Goal: Task Accomplishment & Management: Manage account settings

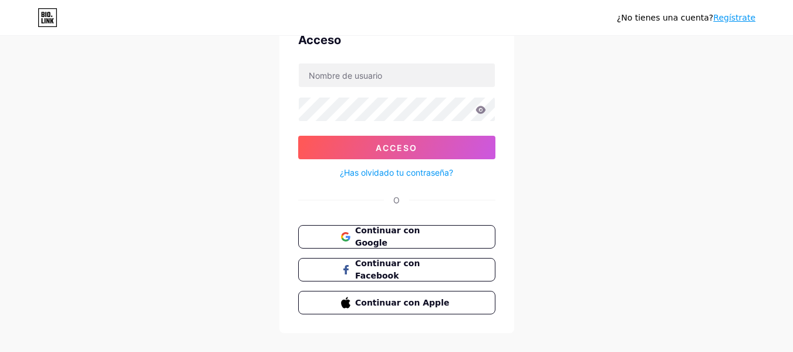
scroll to position [81, 0]
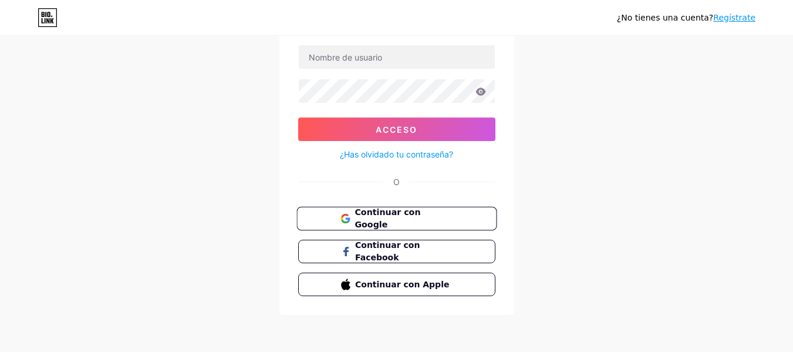
click at [420, 216] on font "Continuar con Google" at bounding box center [387, 218] width 66 height 22
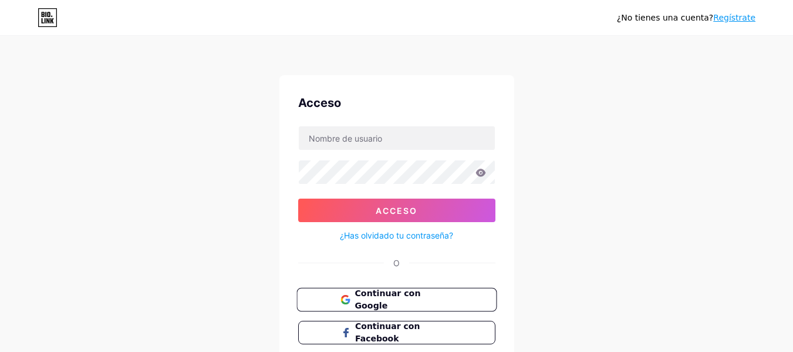
click at [420, 302] on font "Continuar con Google" at bounding box center [387, 299] width 66 height 22
click at [406, 147] on input "text" at bounding box center [397, 137] width 196 height 23
type input "[EMAIL_ADDRESS][DOMAIN_NAME]"
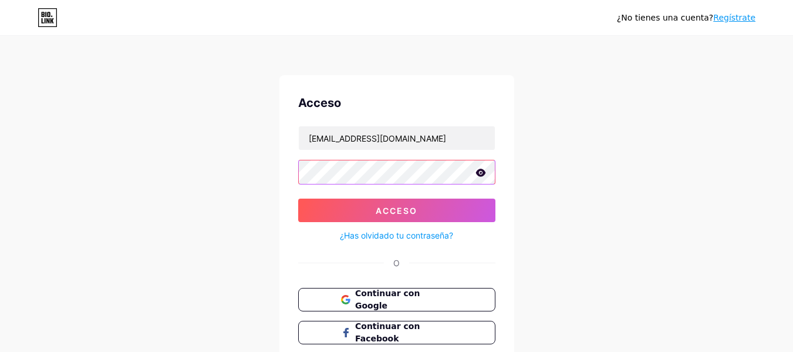
click at [298, 198] on button "Acceso" at bounding box center [396, 209] width 197 height 23
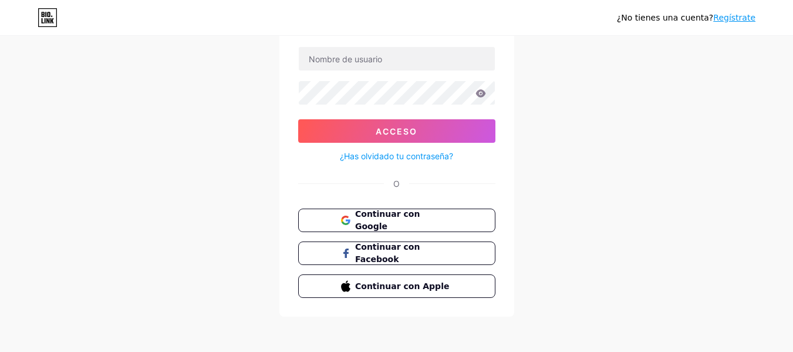
scroll to position [81, 0]
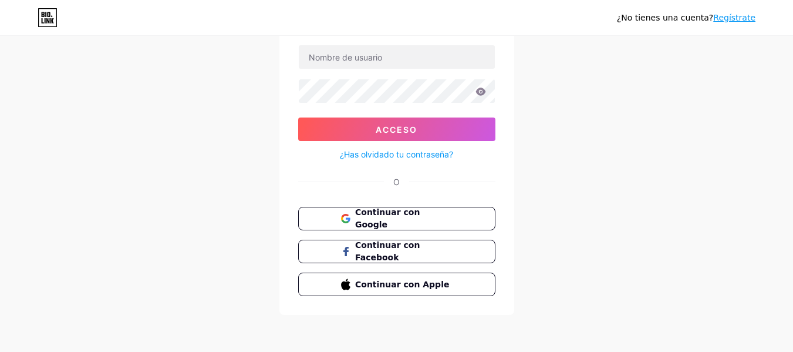
click at [492, 184] on div "O" at bounding box center [396, 181] width 197 height 12
click at [48, 20] on icon at bounding box center [47, 20] width 3 height 5
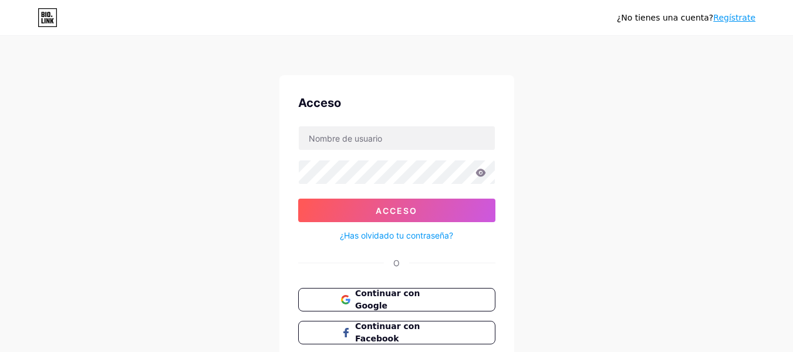
click at [735, 19] on font "Regístrate" at bounding box center [734, 17] width 42 height 9
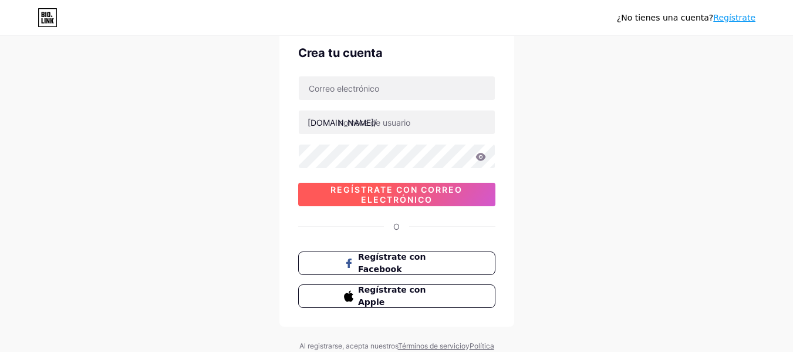
scroll to position [48, 0]
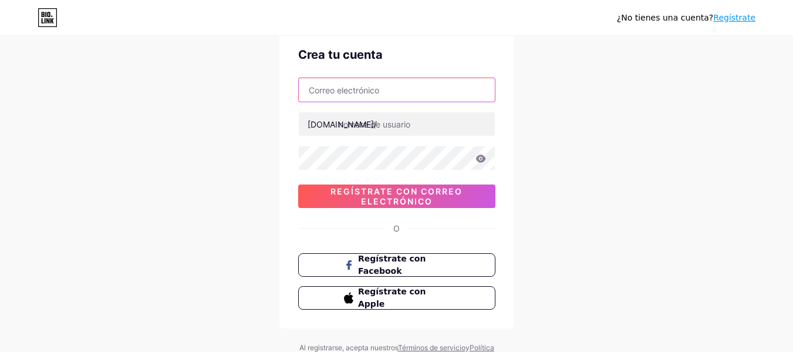
click at [416, 96] on input "text" at bounding box center [397, 89] width 196 height 23
type input "[EMAIL_ADDRESS][DOMAIN_NAME]"
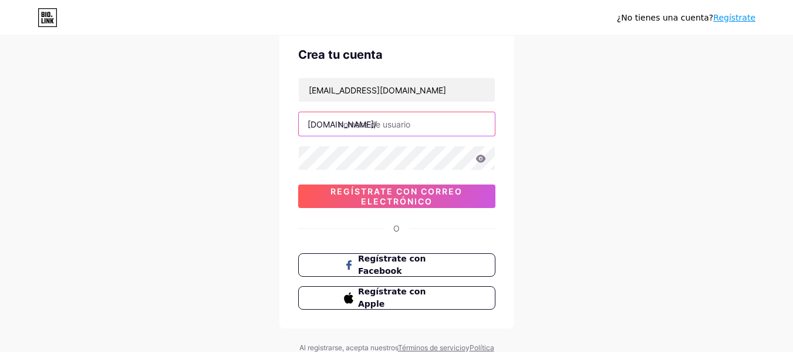
click at [403, 127] on input "text" at bounding box center [397, 123] width 196 height 23
click at [339, 126] on input "limoncello" at bounding box center [397, 123] width 196 height 23
click at [341, 125] on input "limoncello" at bounding box center [397, 123] width 196 height 23
type input "limoncello"
click at [484, 161] on icon at bounding box center [480, 158] width 11 height 8
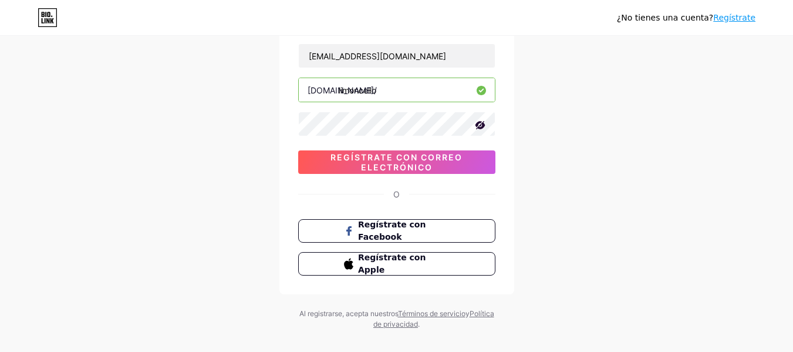
scroll to position [97, 0]
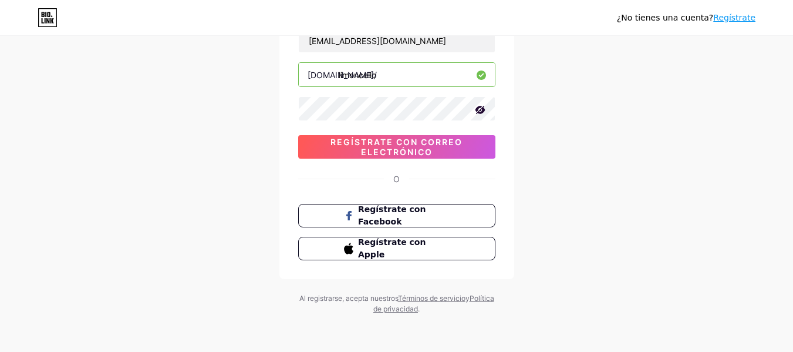
click at [477, 114] on icon at bounding box center [480, 110] width 12 height 12
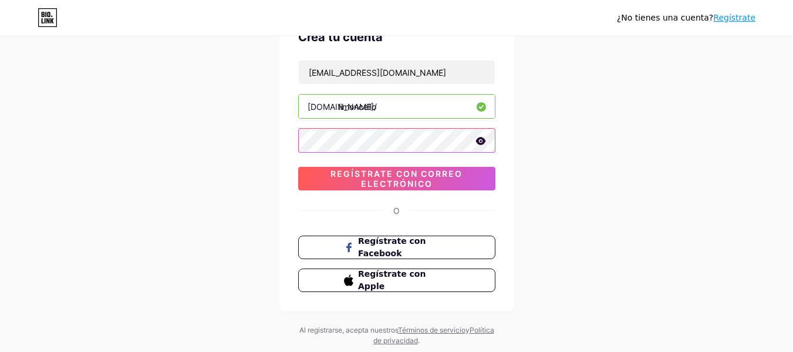
scroll to position [39, 0]
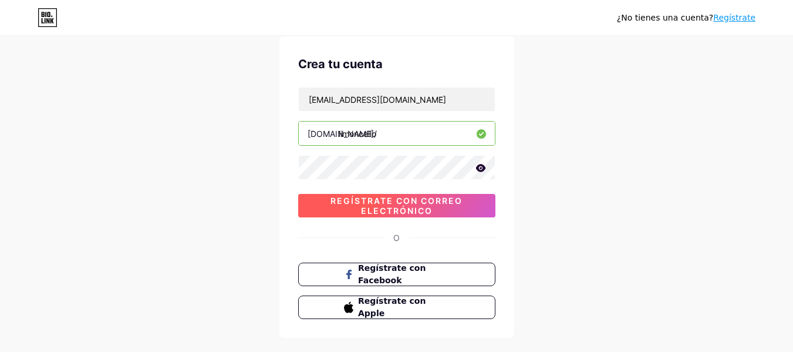
click at [468, 204] on span "Regístrate con correo electrónico" at bounding box center [396, 205] width 197 height 20
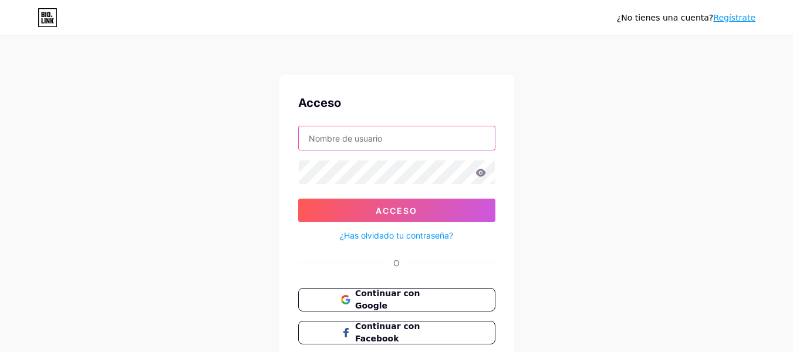
click at [385, 140] on input "text" at bounding box center [397, 137] width 196 height 23
type input "medios.creativos1320@gmail.com"
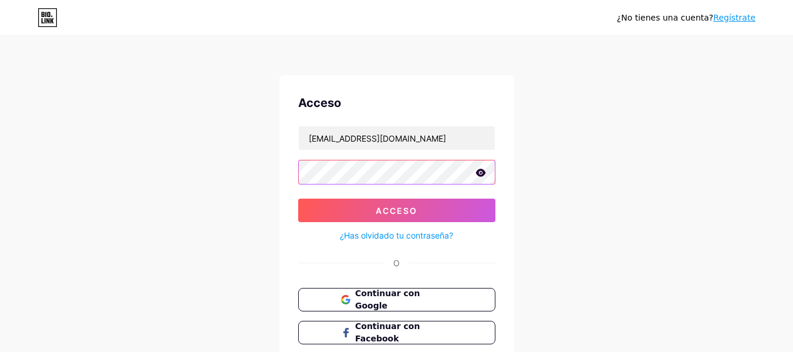
click at [298, 198] on button "Acceso" at bounding box center [396, 209] width 197 height 23
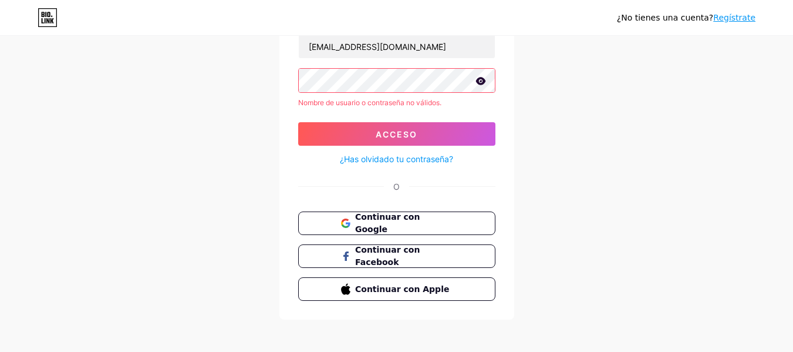
scroll to position [96, 0]
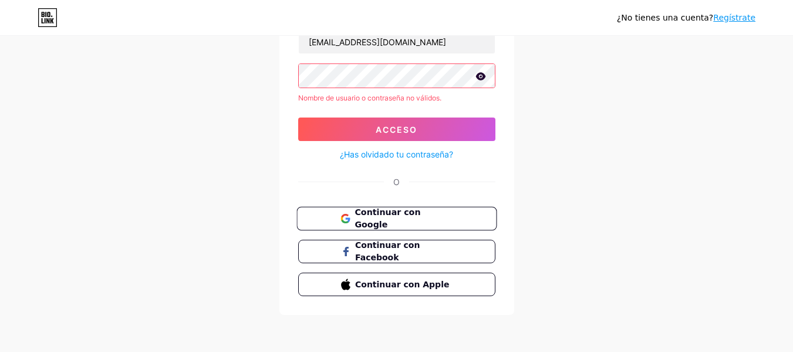
click at [411, 217] on font "Continuar con Google" at bounding box center [387, 218] width 66 height 22
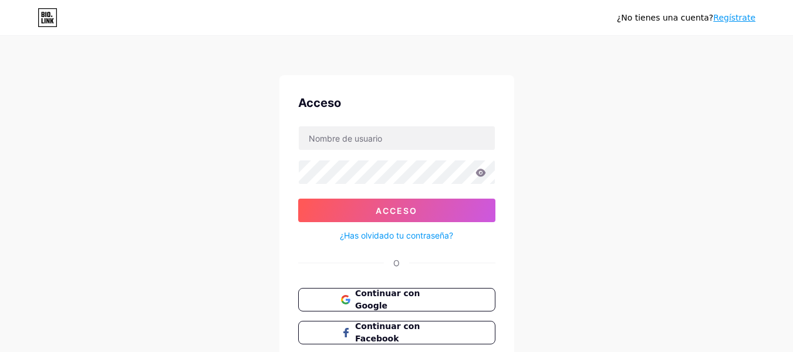
scroll to position [81, 0]
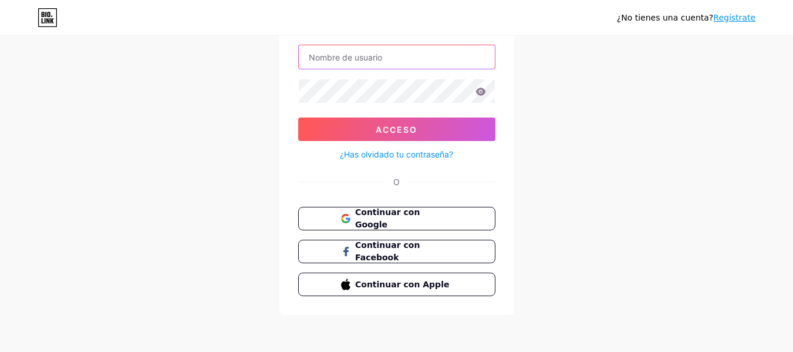
click at [424, 67] on input "text" at bounding box center [397, 56] width 196 height 23
type input "[EMAIL_ADDRESS][DOMAIN_NAME]"
click at [428, 154] on font "¿Has olvidado tu contraseña?" at bounding box center [396, 154] width 113 height 10
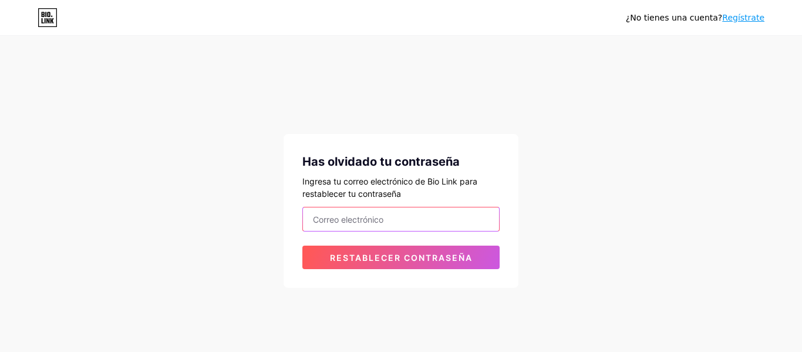
click at [418, 221] on input "email" at bounding box center [401, 218] width 196 height 23
type input "medios.creativos1320@gmail.com"
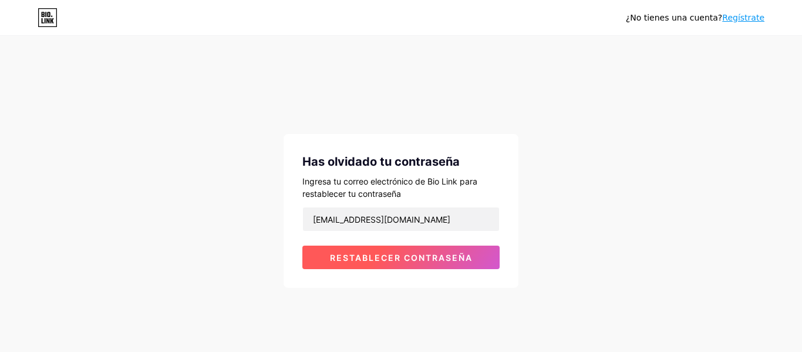
click at [434, 261] on font "Restablecer contraseña" at bounding box center [401, 257] width 143 height 10
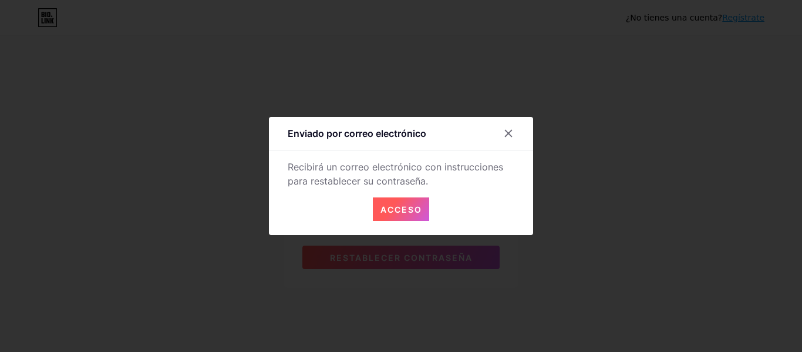
click at [401, 201] on button "Acceso" at bounding box center [401, 208] width 56 height 23
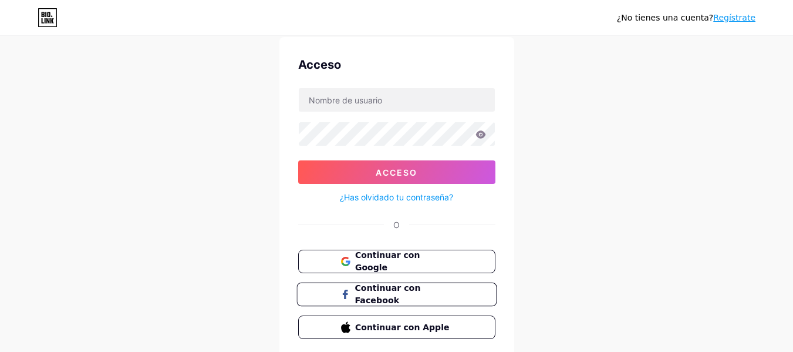
scroll to position [81, 0]
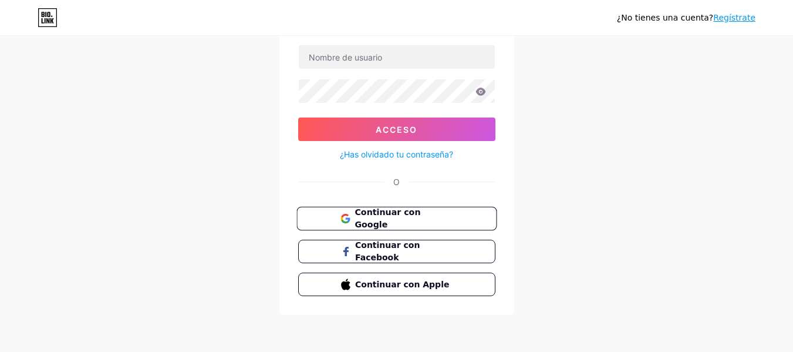
click at [441, 217] on span "Continuar con Google" at bounding box center [403, 218] width 98 height 25
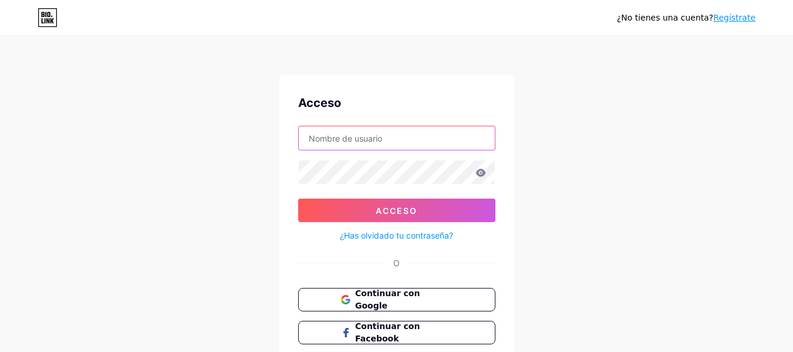
click at [427, 129] on input "text" at bounding box center [397, 137] width 196 height 23
type input "medios.creativos1320@gmail.com"
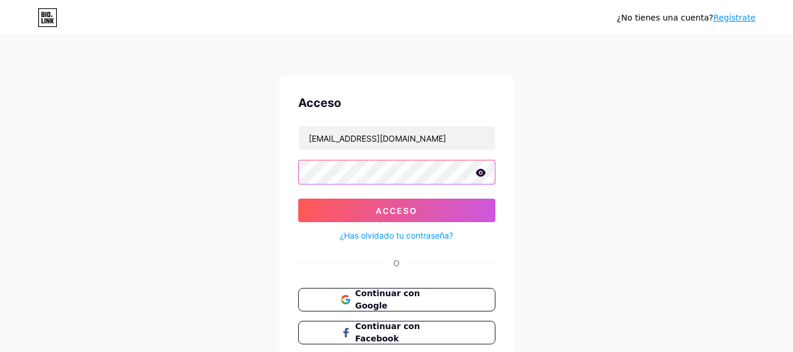
click at [298, 198] on button "Acceso" at bounding box center [396, 209] width 197 height 23
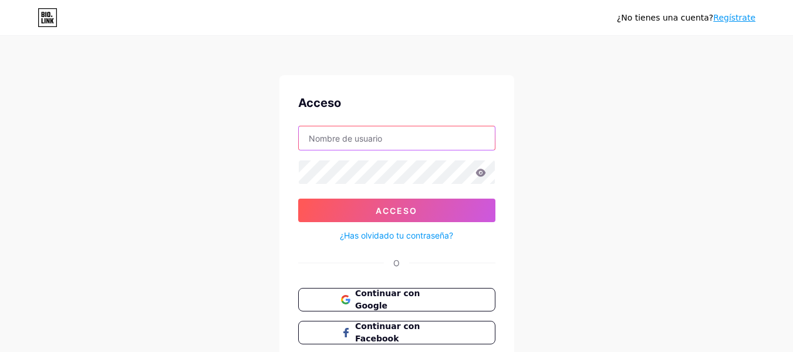
click at [400, 143] on input "text" at bounding box center [397, 137] width 196 height 23
type input "medios.creativos1320@gmail.com"
click at [482, 173] on icon at bounding box center [480, 172] width 10 height 8
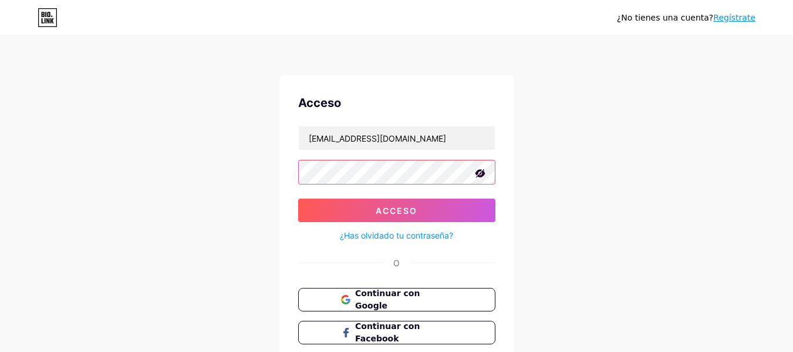
click at [298, 198] on button "Acceso" at bounding box center [396, 209] width 197 height 23
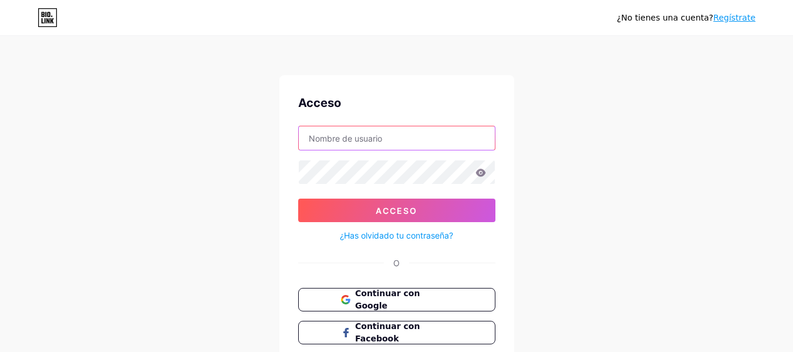
click at [391, 131] on input "text" at bounding box center [397, 137] width 196 height 23
type input "medios.creativos1320@gmail.com"
click at [476, 171] on icon at bounding box center [480, 172] width 11 height 8
click at [476, 171] on icon at bounding box center [480, 173] width 12 height 12
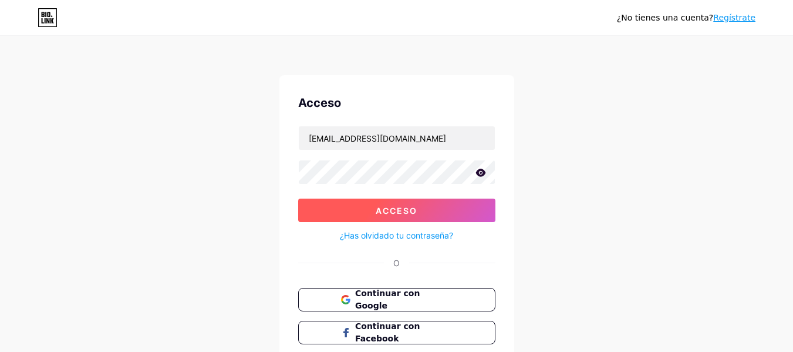
click at [431, 212] on button "Acceso" at bounding box center [396, 209] width 197 height 23
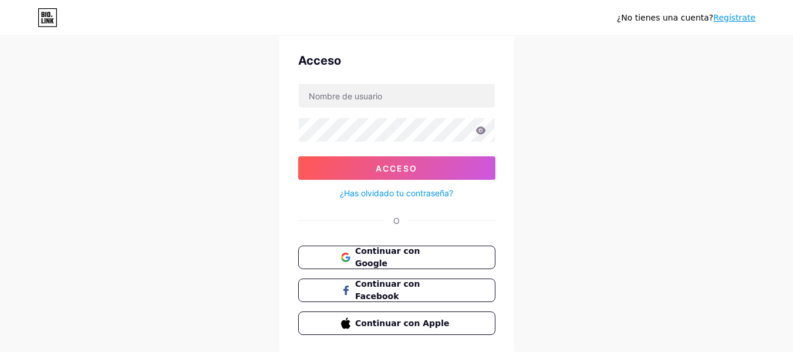
scroll to position [81, 0]
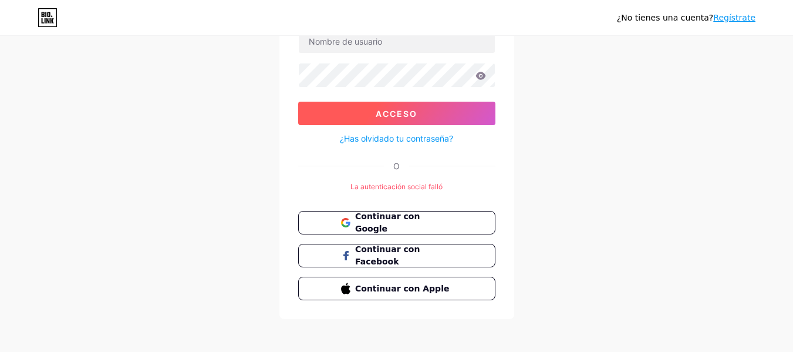
scroll to position [101, 0]
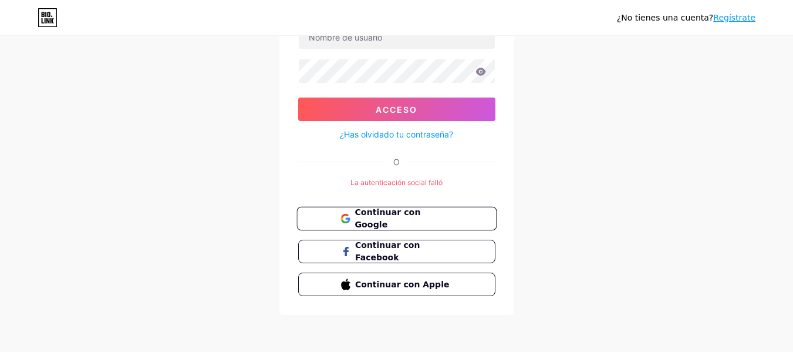
click at [452, 207] on button "Continuar con Google" at bounding box center [396, 219] width 200 height 24
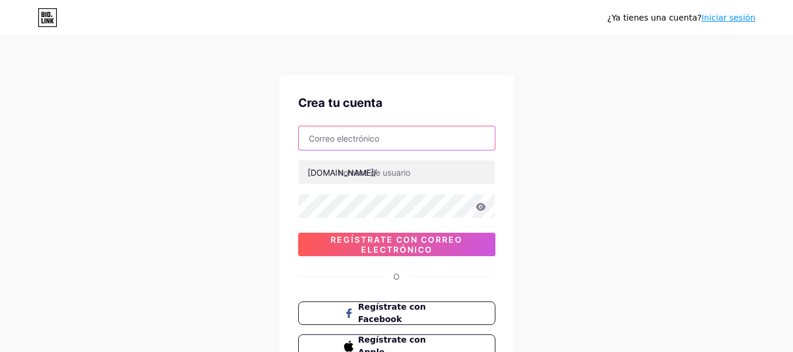
click at [412, 140] on input "text" at bounding box center [397, 137] width 196 height 23
type input "[EMAIL_ADDRESS][DOMAIN_NAME]"
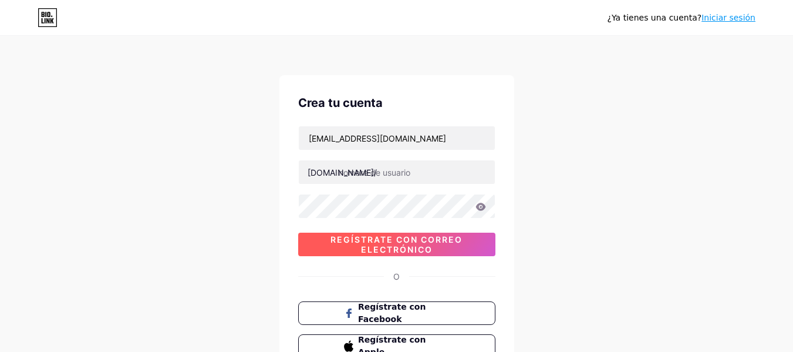
click at [419, 245] on font "Regístrate con correo electrónico" at bounding box center [396, 244] width 132 height 20
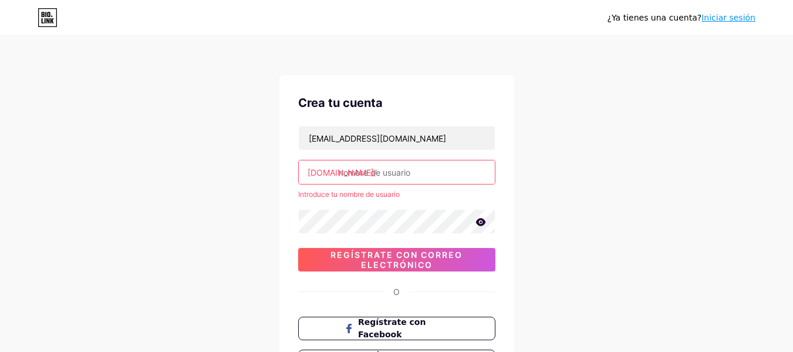
click at [480, 222] on icon at bounding box center [480, 222] width 10 height 8
click at [398, 164] on input "text" at bounding box center [397, 171] width 196 height 23
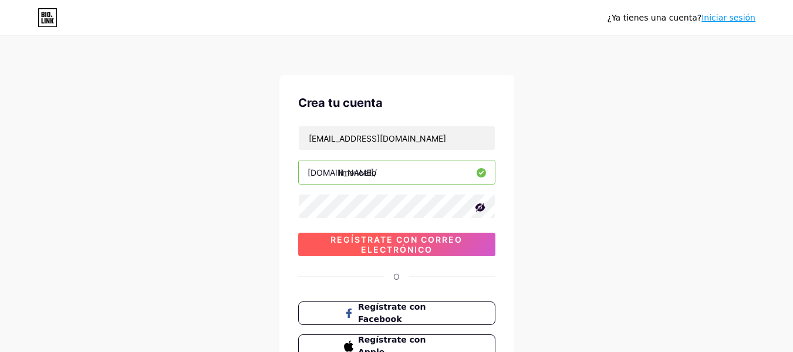
type input "limoncello"
click at [417, 251] on font "Regístrate con correo electrónico" at bounding box center [396, 244] width 132 height 20
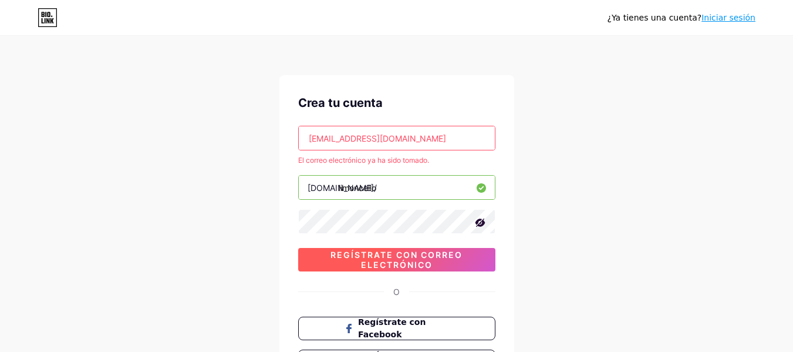
scroll to position [113, 0]
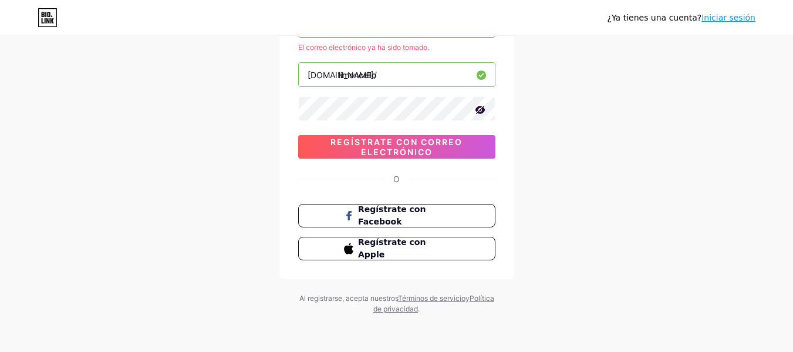
click at [713, 22] on font "Iniciar sesión" at bounding box center [728, 17] width 54 height 9
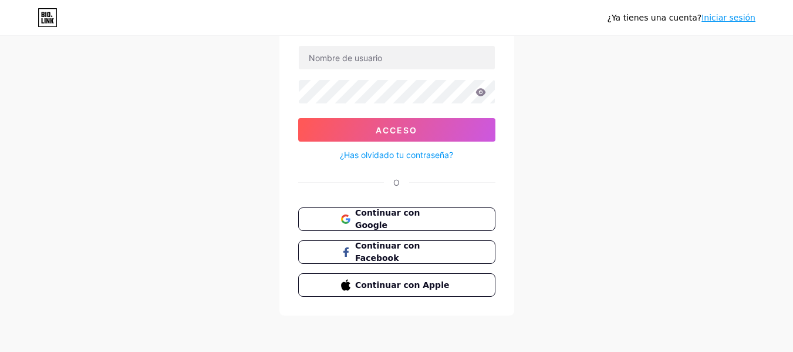
scroll to position [81, 0]
click at [738, 16] on font "Iniciar sesión" at bounding box center [728, 17] width 54 height 9
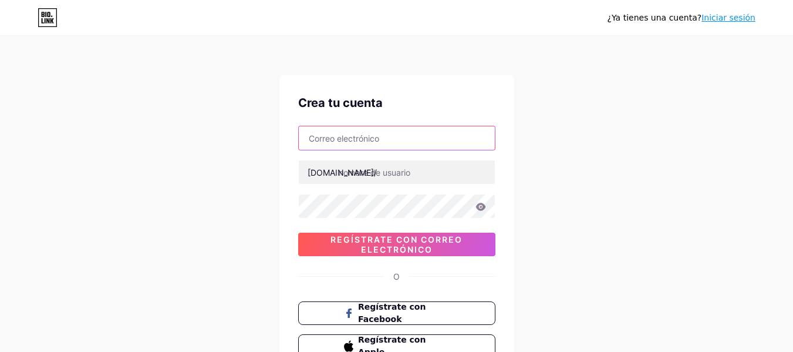
click at [404, 143] on input "text" at bounding box center [397, 137] width 196 height 23
type input "[EMAIL_ADDRESS][DOMAIN_NAME]"
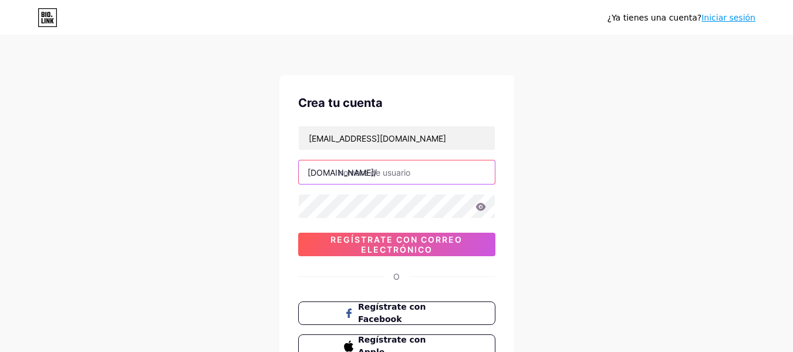
click at [401, 175] on input "text" at bounding box center [397, 171] width 196 height 23
type input "m"
type input "limoncello"
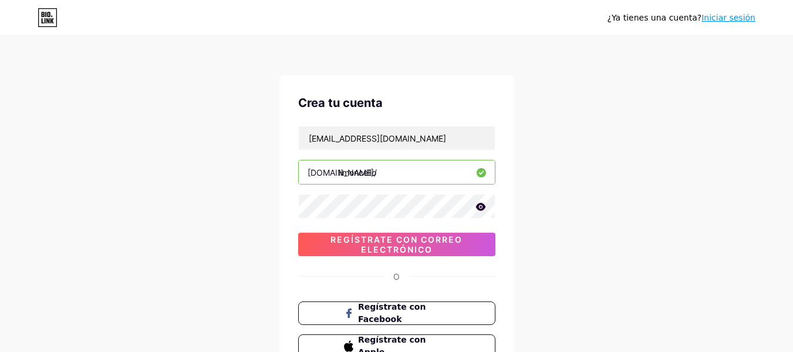
click at [479, 205] on icon at bounding box center [480, 206] width 10 height 8
click at [479, 205] on icon at bounding box center [480, 207] width 10 height 8
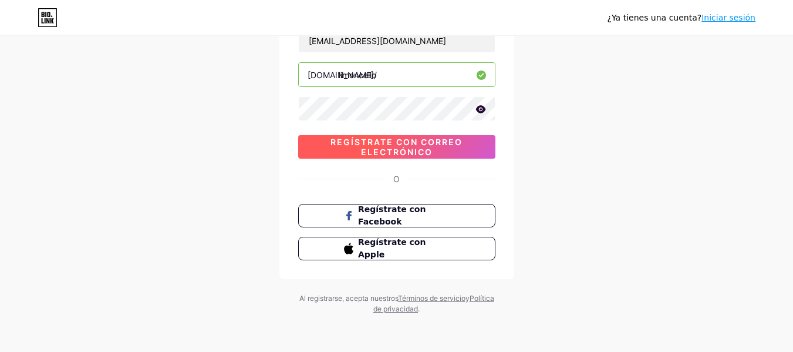
click at [454, 150] on span "Regístrate con correo electrónico" at bounding box center [396, 147] width 197 height 20
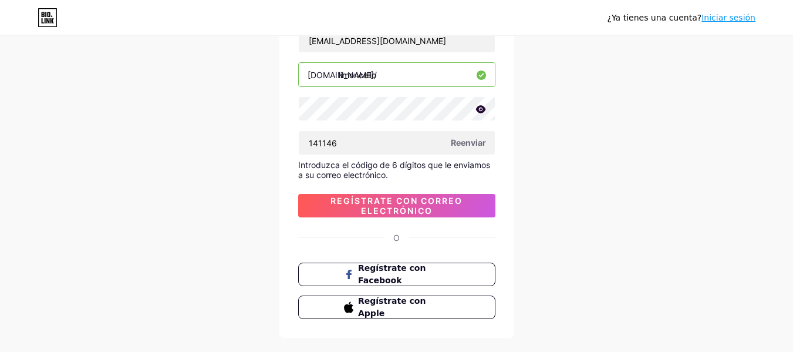
type input "141146"
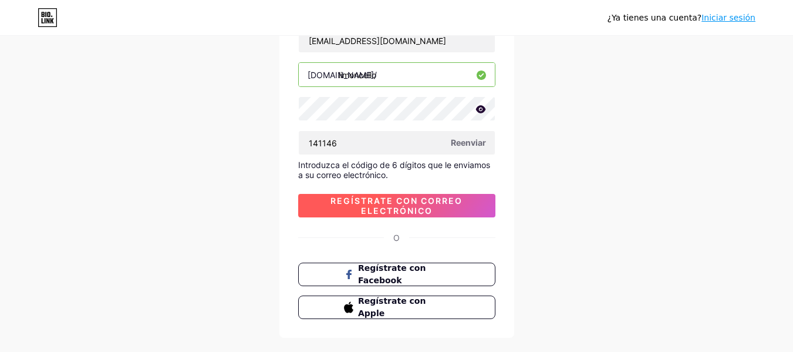
click at [457, 201] on font "Regístrate con correo electrónico" at bounding box center [396, 205] width 132 height 20
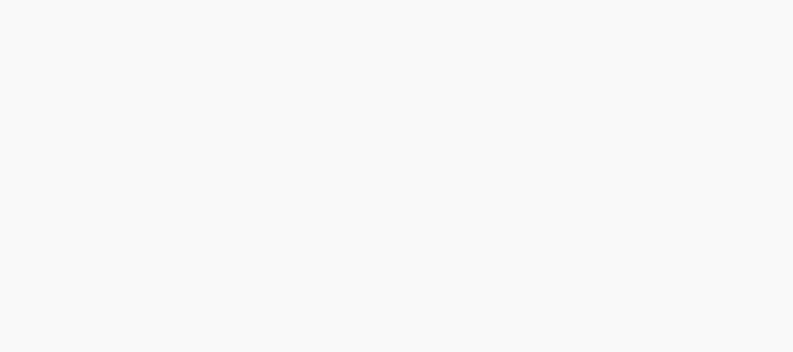
scroll to position [0, 0]
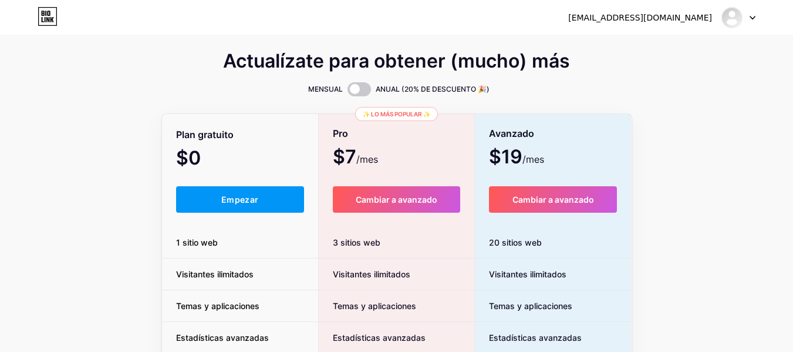
click at [50, 16] on icon at bounding box center [48, 16] width 20 height 19
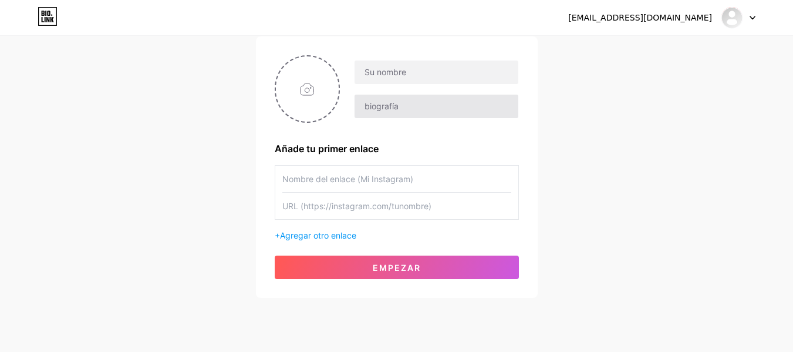
scroll to position [22, 0]
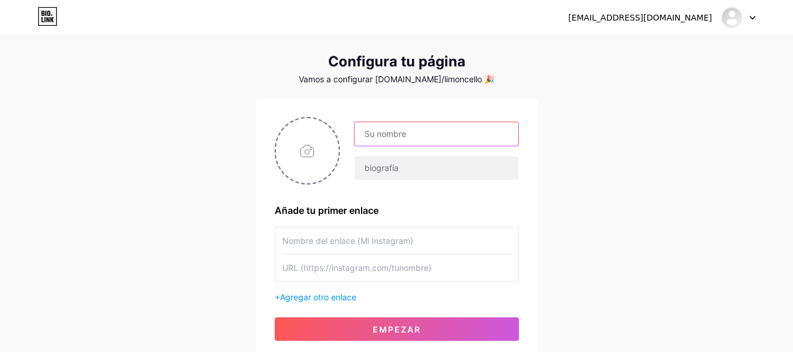
click at [410, 135] on input "text" at bounding box center [435, 133] width 163 height 23
click at [471, 140] on input "Limoncello" at bounding box center [435, 133] width 163 height 23
paste input "Ristorante Pizzeria"
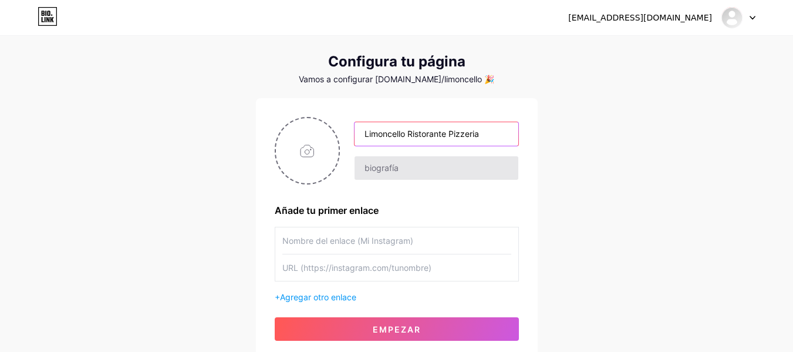
type input "Limoncello Ristorante Pizzeria"
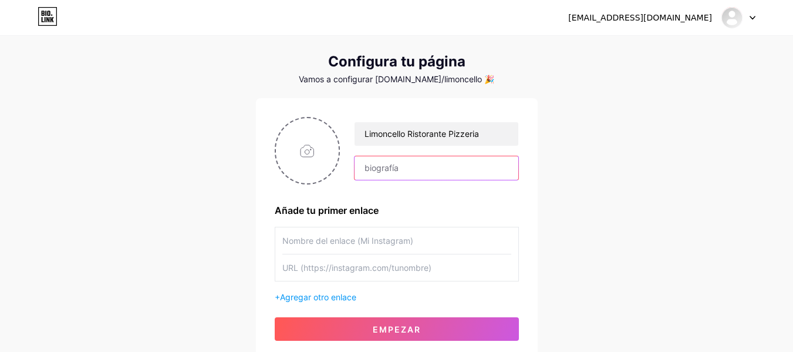
click at [431, 160] on input "text" at bounding box center [435, 167] width 163 height 23
paste input "El encanto italiano. 🍋"
type input "El encanto italiano. 🍋"
click at [434, 241] on input "text" at bounding box center [396, 240] width 229 height 26
click at [300, 152] on input "file" at bounding box center [307, 150] width 63 height 65
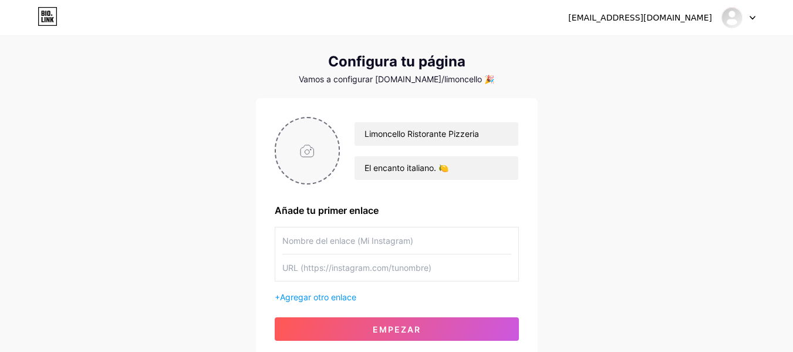
type input "C:\fakepath\FOTO PERFIL LIMONCELLO.png"
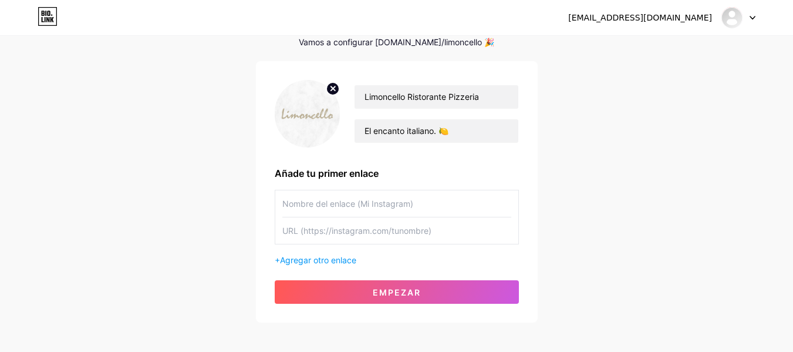
scroll to position [60, 0]
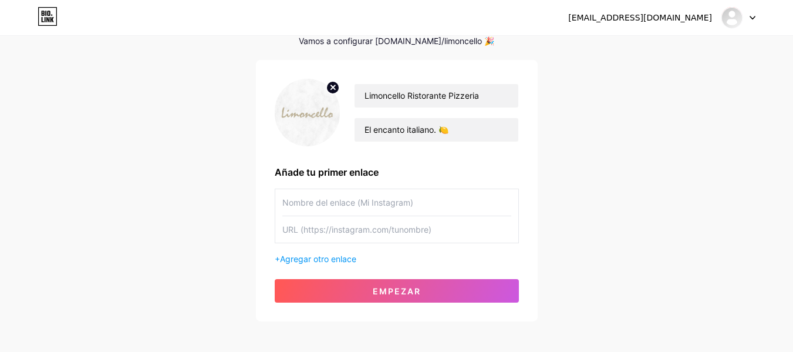
click at [439, 206] on input "text" at bounding box center [396, 202] width 229 height 26
paste input "[URL][DOMAIN_NAME]"
type input "[URL][DOMAIN_NAME]"
click at [398, 231] on input "text" at bounding box center [396, 229] width 229 height 26
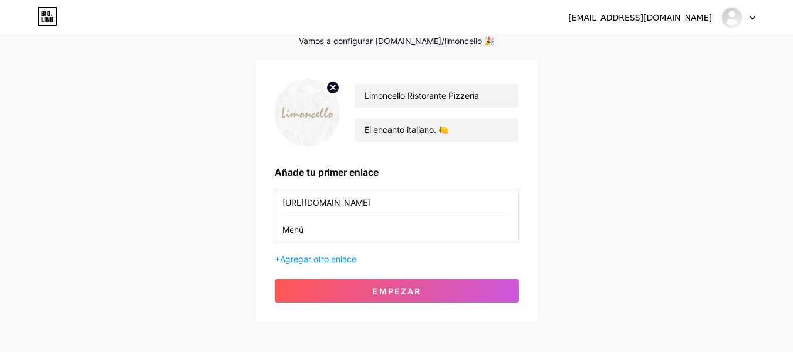
type input "Menú"
click at [353, 255] on font "Agregar otro enlace" at bounding box center [318, 259] width 76 height 10
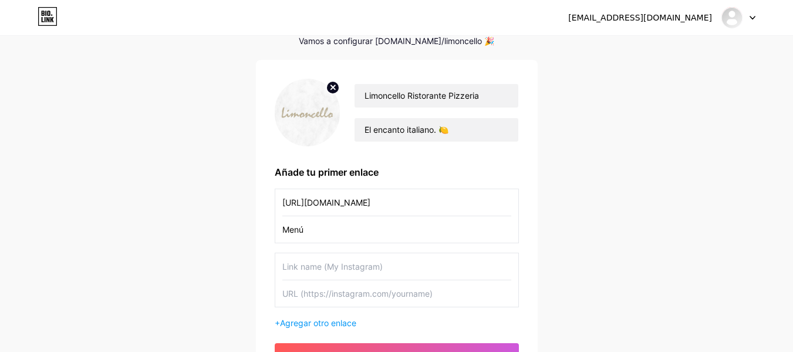
click at [379, 269] on input "text" at bounding box center [396, 266] width 229 height 26
click at [374, 195] on input "[URL][DOMAIN_NAME]" at bounding box center [396, 202] width 229 height 26
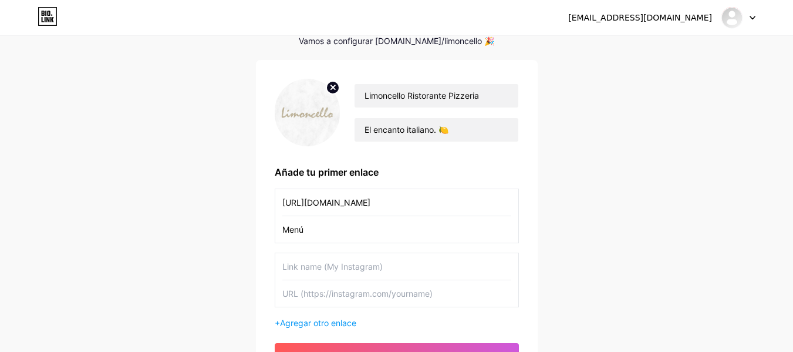
click at [330, 230] on input "Menú" at bounding box center [396, 229] width 229 height 26
click at [330, 230] on input "text" at bounding box center [396, 229] width 229 height 26
paste input "[URL][DOMAIN_NAME]"
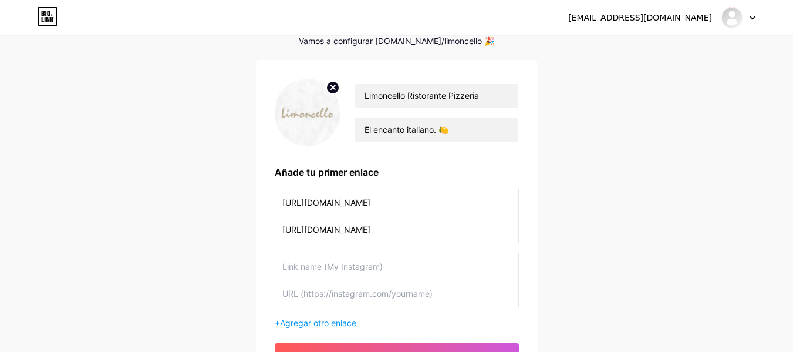
type input "[URL][DOMAIN_NAME]"
click at [380, 201] on input "[URL][DOMAIN_NAME]" at bounding box center [396, 202] width 229 height 26
type input "Menú"
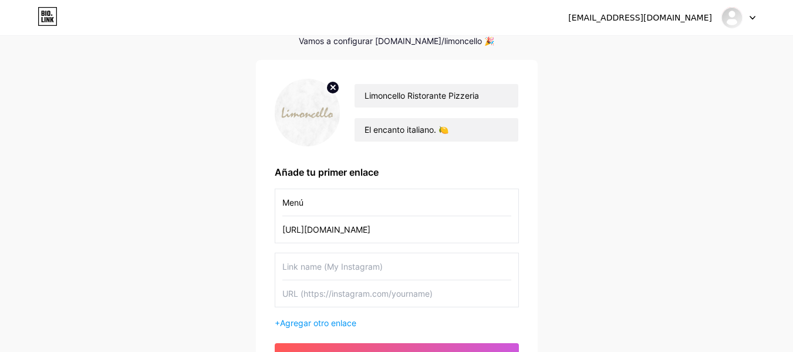
click at [387, 267] on input "text" at bounding box center [396, 266] width 229 height 26
type input "Página web"
click at [323, 305] on input "text" at bounding box center [396, 293] width 229 height 26
paste input "[URL][DOMAIN_NAME]"
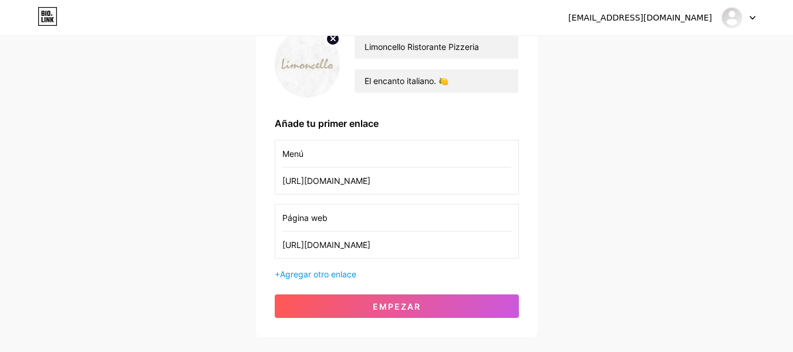
scroll to position [178, 0]
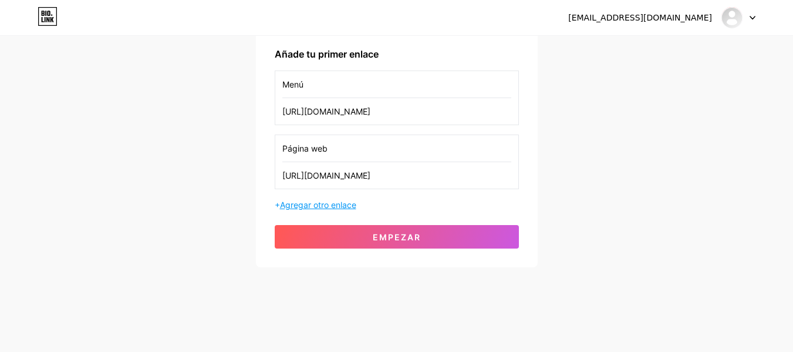
type input "[URL][DOMAIN_NAME]"
click at [342, 201] on font "Agregar otro enlace" at bounding box center [318, 205] width 76 height 10
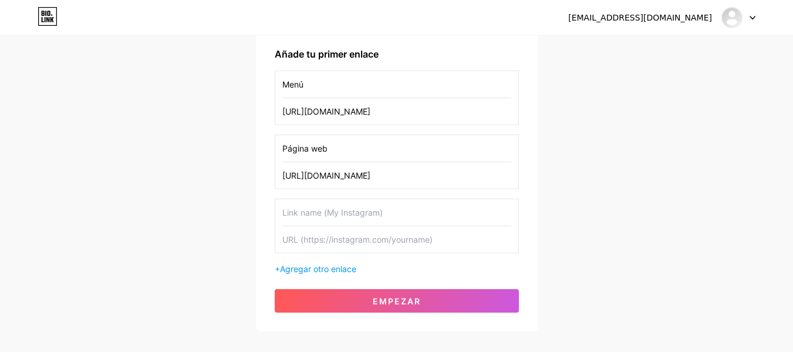
click at [395, 241] on input "text" at bounding box center [396, 239] width 229 height 26
paste input "[URL][DOMAIN_NAME]"
type input "[URL][DOMAIN_NAME]"
click at [384, 211] on input "text" at bounding box center [396, 212] width 229 height 26
type input "Reservas"
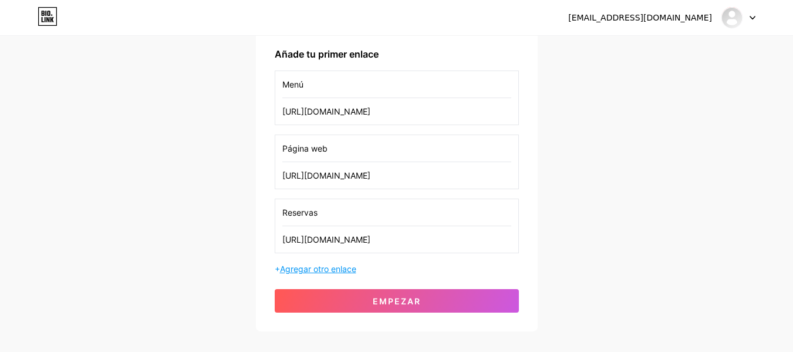
click at [348, 266] on font "Agregar otro enlace" at bounding box center [318, 269] width 76 height 10
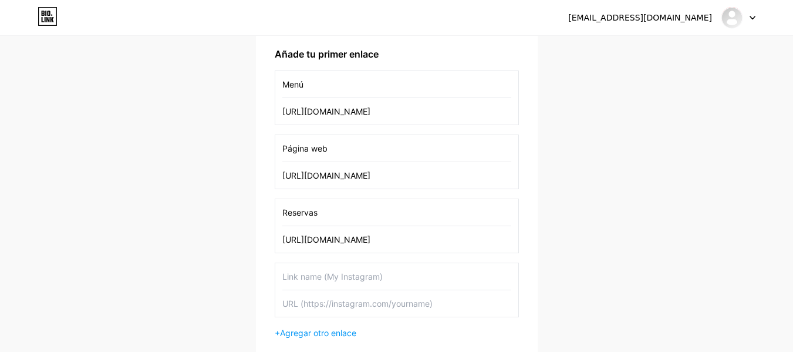
click at [340, 273] on input "text" at bounding box center [396, 276] width 229 height 26
click at [361, 304] on input "text" at bounding box center [396, 303] width 229 height 26
paste input "[URL][DOMAIN_NAME]"
type input "[URL][DOMAIN_NAME]"
click at [347, 284] on input "text" at bounding box center [396, 276] width 229 height 26
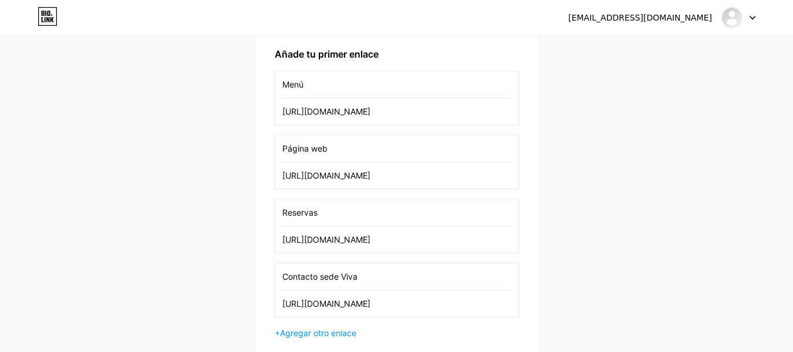
scroll to position [306, 0]
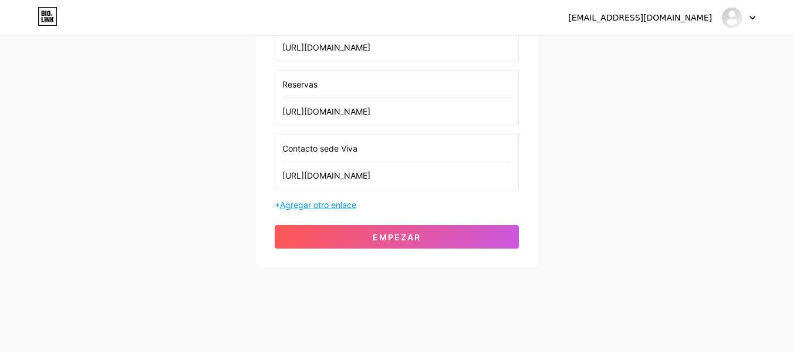
type input "Contacto sede Viva"
click at [334, 201] on font "Agregar otro enlace" at bounding box center [318, 205] width 76 height 10
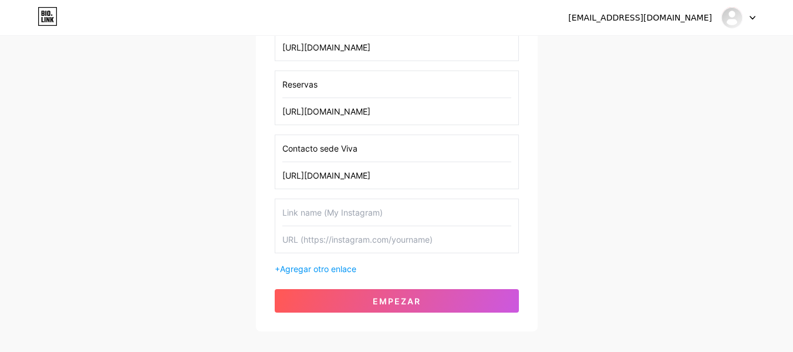
click at [342, 205] on input "text" at bounding box center [396, 212] width 229 height 26
type input "Contacto sede Buque"
click at [364, 250] on input "text" at bounding box center [396, 239] width 229 height 26
drag, startPoint x: 408, startPoint y: 173, endPoint x: 242, endPoint y: 185, distance: 166.0
click at [242, 185] on div "[EMAIL_ADDRESS][DOMAIN_NAME] Panel Cerrar sesión Configura tu página Vamos a co…" at bounding box center [396, 31] width 793 height 674
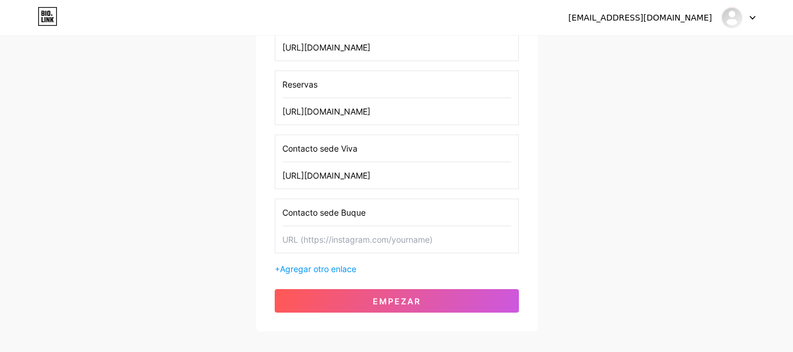
click at [393, 246] on input "text" at bounding box center [396, 239] width 229 height 26
paste input "[URL][DOMAIN_NAME]"
type input "[URL][DOMAIN_NAME]"
drag, startPoint x: 411, startPoint y: 172, endPoint x: 357, endPoint y: 175, distance: 53.5
click at [357, 175] on input "[URL][DOMAIN_NAME]" at bounding box center [396, 175] width 229 height 26
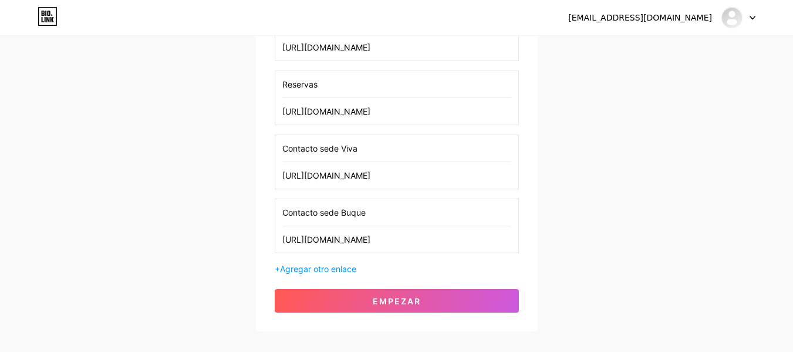
drag, startPoint x: 398, startPoint y: 174, endPoint x: 275, endPoint y: 179, distance: 123.3
click at [275, 179] on div "Contacto sede Viva [URL][DOMAIN_NAME]" at bounding box center [397, 161] width 244 height 55
type input "[URL][DOMAIN_NAME]"
click at [371, 238] on input "text" at bounding box center [396, 239] width 229 height 26
paste input "[URL][DOMAIN_NAME]"
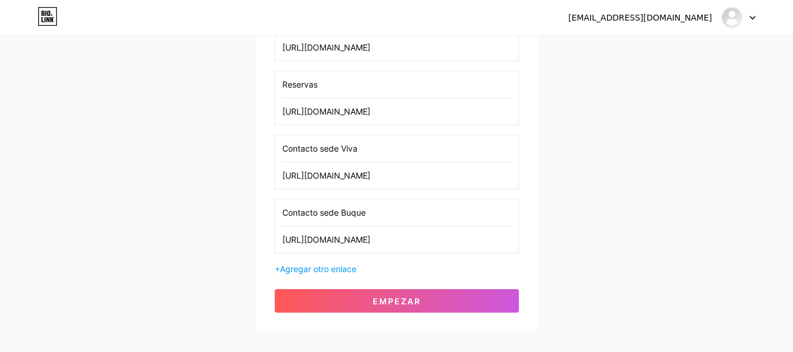
drag, startPoint x: 397, startPoint y: 234, endPoint x: 356, endPoint y: 238, distance: 41.3
click at [356, 238] on input "[URL][DOMAIN_NAME]" at bounding box center [396, 239] width 229 height 26
click at [386, 236] on input "[URL][DOMAIN_NAME]" at bounding box center [396, 239] width 229 height 26
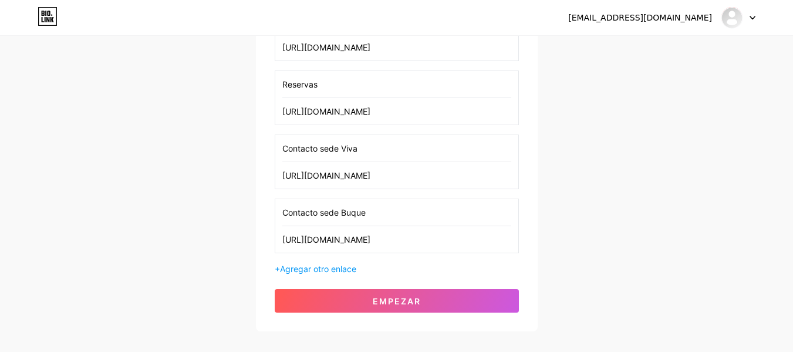
type input "[URL][DOMAIN_NAME]"
click at [326, 266] on font "Agregar otro enlace" at bounding box center [318, 269] width 76 height 10
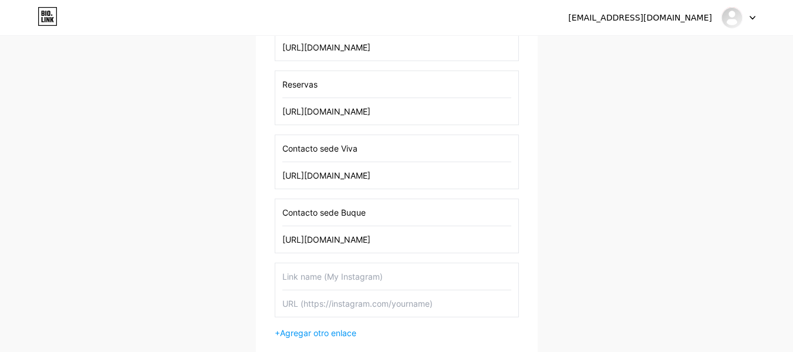
click at [342, 276] on input "text" at bounding box center [396, 276] width 229 height 26
click at [345, 329] on font "Agregar otro enlace" at bounding box center [318, 332] width 76 height 10
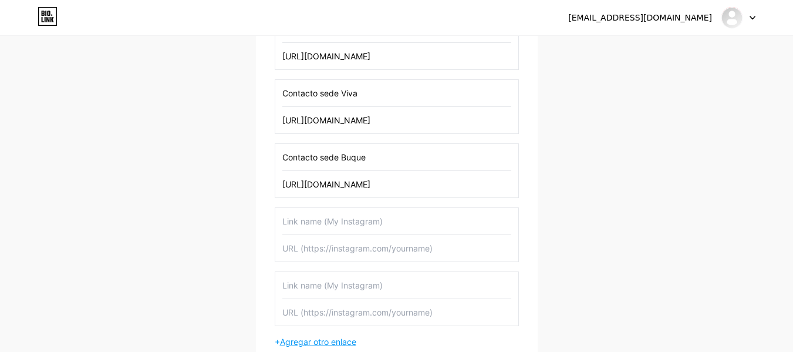
scroll to position [367, 0]
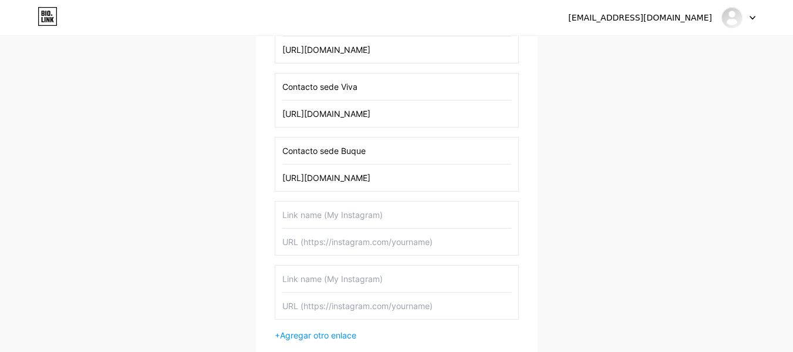
click at [380, 308] on input "text" at bounding box center [396, 305] width 229 height 26
paste input "[URL][DOMAIN_NAME]"
type input "[URL][DOMAIN_NAME]"
click at [366, 273] on input "text" at bounding box center [396, 278] width 229 height 26
type input "Ubicación sede Viva"
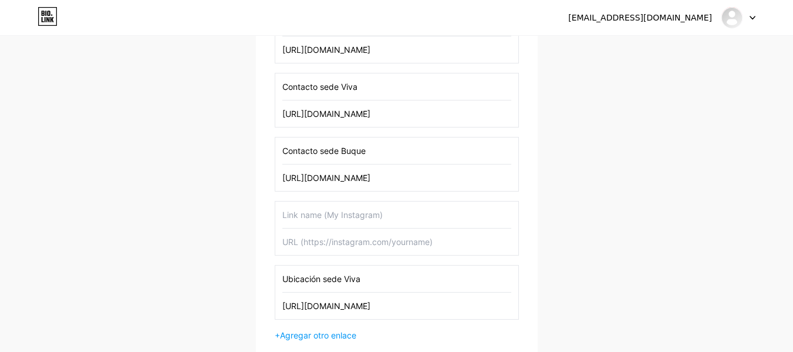
click at [329, 218] on input "text" at bounding box center [396, 214] width 229 height 26
type input "Ubicación sede Viva"
click at [374, 283] on input "Ubicación sede Viva" at bounding box center [396, 278] width 229 height 26
type input "Ubicación sede Buque"
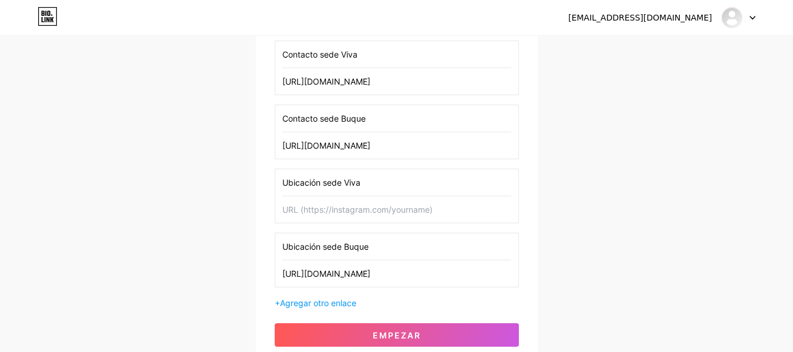
scroll to position [408, 0]
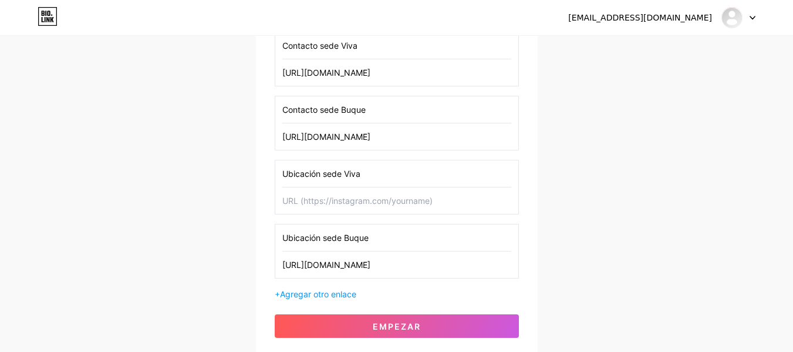
click at [396, 205] on input "text" at bounding box center [396, 200] width 229 height 26
paste input "[URL][DOMAIN_NAME]"
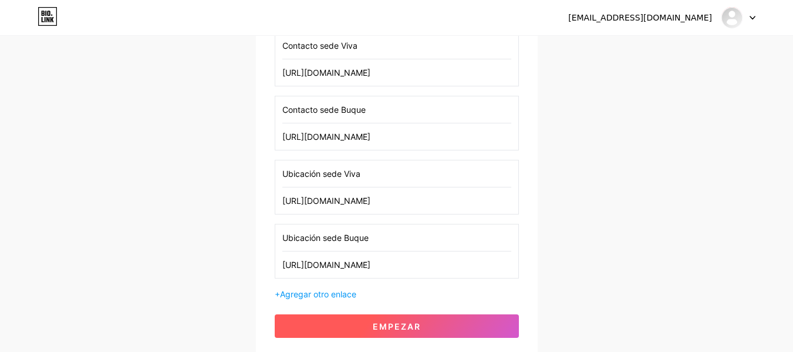
type input "[URL][DOMAIN_NAME]"
click at [409, 323] on font "Empezar" at bounding box center [397, 326] width 48 height 10
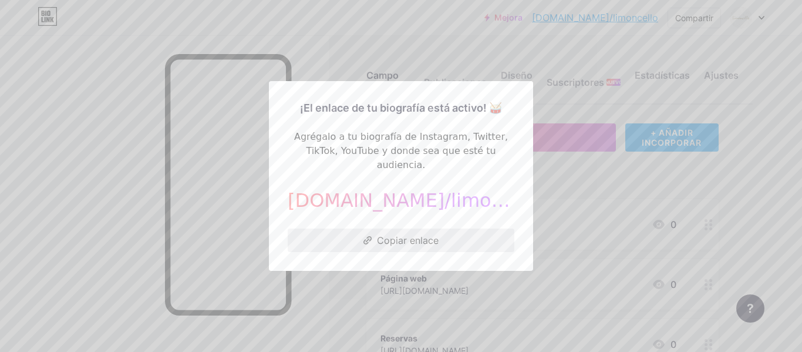
click at [415, 234] on font "Copiar enlace" at bounding box center [408, 240] width 62 height 12
click at [427, 237] on font "Copiar enlace" at bounding box center [408, 240] width 62 height 12
click at [589, 177] on div at bounding box center [401, 176] width 802 height 352
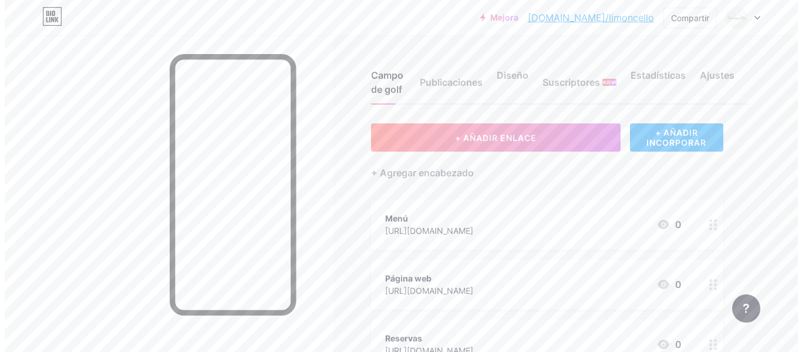
scroll to position [393, 0]
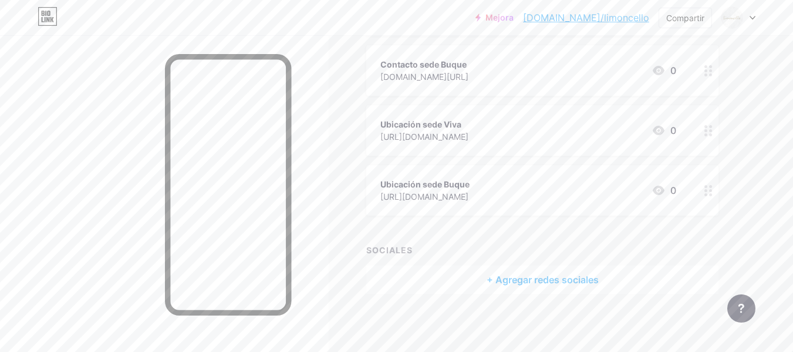
click at [550, 285] on font "+ Agregar redes sociales" at bounding box center [543, 279] width 112 height 14
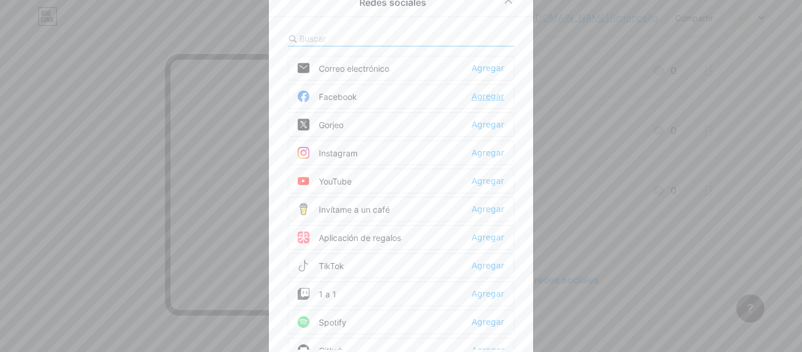
click at [488, 96] on font "Agregar" at bounding box center [487, 96] width 33 height 9
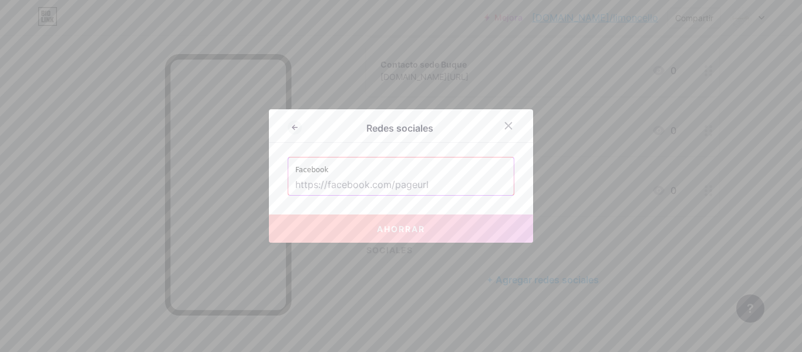
click at [404, 181] on input "text" at bounding box center [400, 185] width 211 height 20
paste input "[URL][DOMAIN_NAME]"
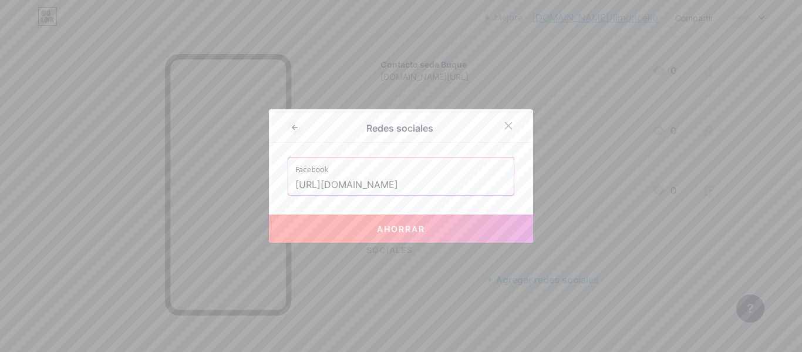
scroll to position [0, 37]
type input "[URL][DOMAIN_NAME]"
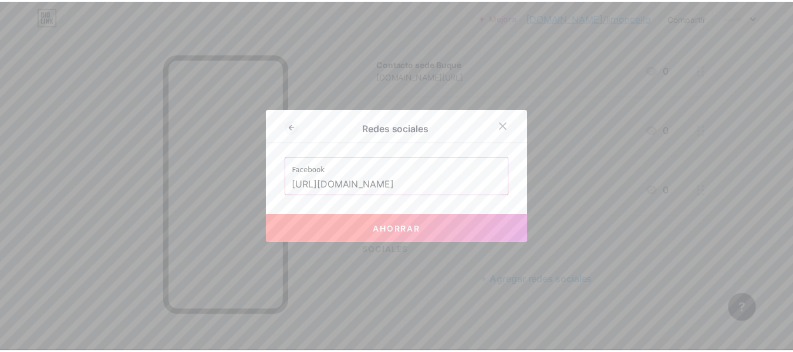
scroll to position [0, 0]
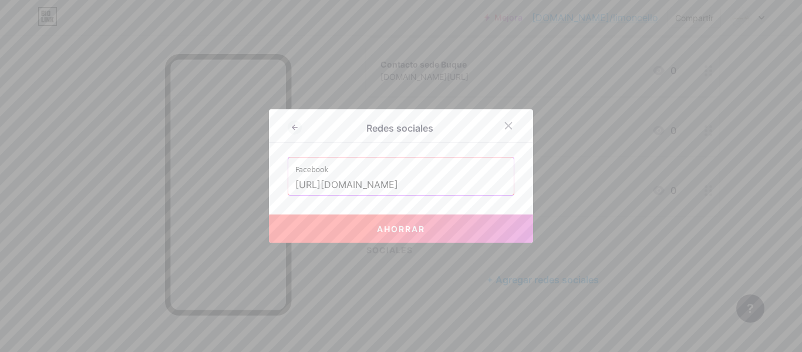
click at [429, 226] on button "Ahorrar" at bounding box center [401, 228] width 264 height 28
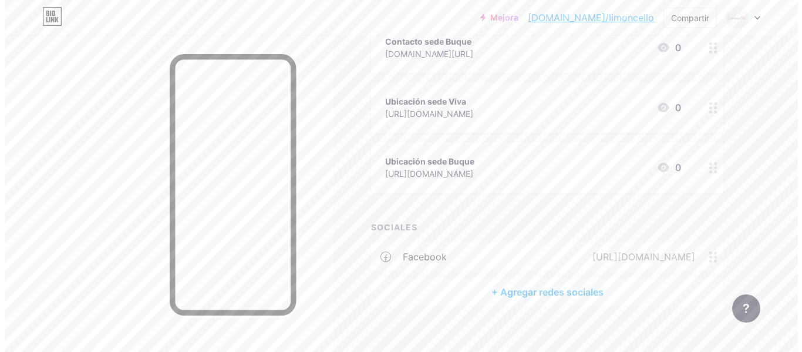
scroll to position [428, 0]
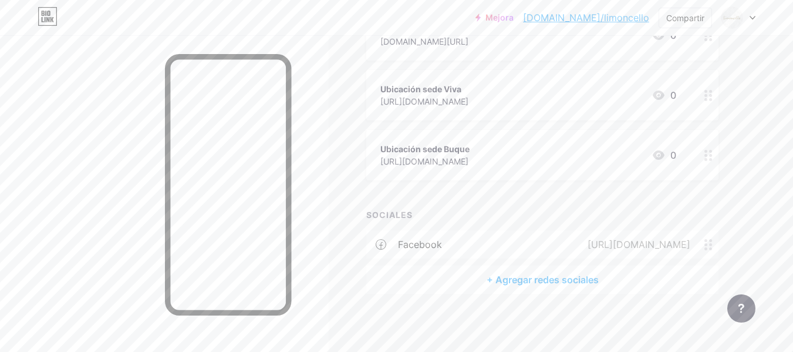
click at [536, 282] on font "+ Agregar redes sociales" at bounding box center [543, 279] width 112 height 12
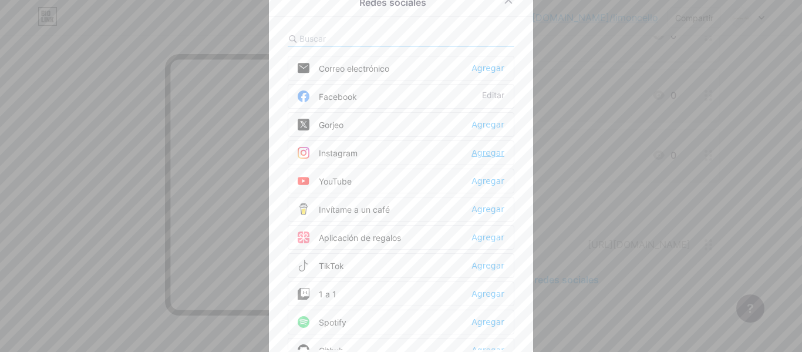
click at [486, 150] on font "Agregar" at bounding box center [487, 152] width 33 height 9
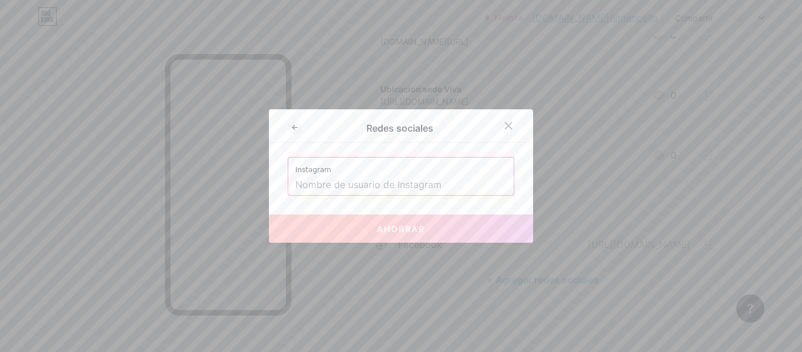
click at [430, 185] on input "text" at bounding box center [400, 185] width 211 height 20
paste input "[URL][DOMAIN_NAME]"
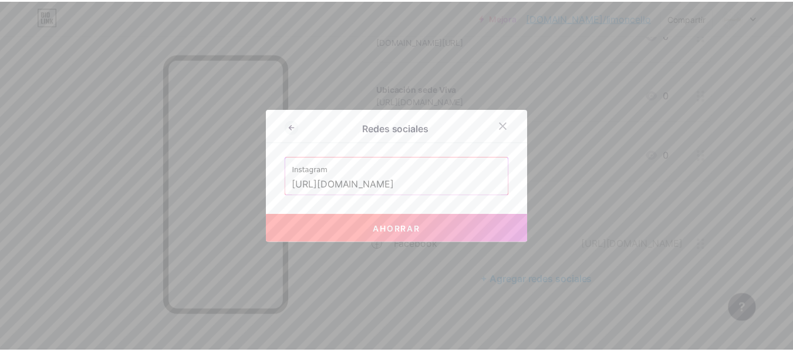
scroll to position [0, 0]
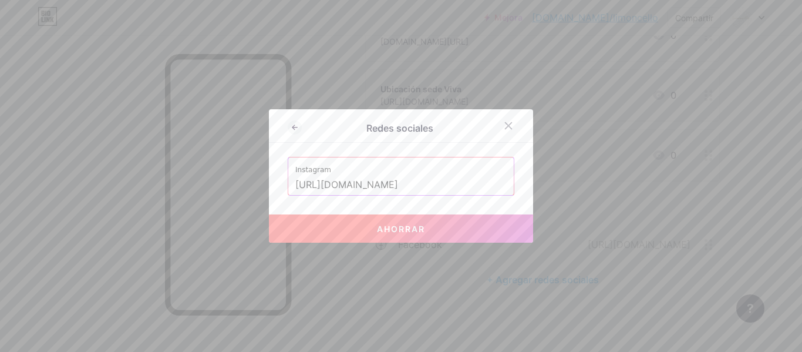
click at [436, 237] on button "Ahorrar" at bounding box center [401, 228] width 264 height 28
type input "[URL][DOMAIN_NAME][DOMAIN_NAME]"
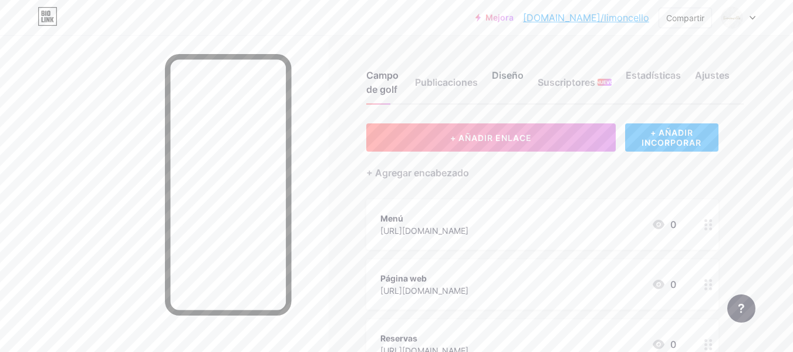
click at [495, 77] on font "Diseño" at bounding box center [508, 75] width 32 height 12
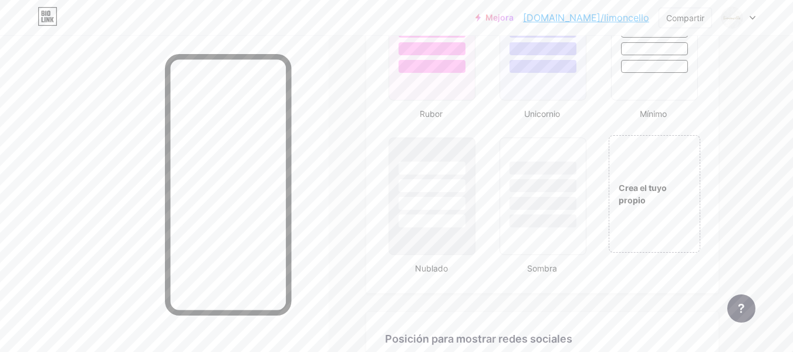
scroll to position [1288, 0]
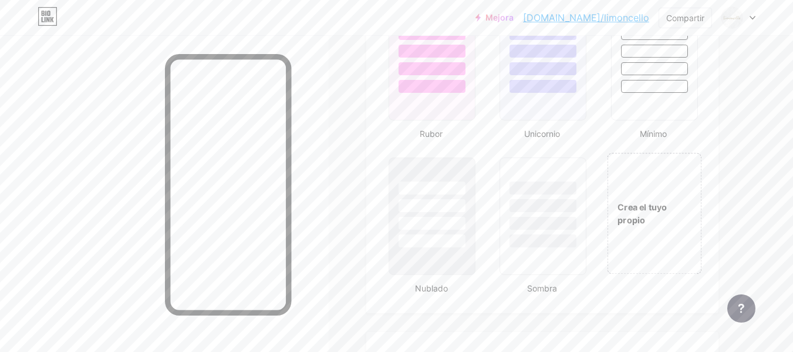
click at [644, 217] on font "Crea el tuyo propio" at bounding box center [641, 213] width 49 height 23
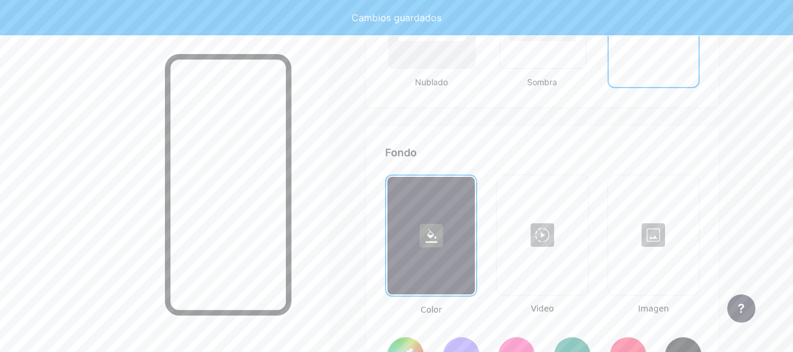
scroll to position [1572, 0]
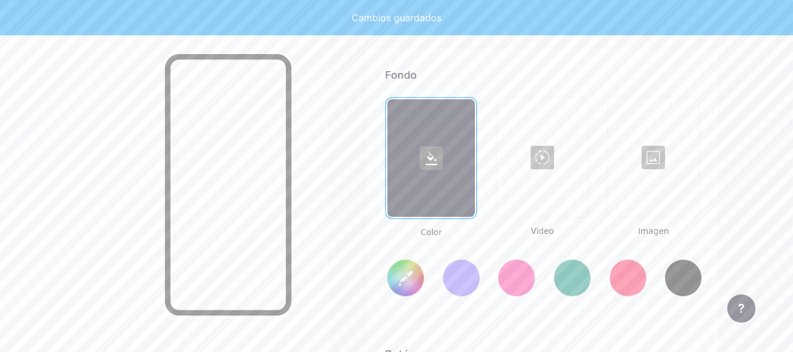
type input "#ffffff"
type input "#000000"
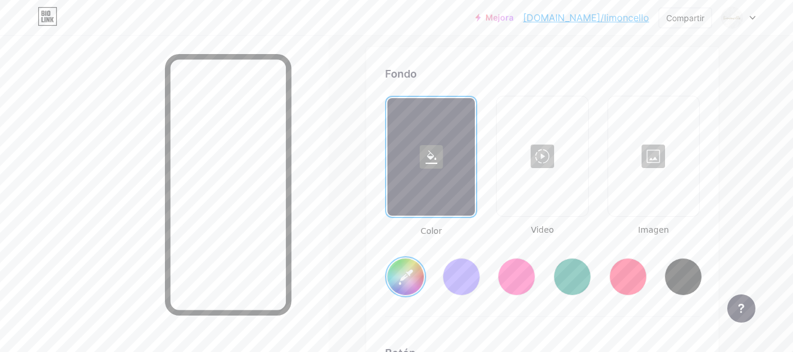
click at [669, 170] on div at bounding box center [653, 155] width 89 height 117
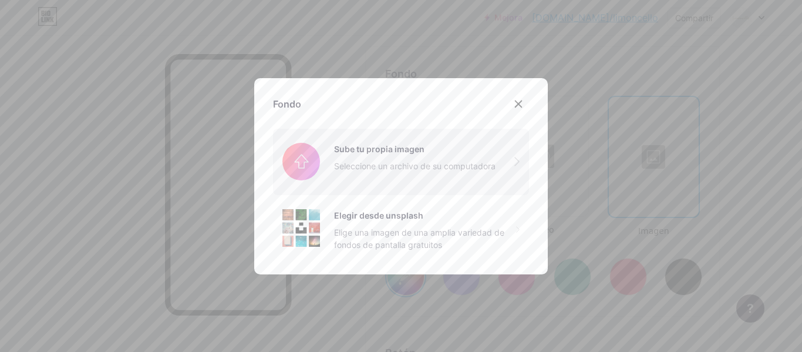
click at [425, 185] on input "file" at bounding box center [401, 162] width 256 height 66
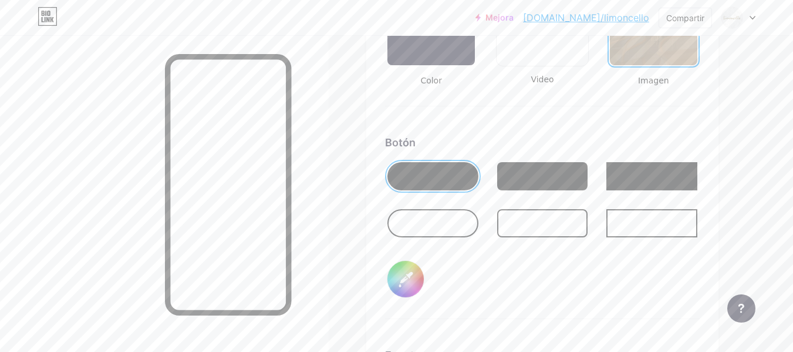
scroll to position [1722, 0]
click at [549, 170] on div at bounding box center [542, 177] width 91 height 28
click at [402, 284] on input "#000000" at bounding box center [405, 279] width 36 height 36
type input "#ffffff"
click at [529, 285] on div "Botón #ffffff" at bounding box center [542, 227] width 315 height 184
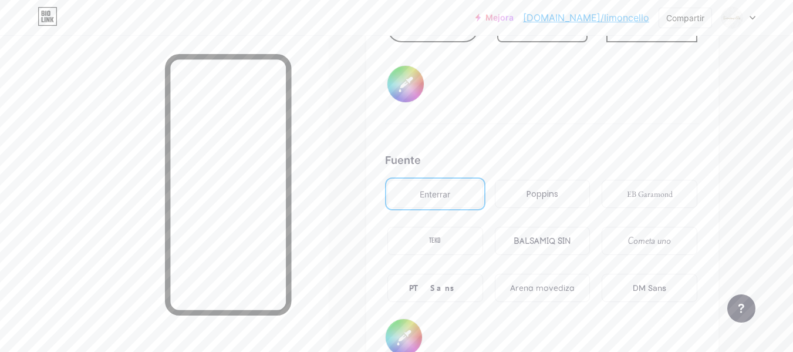
scroll to position [1967, 0]
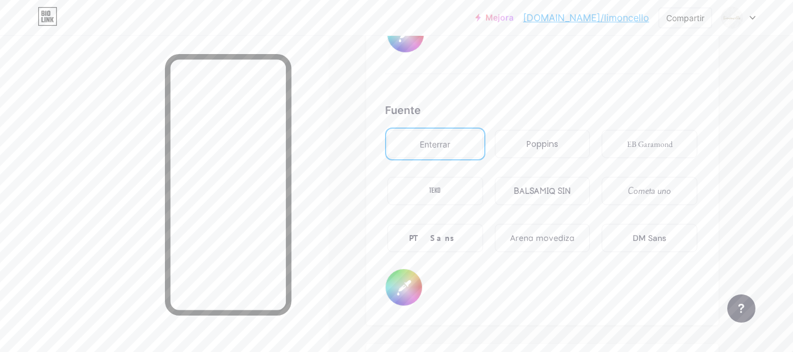
click at [546, 143] on font "Poppins" at bounding box center [542, 144] width 32 height 12
click at [435, 187] on font "TEKO" at bounding box center [435, 191] width 12 height 12
click at [551, 203] on div "BALSAMIQ SIN" at bounding box center [543, 191] width 96 height 28
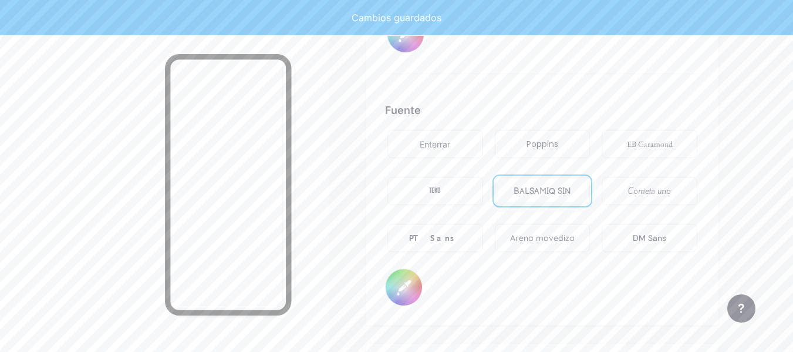
click at [617, 196] on div "Cometa uno" at bounding box center [650, 191] width 96 height 28
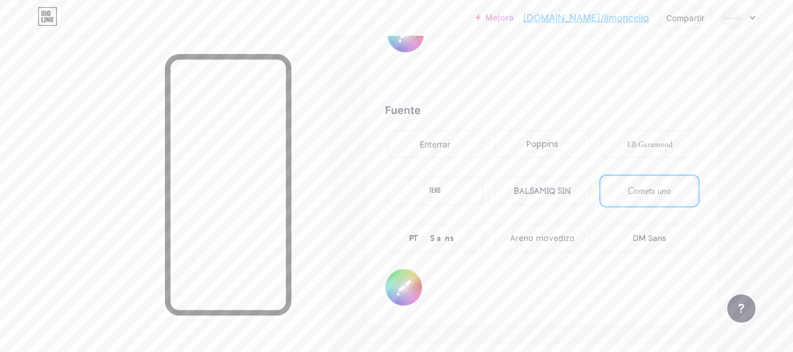
click at [566, 235] on font "Arena movediza" at bounding box center [542, 237] width 65 height 11
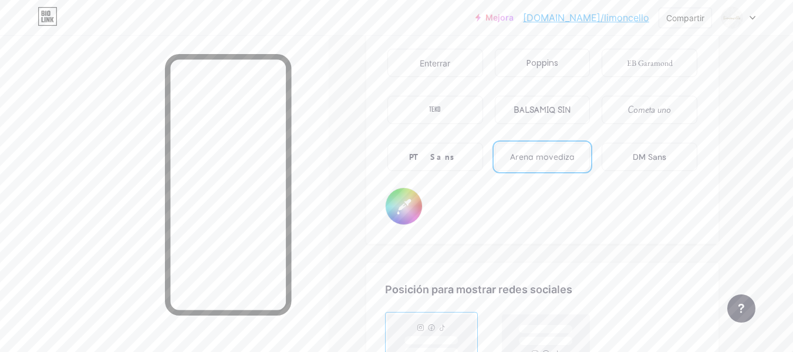
scroll to position [2051, 0]
click at [402, 197] on input "#000000" at bounding box center [404, 203] width 36 height 36
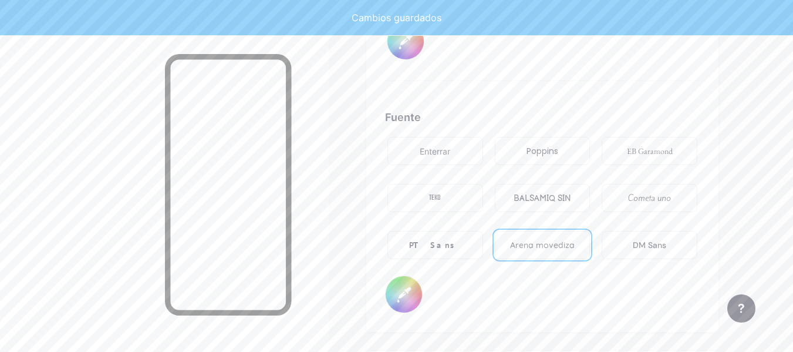
scroll to position [1954, 0]
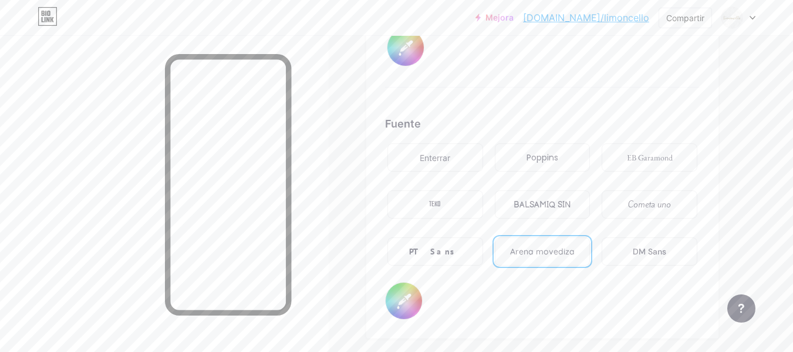
click at [409, 305] on input "#ffffff" at bounding box center [404, 300] width 36 height 36
type input "#be8d55"
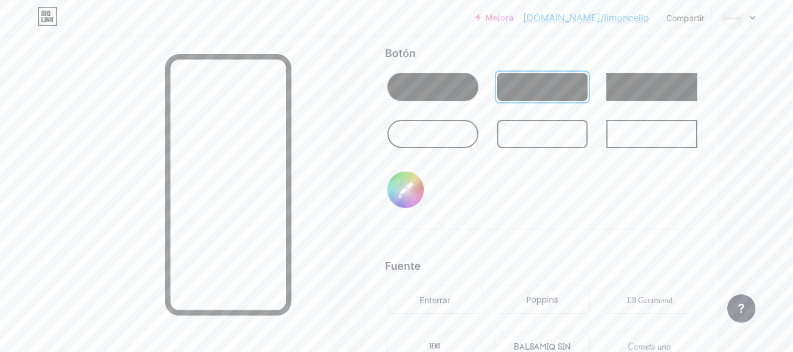
scroll to position [1810, 0]
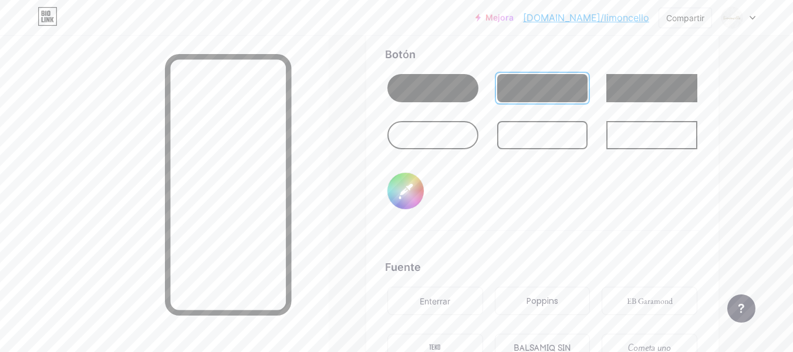
click at [413, 50] on font "Botón" at bounding box center [400, 54] width 31 height 12
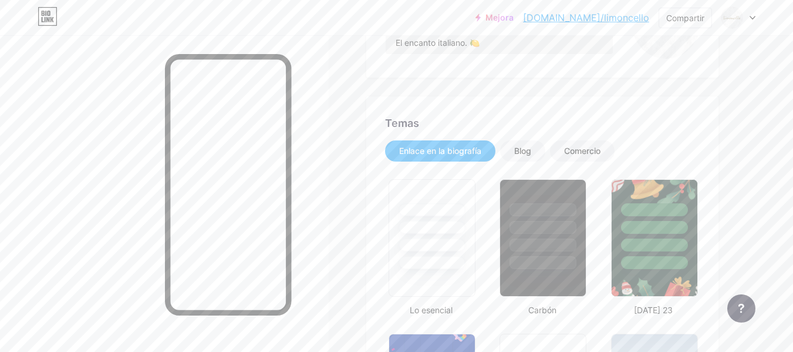
scroll to position [214, 0]
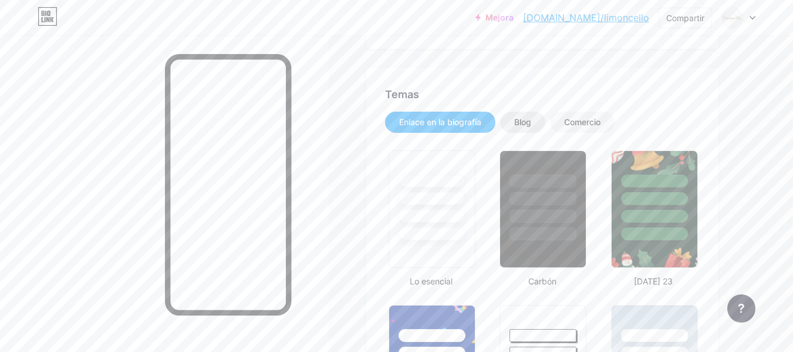
click at [522, 131] on div "Blog" at bounding box center [522, 122] width 45 height 21
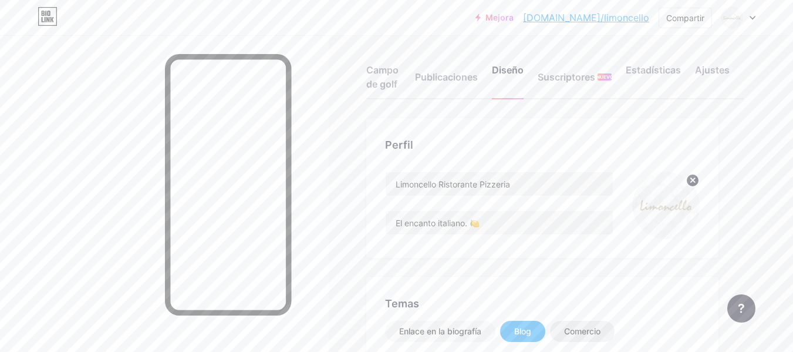
scroll to position [0, 0]
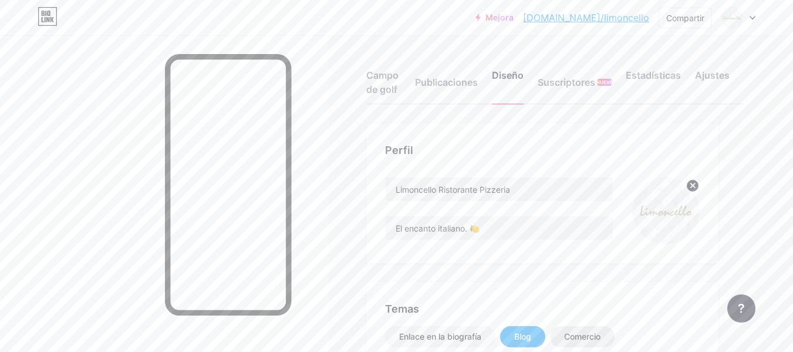
click at [576, 329] on div "Comercio" at bounding box center [582, 336] width 65 height 21
click at [403, 76] on div "Campo de golf Publicaciones Diseño Suscriptores NUEVO Estadísticas Ajustes" at bounding box center [554, 76] width 377 height 55
click at [387, 80] on font "Campo de golf" at bounding box center [382, 82] width 32 height 26
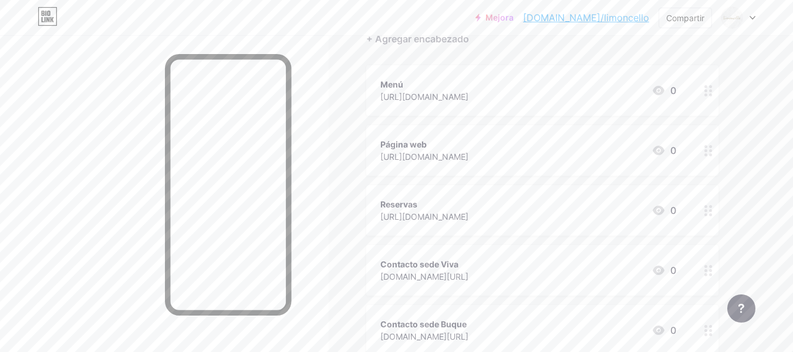
scroll to position [123, 0]
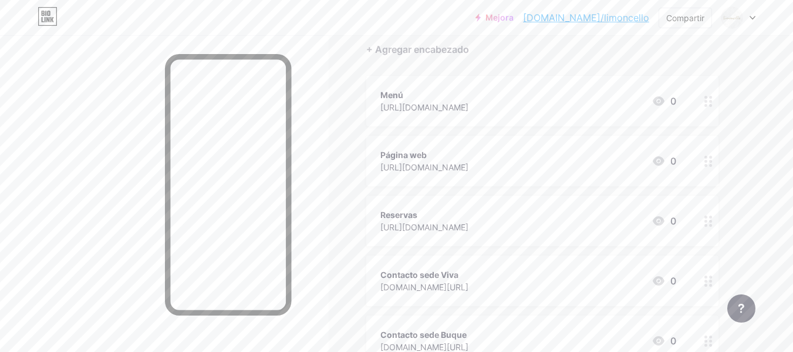
click at [393, 92] on font "Menú" at bounding box center [391, 95] width 23 height 10
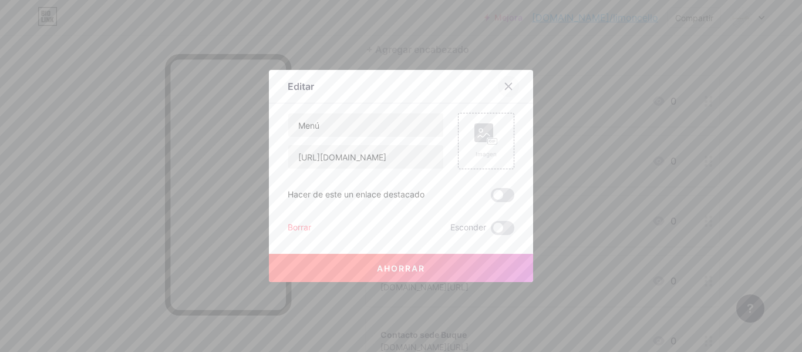
click at [508, 82] on icon at bounding box center [508, 86] width 9 height 9
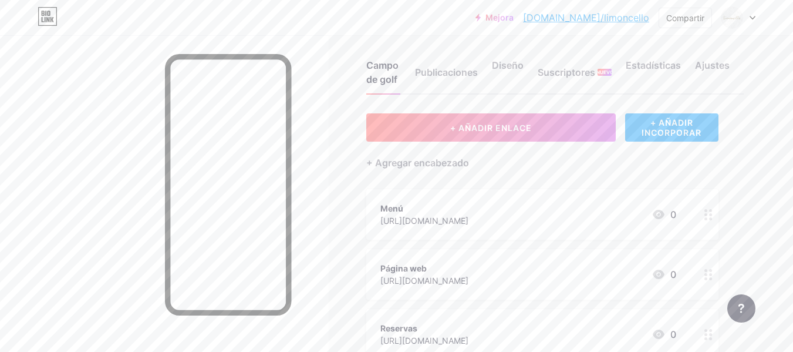
scroll to position [0, 0]
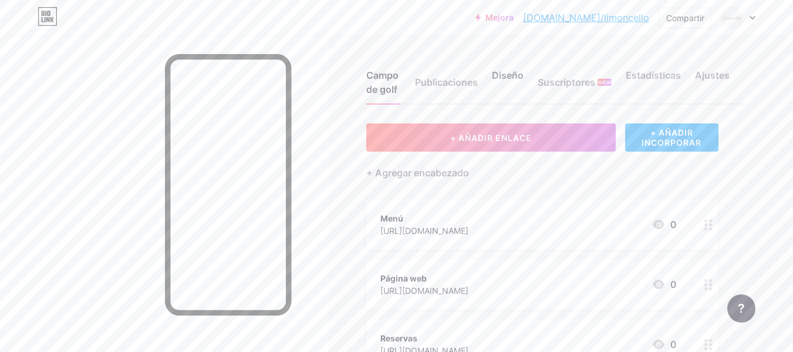
click at [498, 76] on font "Diseño" at bounding box center [508, 75] width 32 height 12
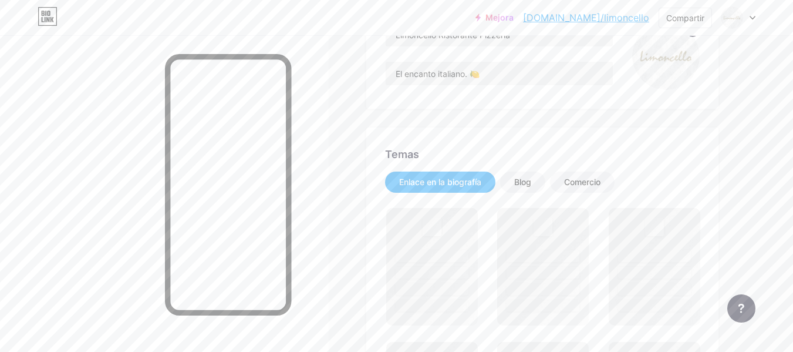
scroll to position [156, 0]
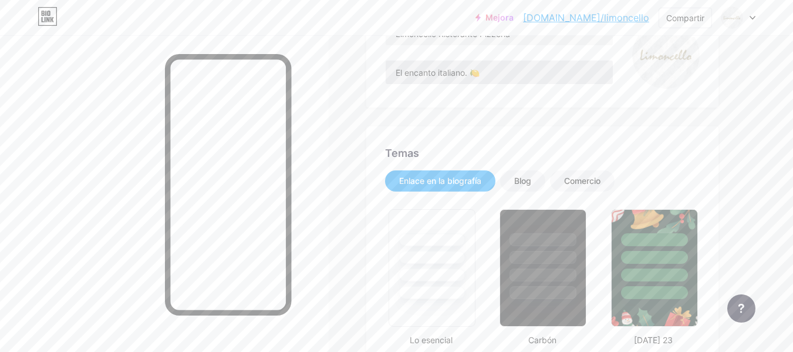
type input "#ffffff"
type input "#be8d55"
click at [511, 79] on input "El encanto italiano. 🍋" at bounding box center [499, 71] width 227 height 23
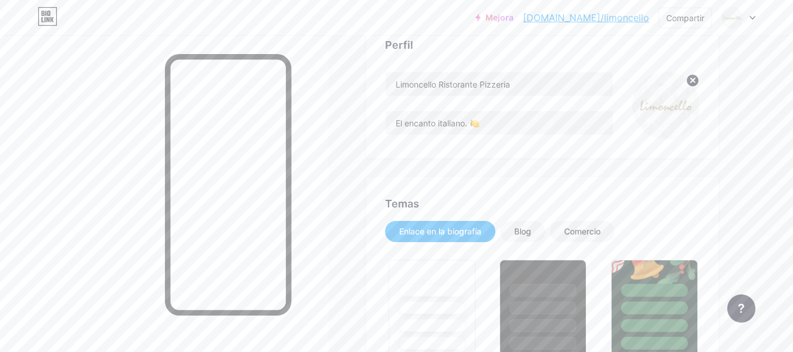
scroll to position [101, 0]
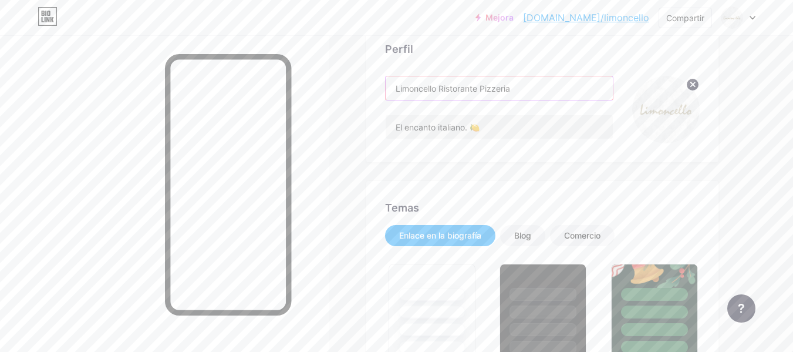
click at [491, 86] on input "Limoncello Ristorante Pizzeria" at bounding box center [499, 87] width 227 height 23
click at [400, 56] on div "Perfil" at bounding box center [542, 49] width 315 height 16
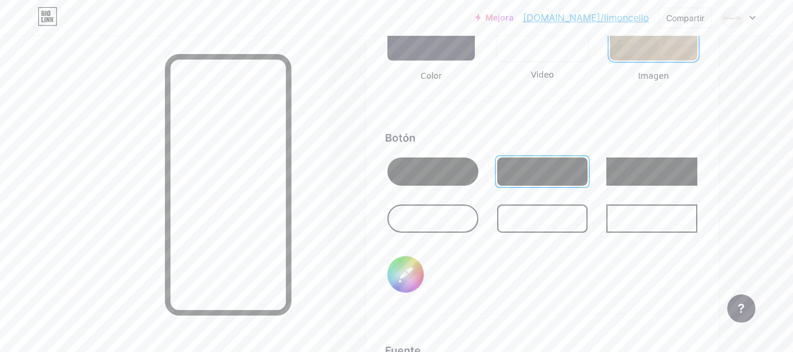
scroll to position [1737, 0]
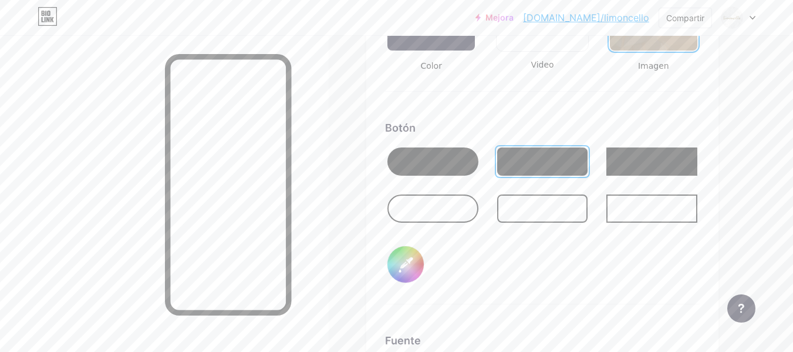
click at [423, 260] on input "#ffffff" at bounding box center [405, 264] width 36 height 36
type input "#ffffff"
click at [454, 292] on div "Botón #ffffff" at bounding box center [542, 212] width 315 height 184
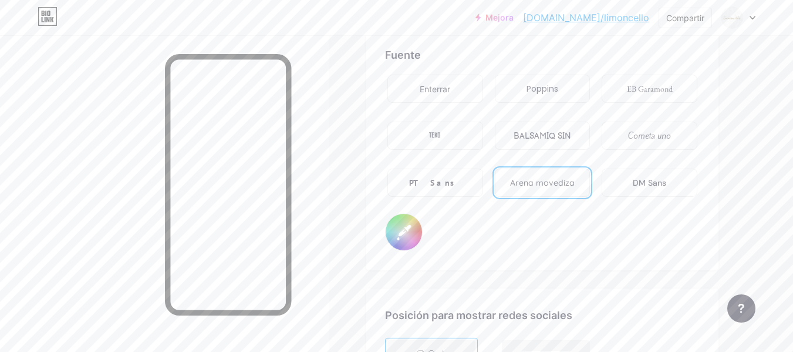
scroll to position [2058, 0]
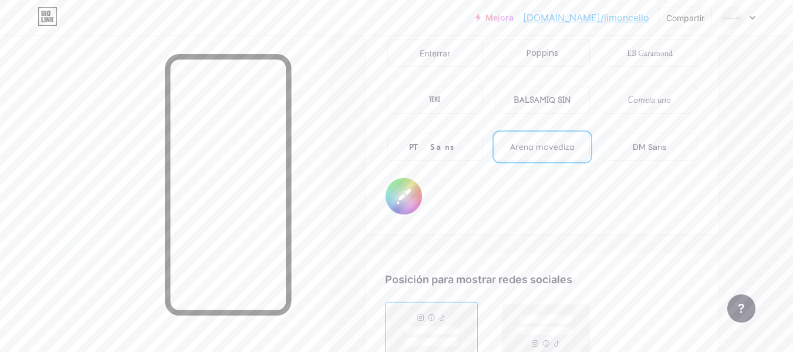
click at [404, 190] on input "#be8d55" at bounding box center [404, 196] width 36 height 36
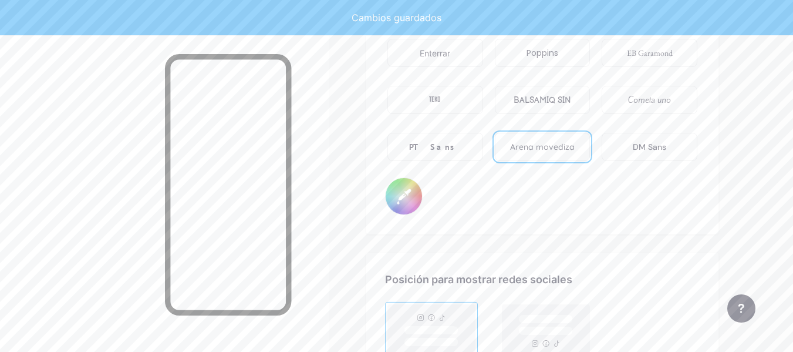
type input "#ffffff"
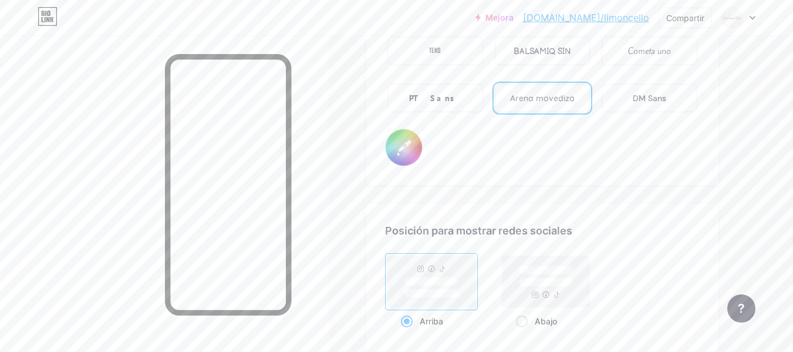
scroll to position [2124, 0]
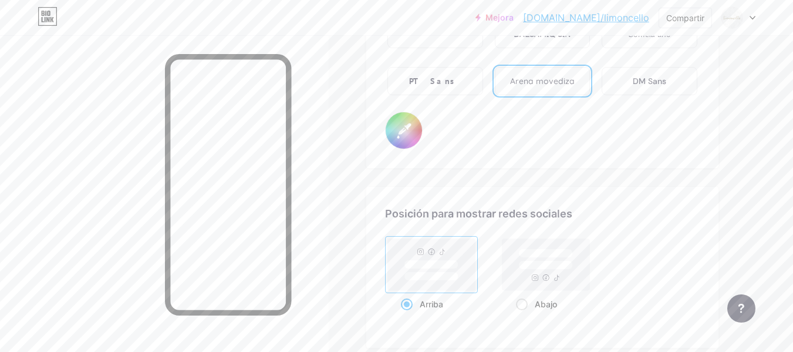
click at [440, 286] on rect at bounding box center [431, 264] width 87 height 52
click at [408, 315] on input "Arriba" at bounding box center [405, 319] width 8 height 8
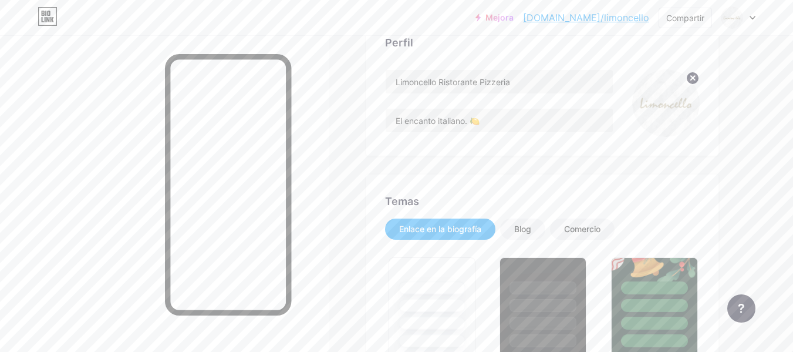
scroll to position [0, 0]
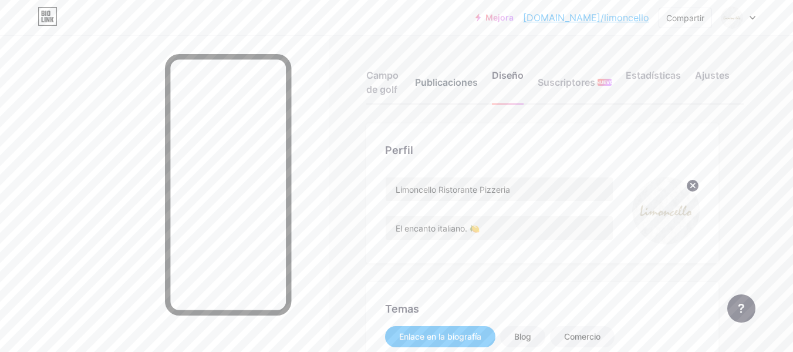
click at [448, 92] on div "Publicaciones" at bounding box center [446, 85] width 63 height 35
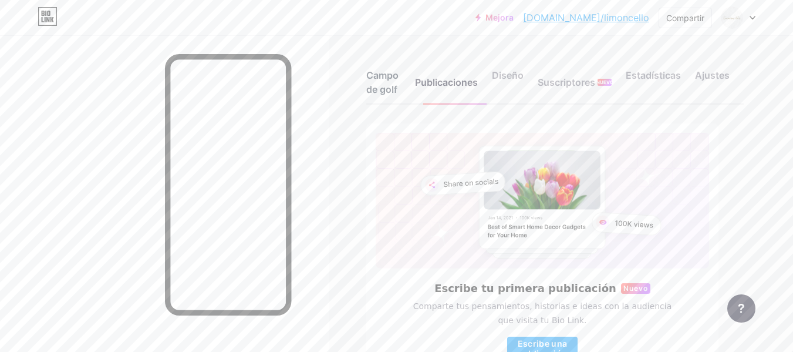
click at [368, 83] on font "Campo de golf" at bounding box center [382, 82] width 32 height 26
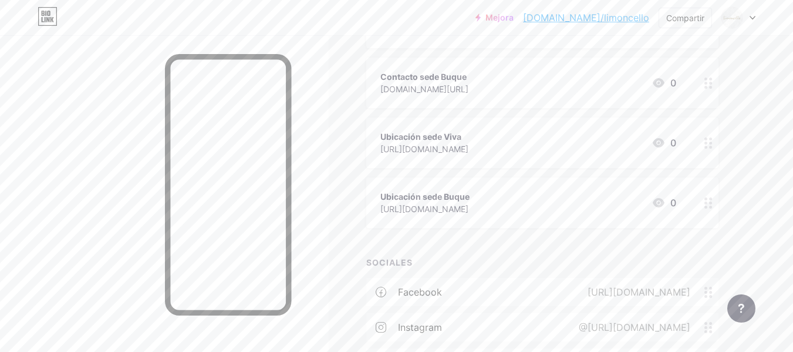
scroll to position [400, 0]
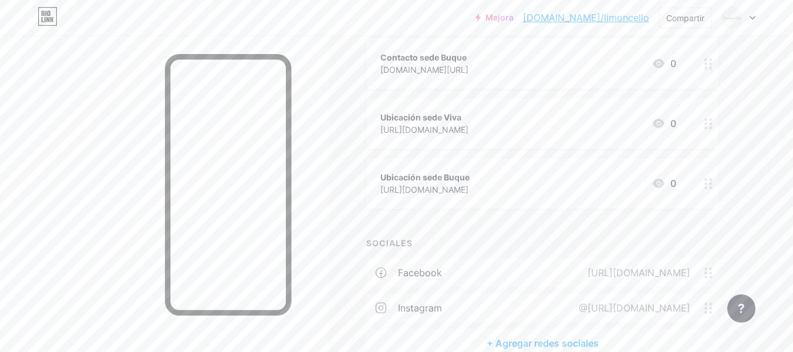
click at [428, 269] on font "Facebook" at bounding box center [420, 272] width 44 height 12
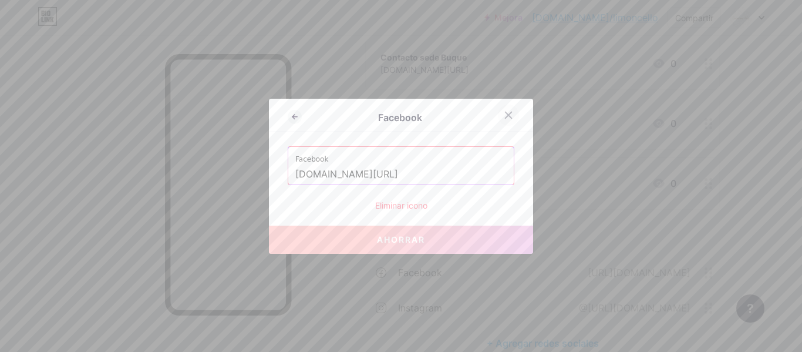
click at [505, 112] on icon at bounding box center [508, 114] width 9 height 9
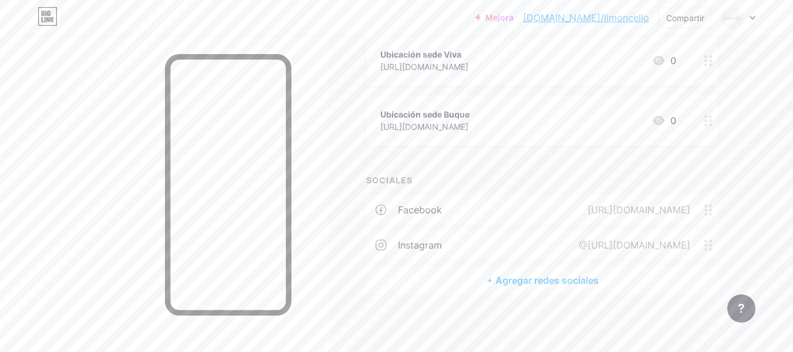
scroll to position [464, 0]
click at [707, 207] on icon at bounding box center [708, 209] width 8 height 11
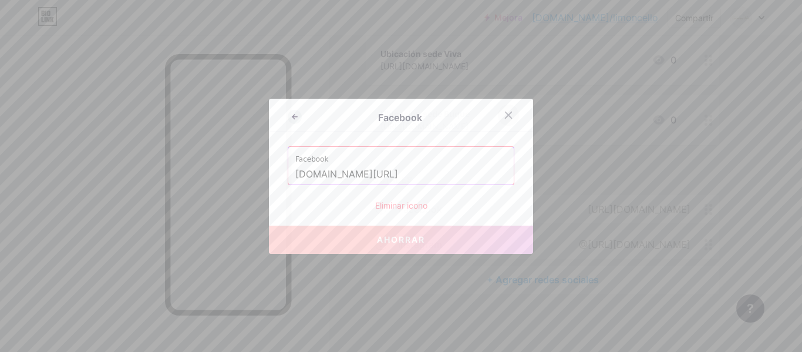
click at [511, 116] on div at bounding box center [508, 114] width 21 height 21
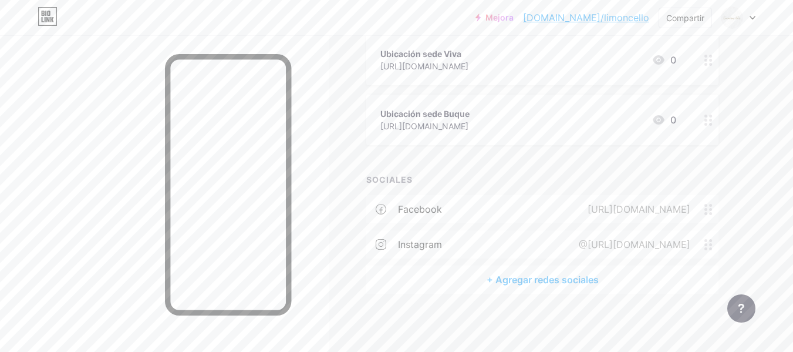
drag, startPoint x: 485, startPoint y: 215, endPoint x: 393, endPoint y: 170, distance: 102.1
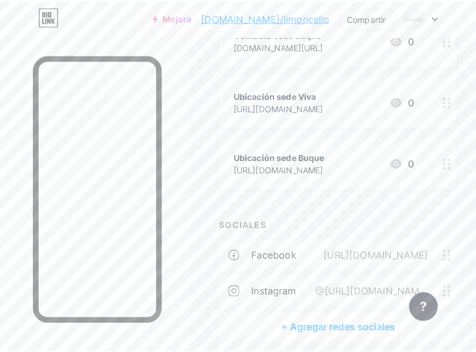
scroll to position [427, 0]
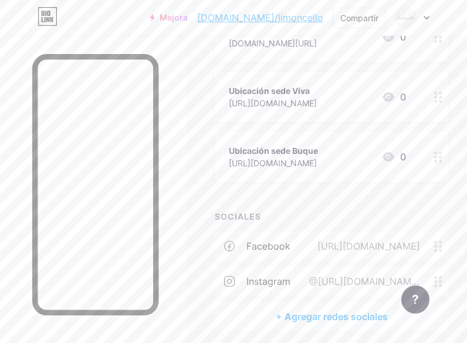
click at [351, 258] on div "Facebook [URL][DOMAIN_NAME]" at bounding box center [332, 246] width 234 height 28
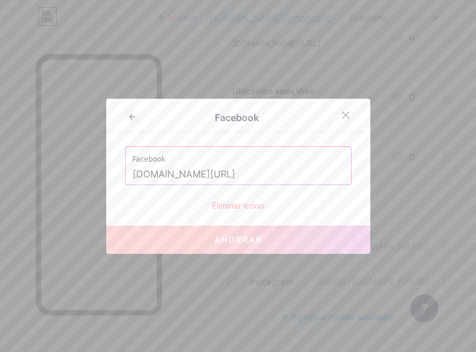
click at [279, 173] on input "[DOMAIN_NAME][URL]" at bounding box center [238, 174] width 211 height 20
paste input "[URL][DOMAIN_NAME]"
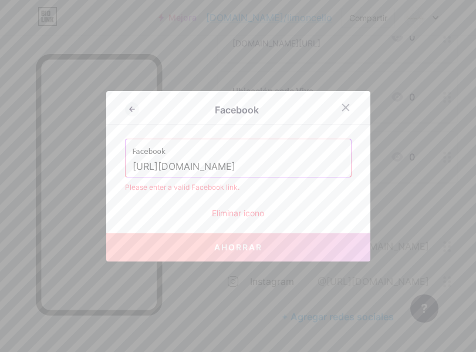
scroll to position [0, 335]
type input "[URL][DOMAIN_NAME]"
click at [129, 110] on icon at bounding box center [132, 109] width 14 height 14
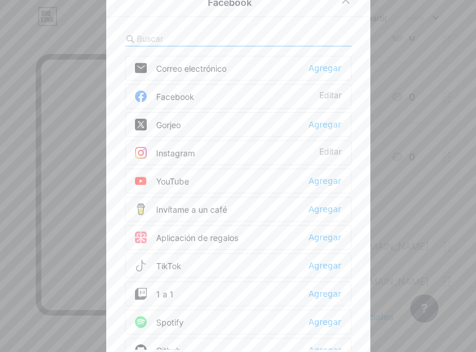
click at [454, 126] on div at bounding box center [238, 176] width 476 height 352
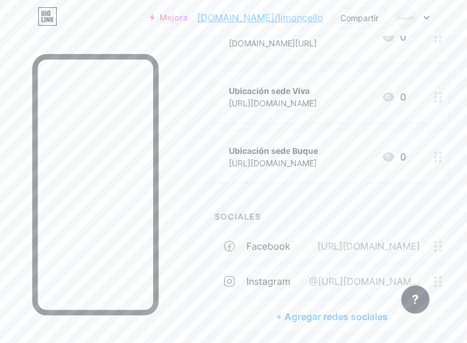
click at [346, 284] on font "@[URL][DOMAIN_NAME]" at bounding box center [364, 288] width 110 height 26
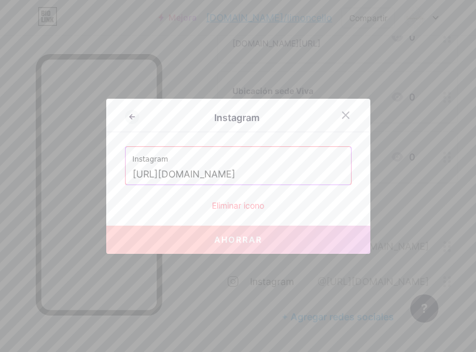
click at [252, 164] on input "[URL][DOMAIN_NAME]" at bounding box center [238, 174] width 211 height 20
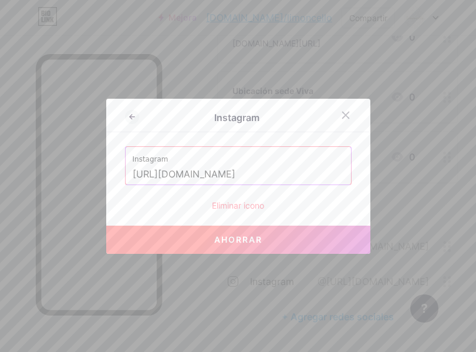
click at [265, 235] on button "Ahorrar" at bounding box center [238, 239] width 264 height 28
type input "[URL][DOMAIN_NAME][DOMAIN_NAME]"
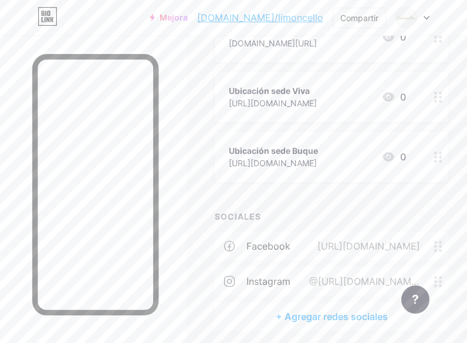
click at [388, 216] on div "SOCIALES" at bounding box center [332, 216] width 234 height 12
click at [360, 204] on div "+ AÑADIR ENLACE + AÑADIR INCORPORAR + Agregar encabezado Menú [URL][DOMAIN_NAME…" at bounding box center [332, 14] width 234 height 634
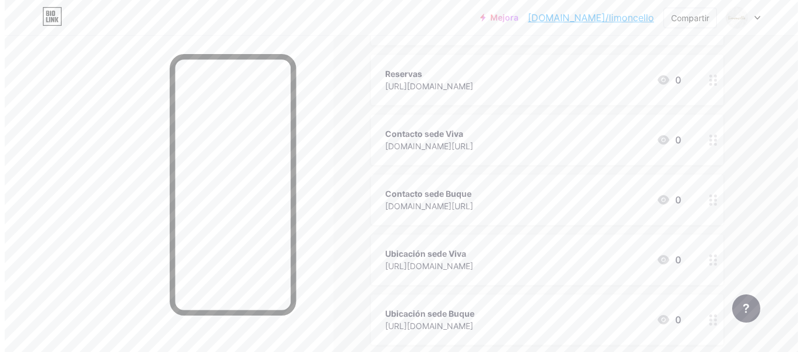
scroll to position [464, 0]
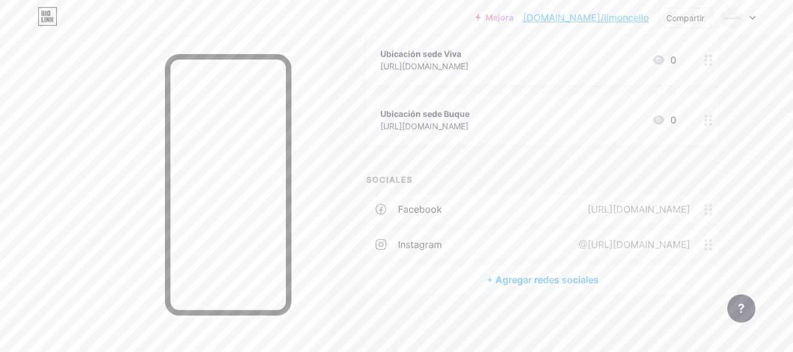
click at [603, 244] on font "@[URL][DOMAIN_NAME]" at bounding box center [635, 244] width 112 height 12
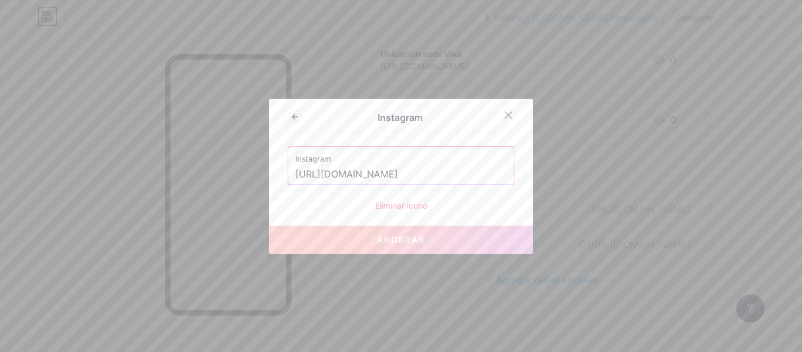
click at [429, 180] on input "[URL][DOMAIN_NAME]" at bounding box center [400, 174] width 211 height 20
paste input "%3D%3D"
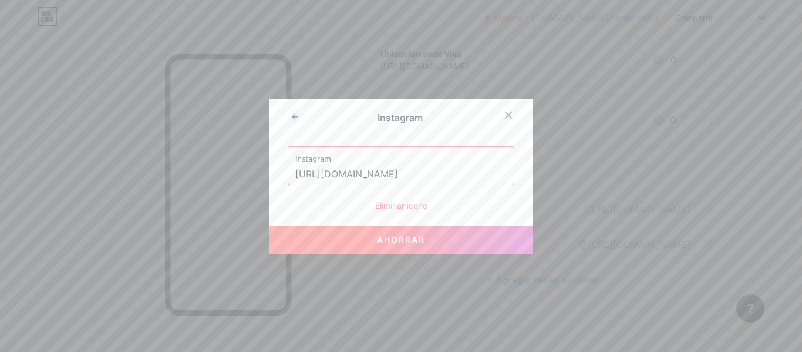
scroll to position [0, 0]
click at [416, 237] on font "Ahorrar" at bounding box center [401, 239] width 48 height 10
type input "[URL][DOMAIN_NAME][DOMAIN_NAME]"
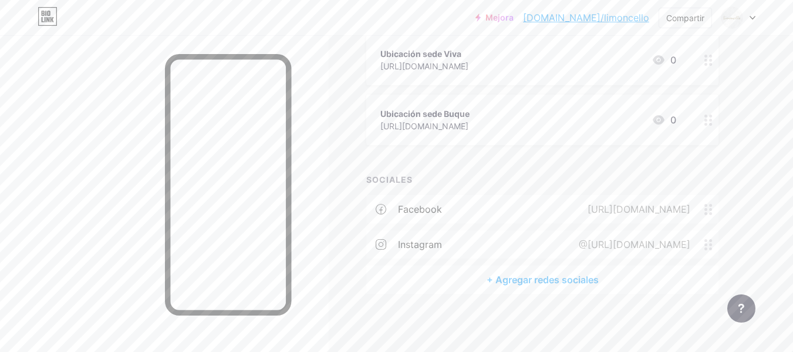
click at [569, 214] on div "[URL][DOMAIN_NAME]" at bounding box center [637, 209] width 136 height 14
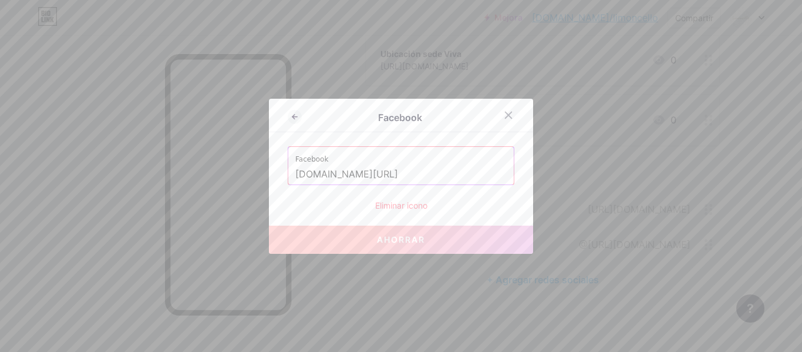
click at [405, 181] on input "[DOMAIN_NAME][URL]" at bounding box center [400, 174] width 211 height 20
paste input "[URL][DOMAIN_NAME]"
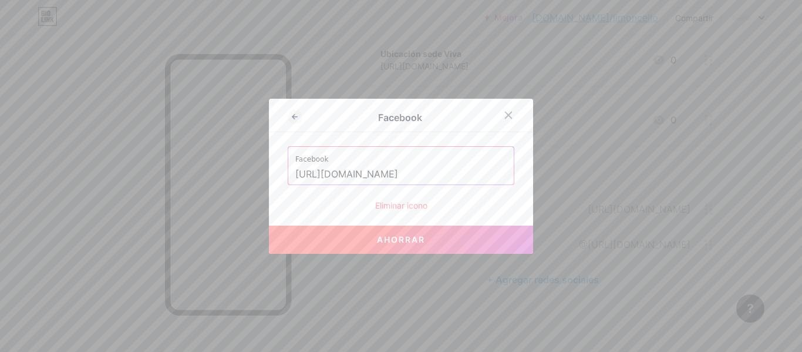
scroll to position [0, 37]
type input "[URL][DOMAIN_NAME]"
click at [417, 260] on div at bounding box center [401, 176] width 802 height 352
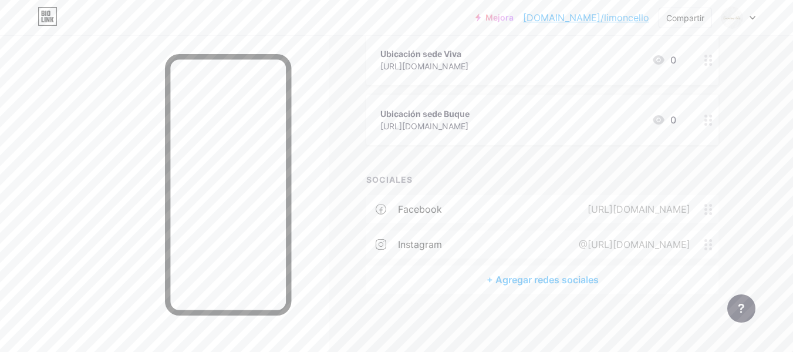
click at [587, 209] on font "[URL][DOMAIN_NAME]" at bounding box center [638, 209] width 103 height 12
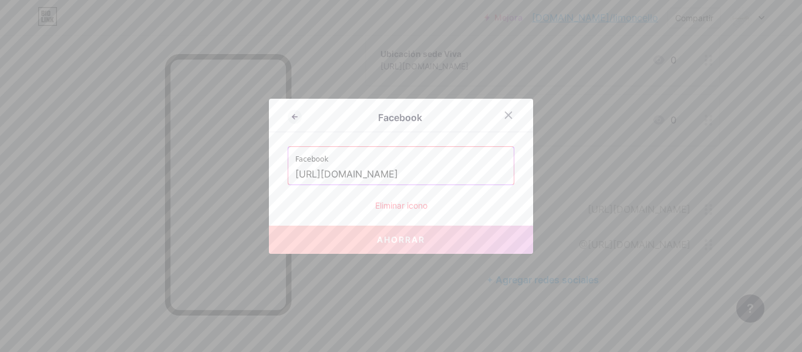
click at [498, 114] on div at bounding box center [515, 114] width 35 height 21
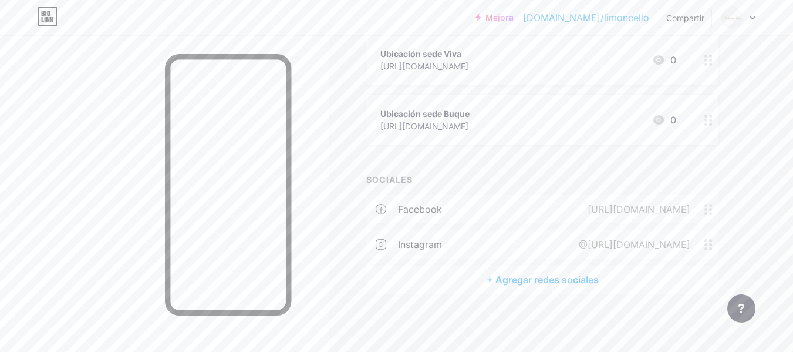
click at [400, 206] on font "Facebook" at bounding box center [420, 209] width 44 height 12
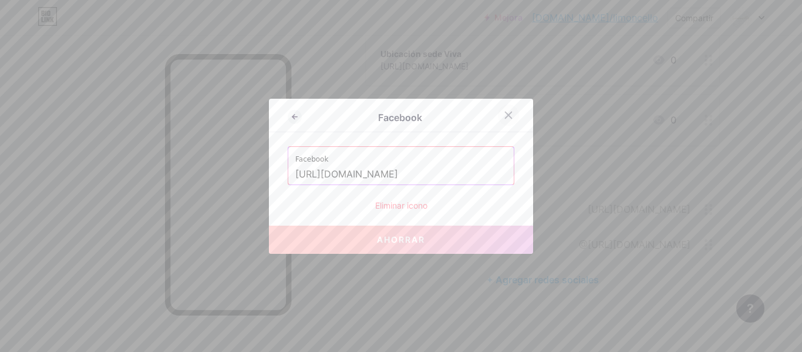
click at [512, 112] on div at bounding box center [508, 114] width 21 height 21
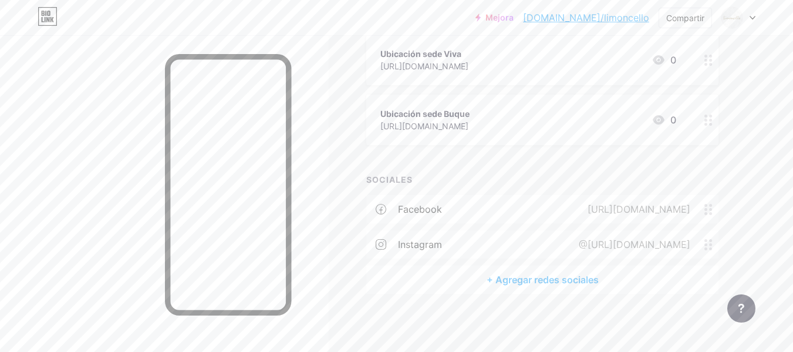
click at [587, 204] on font "[URL][DOMAIN_NAME]" at bounding box center [638, 209] width 103 height 12
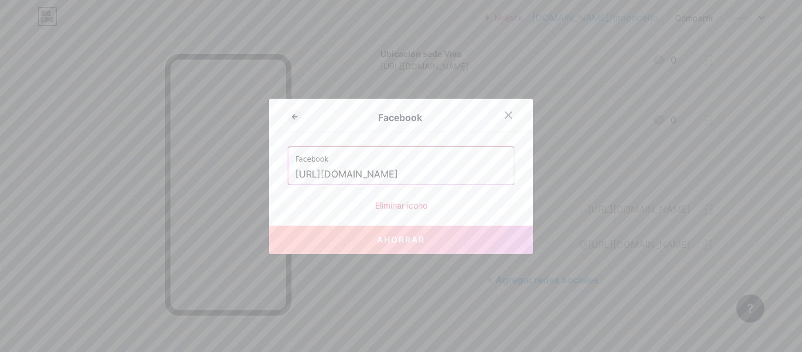
click at [406, 177] on input "[URL][DOMAIN_NAME]" at bounding box center [400, 174] width 211 height 20
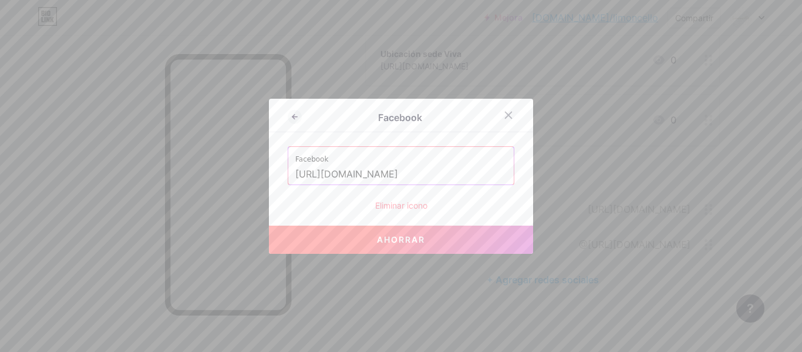
click at [415, 236] on font "Ahorrar" at bounding box center [401, 239] width 48 height 10
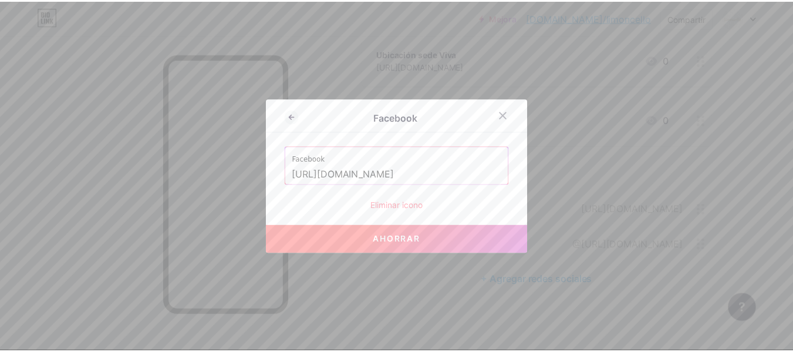
scroll to position [0, 0]
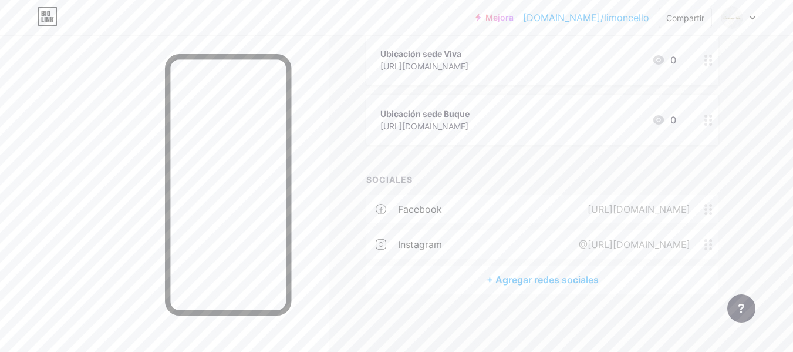
click at [560, 237] on div "@[URL][DOMAIN_NAME]" at bounding box center [632, 244] width 144 height 14
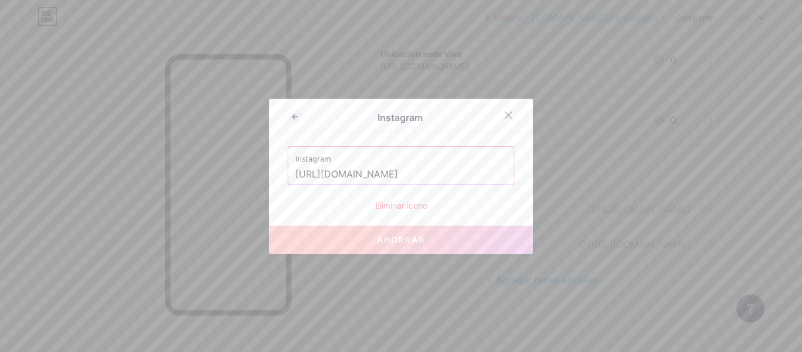
click at [315, 178] on input "[URL][DOMAIN_NAME]" at bounding box center [400, 174] width 211 height 20
click at [399, 167] on input "[URL][DOMAIN_NAME]" at bounding box center [400, 174] width 211 height 20
drag, startPoint x: 416, startPoint y: 174, endPoint x: 246, endPoint y: 168, distance: 169.1
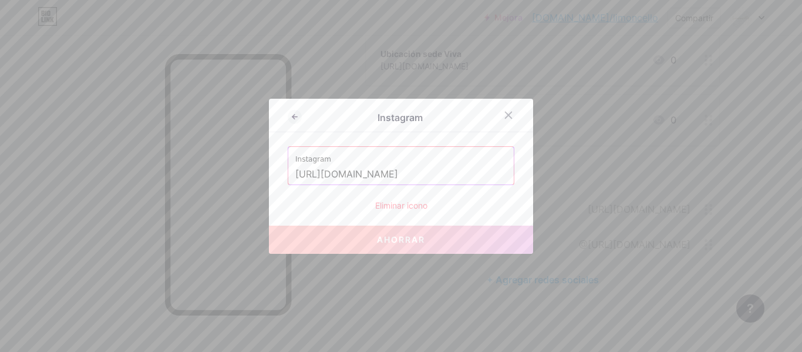
click at [246, 168] on div "Instagram Instagram [URL][DOMAIN_NAME] Eliminar icono Ahorrar" at bounding box center [401, 176] width 802 height 352
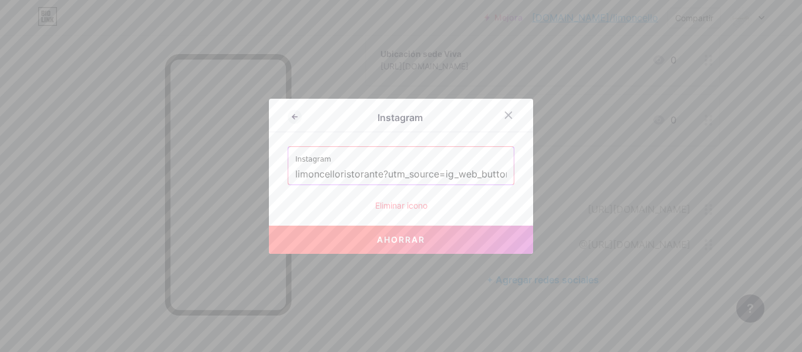
click at [433, 166] on input "limoncelloristorante?utm_source=ig_web_button_share_sheet&igsh=MTJtMmNnbjV1M3Zj…" at bounding box center [400, 174] width 211 height 20
paste input "text"
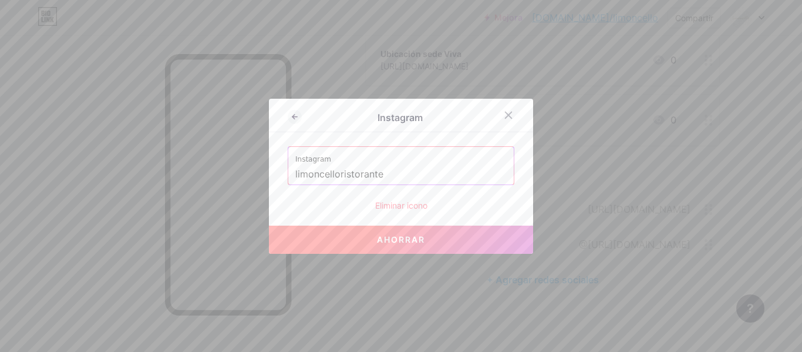
click at [409, 237] on font "Ahorrar" at bounding box center [401, 239] width 48 height 10
type input "[URL][DOMAIN_NAME]"
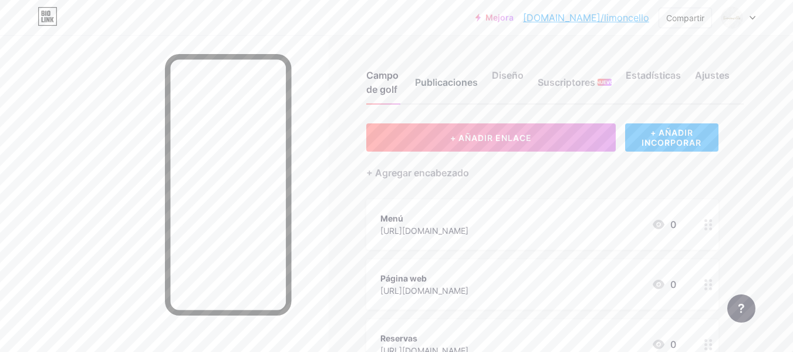
click at [443, 79] on font "Publicaciones" at bounding box center [446, 82] width 63 height 12
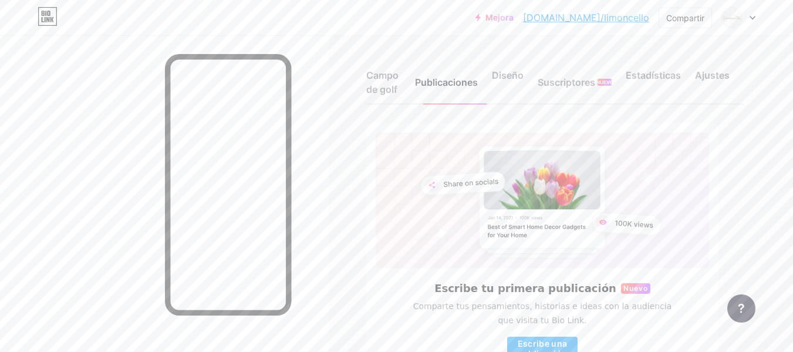
click at [487, 75] on div "Campo de golf Publicaciones Diseño Suscriptores NUEVO Estadísticas Ajustes" at bounding box center [554, 76] width 377 height 55
click at [506, 73] on font "Diseño" at bounding box center [508, 75] width 32 height 12
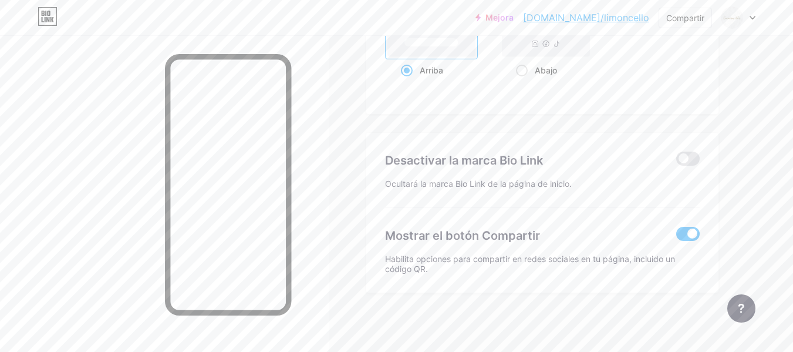
scroll to position [2357, 0]
type input "#ffffff"
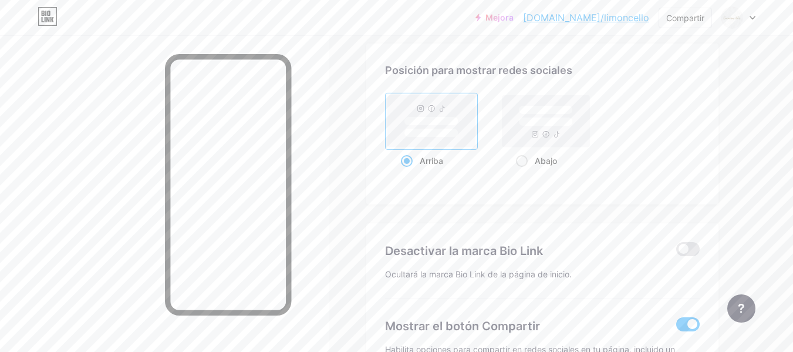
scroll to position [2266, 0]
click at [679, 251] on span at bounding box center [687, 249] width 23 height 14
click at [676, 252] on input "checkbox" at bounding box center [676, 252] width 0 height 0
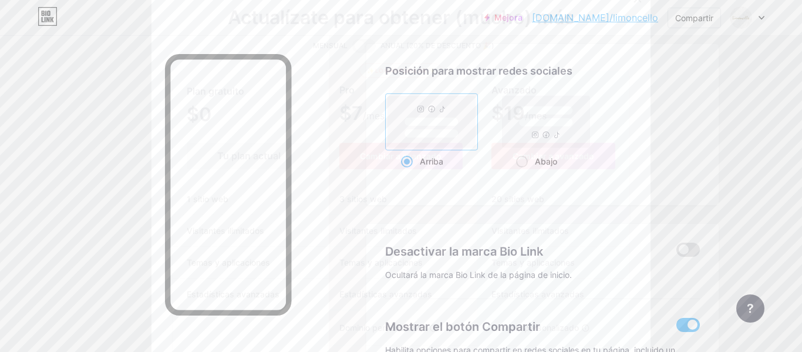
click at [675, 120] on div at bounding box center [401, 176] width 802 height 352
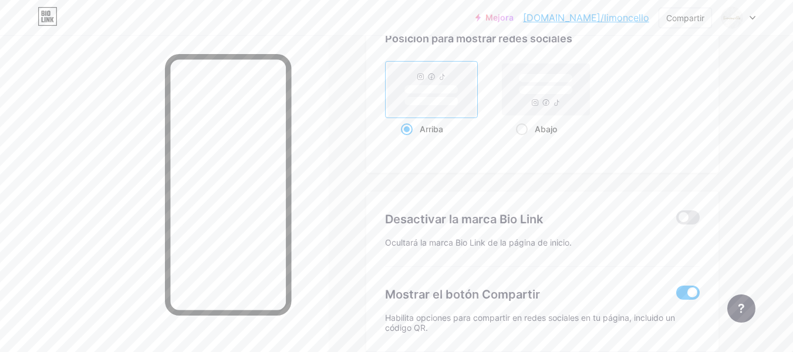
scroll to position [2334, 0]
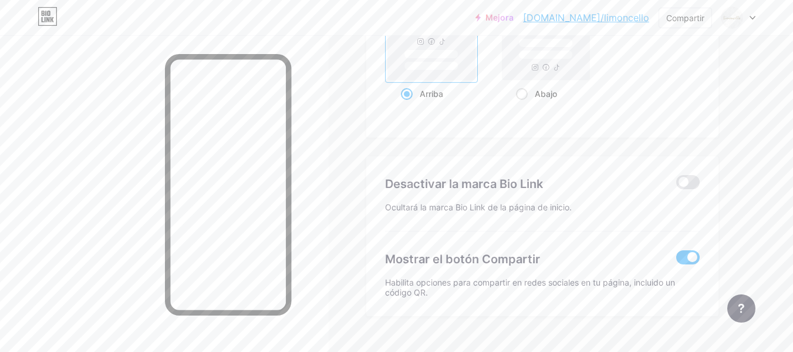
click at [687, 259] on span at bounding box center [687, 257] width 23 height 14
click at [676, 260] on input "checkbox" at bounding box center [676, 260] width 0 height 0
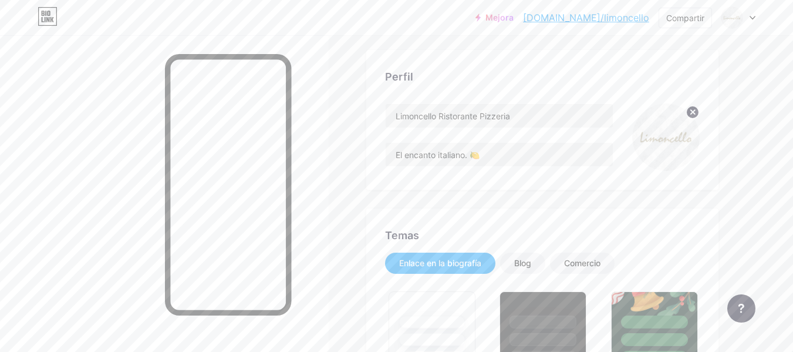
scroll to position [0, 0]
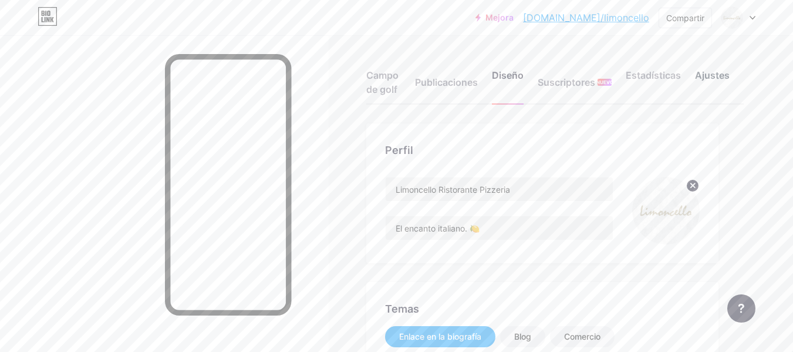
click at [706, 71] on font "Ajustes" at bounding box center [712, 75] width 35 height 12
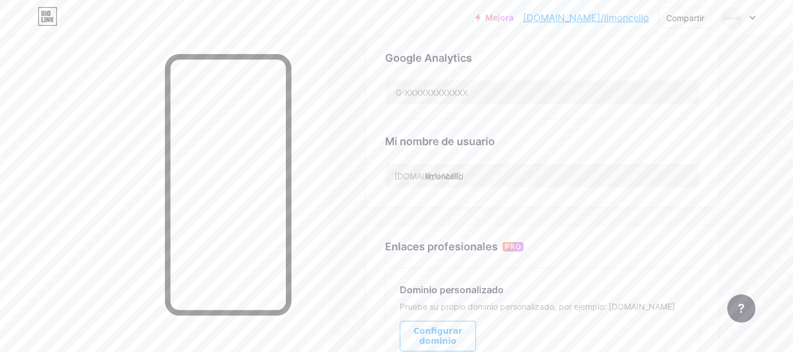
scroll to position [389, 0]
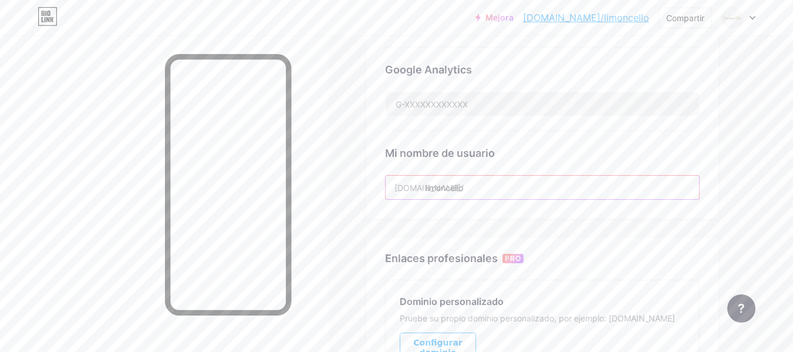
click at [471, 187] on input "limoncello" at bounding box center [542, 186] width 313 height 23
type input "limoncelloristorante"
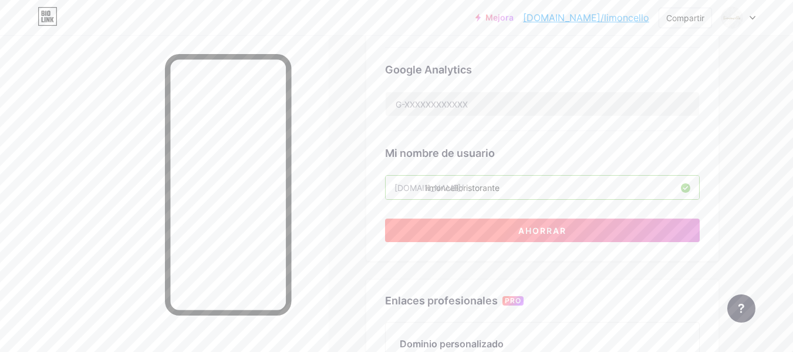
click at [564, 233] on font "Ahorrar" at bounding box center [542, 230] width 48 height 10
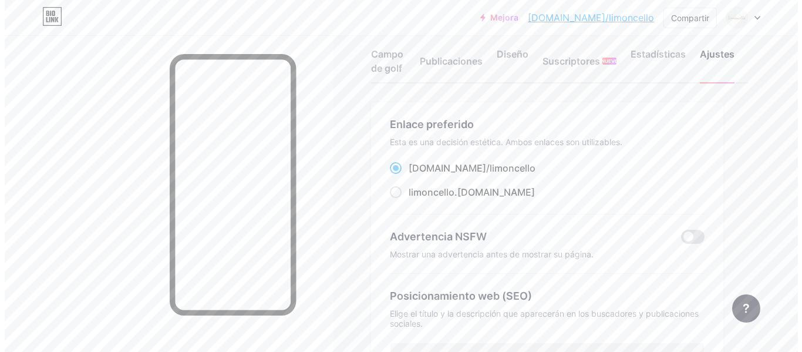
scroll to position [0, 0]
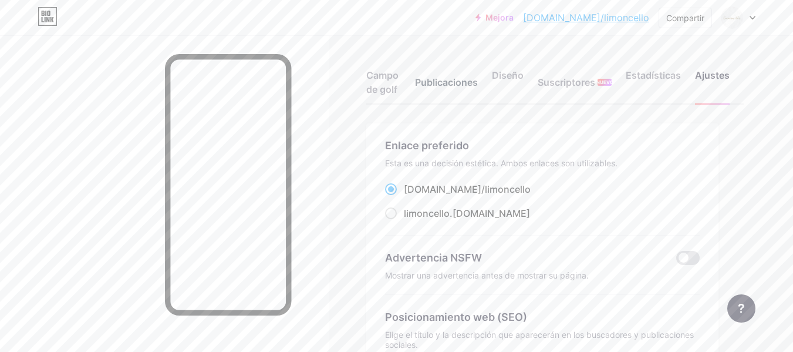
click at [418, 82] on font "Publicaciones" at bounding box center [446, 82] width 63 height 12
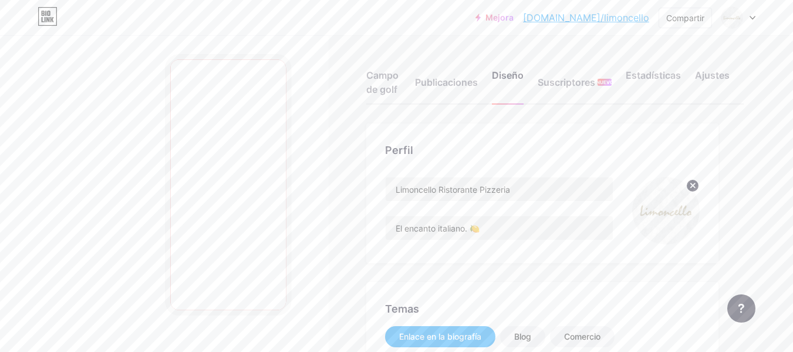
drag, startPoint x: 0, startPoint y: 0, endPoint x: 576, endPoint y: 146, distance: 594.0
click at [576, 146] on div "Perfil" at bounding box center [542, 150] width 315 height 16
click at [387, 86] on font "Campo de golf" at bounding box center [382, 82] width 32 height 26
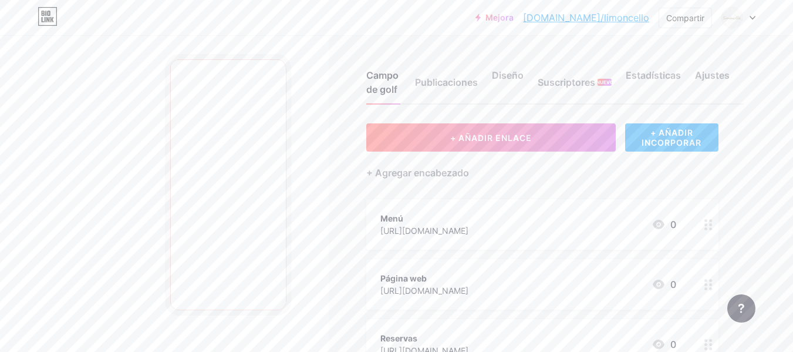
drag, startPoint x: 620, startPoint y: 21, endPoint x: 604, endPoint y: 13, distance: 17.3
click at [604, 13] on font "[DOMAIN_NAME]/limoncello" at bounding box center [586, 18] width 126 height 12
click at [451, 81] on font "Publicaciones" at bounding box center [446, 82] width 63 height 12
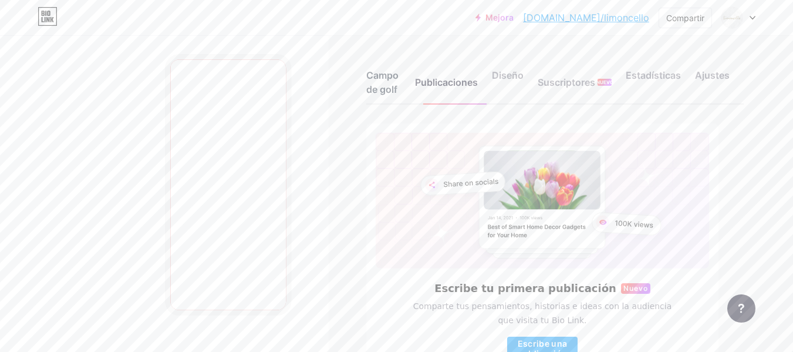
click at [390, 86] on font "Campo de golf" at bounding box center [382, 82] width 32 height 26
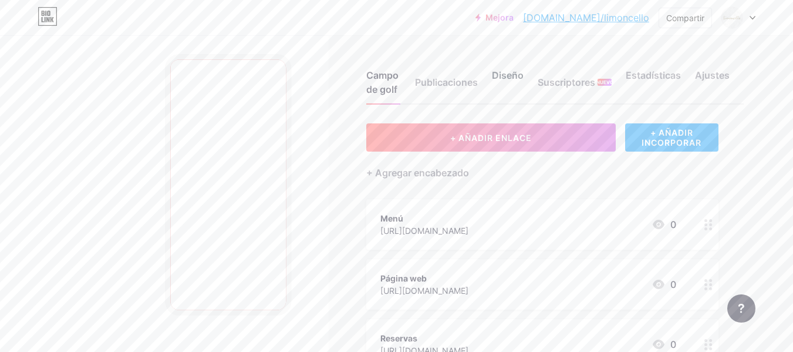
click at [512, 76] on font "Diseño" at bounding box center [508, 75] width 32 height 12
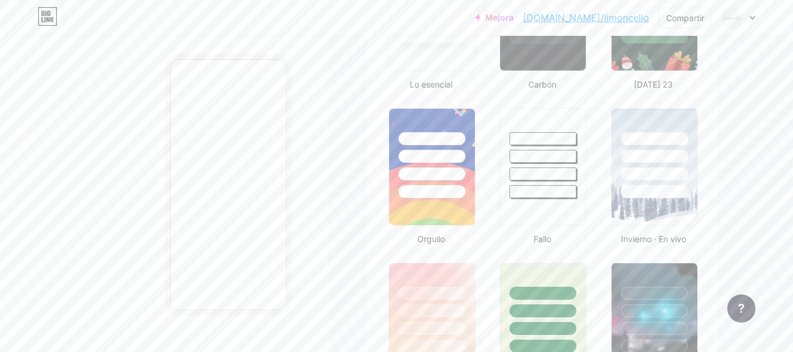
type input "#ffffff"
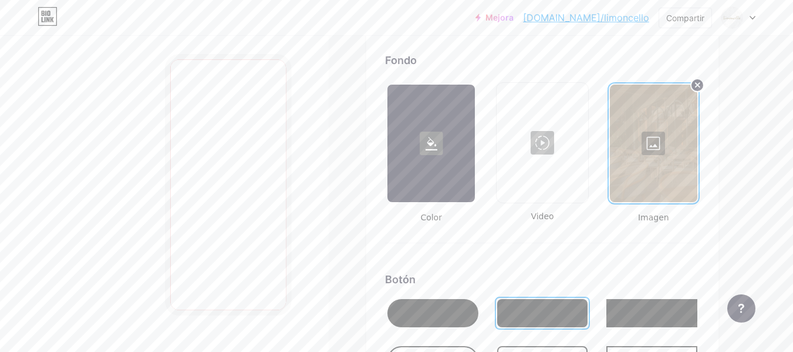
scroll to position [1585, 0]
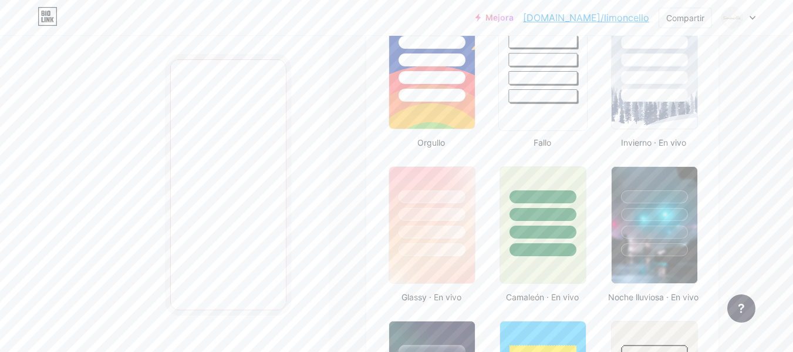
drag, startPoint x: 569, startPoint y: 131, endPoint x: 562, endPoint y: 146, distance: 16.3
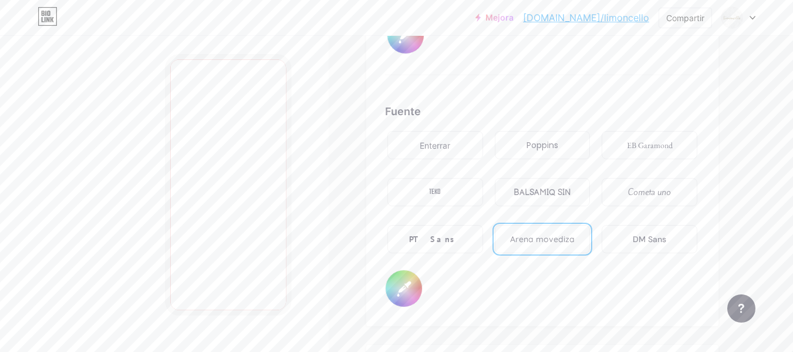
scroll to position [1937, 0]
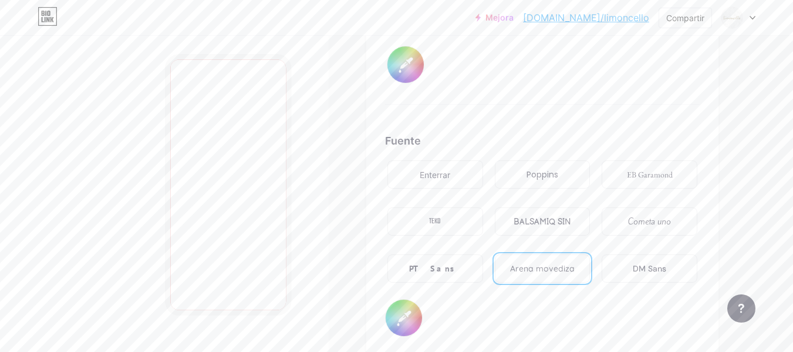
click at [401, 322] on input "#ffffff" at bounding box center [404, 317] width 36 height 36
click at [519, 332] on div "Fuente Enterrar Poppins EB Garamond TEKO BALSAMIQ SIN Cometa uno PT Sans Arena …" at bounding box center [542, 235] width 315 height 204
click at [592, 21] on font "[DOMAIN_NAME]/limoncello" at bounding box center [586, 18] width 126 height 12
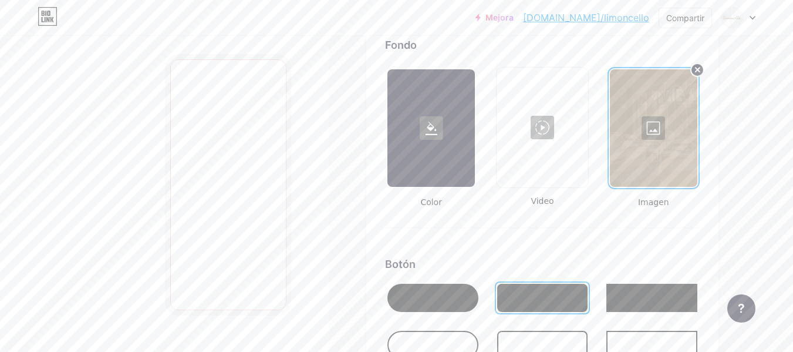
scroll to position [1603, 0]
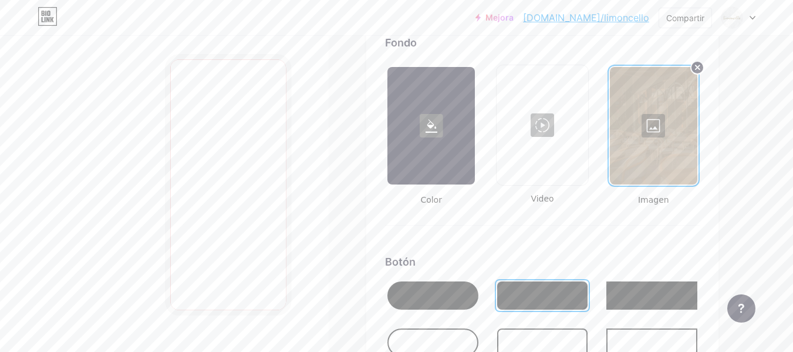
click at [435, 144] on div at bounding box center [430, 125] width 87 height 117
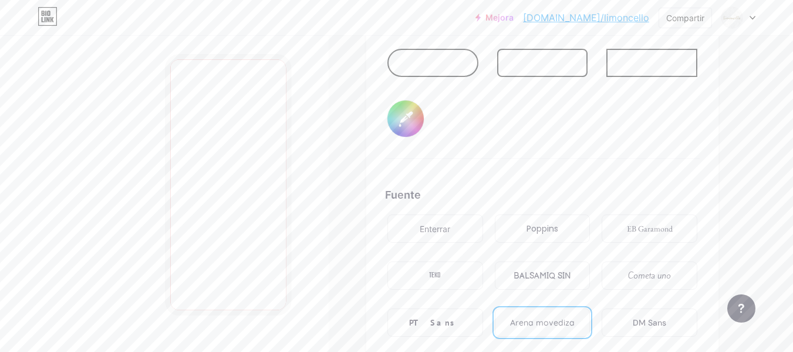
scroll to position [1944, 0]
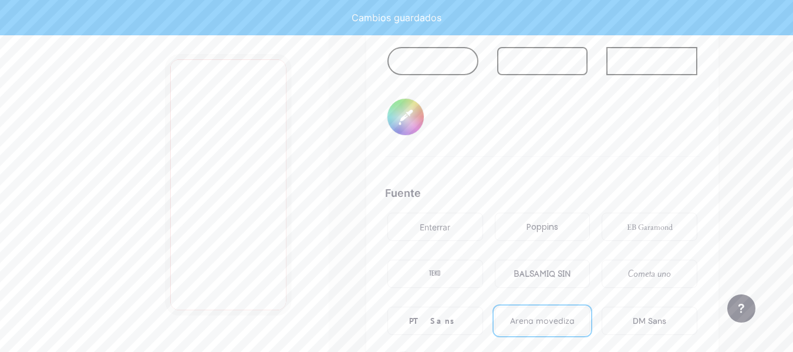
type input "#ffffff"
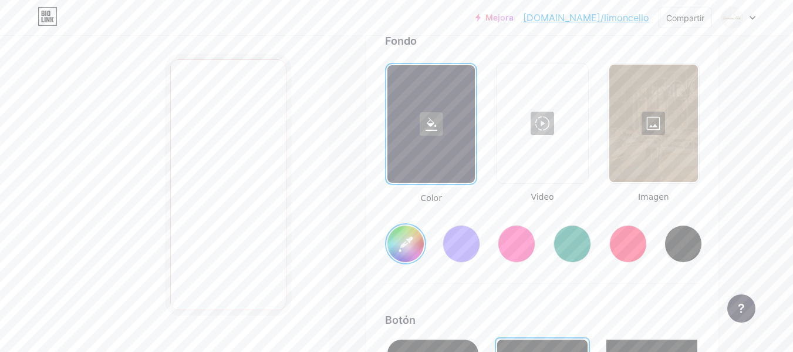
scroll to position [1611, 0]
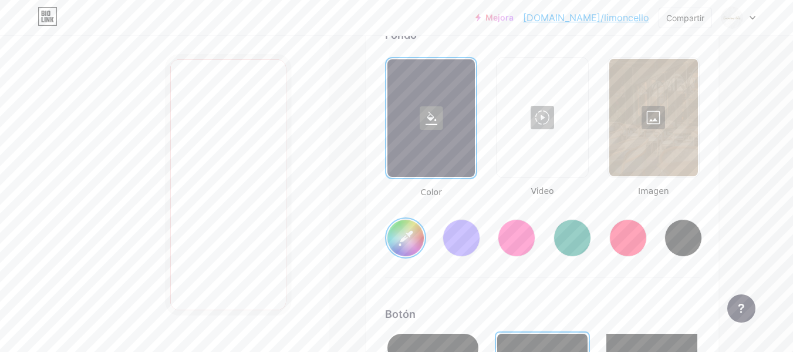
click at [663, 116] on div at bounding box center [653, 117] width 89 height 117
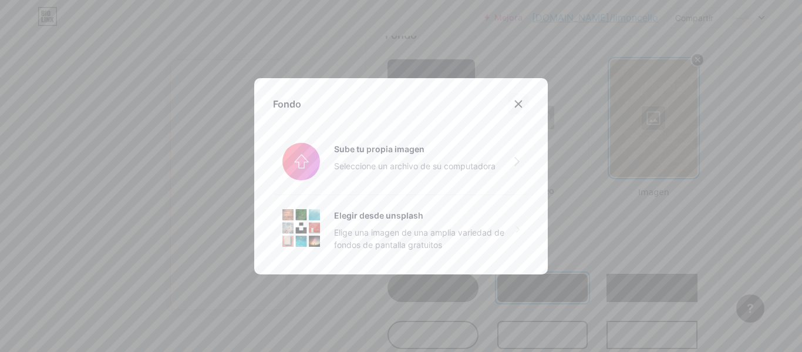
click at [515, 103] on icon at bounding box center [518, 103] width 6 height 6
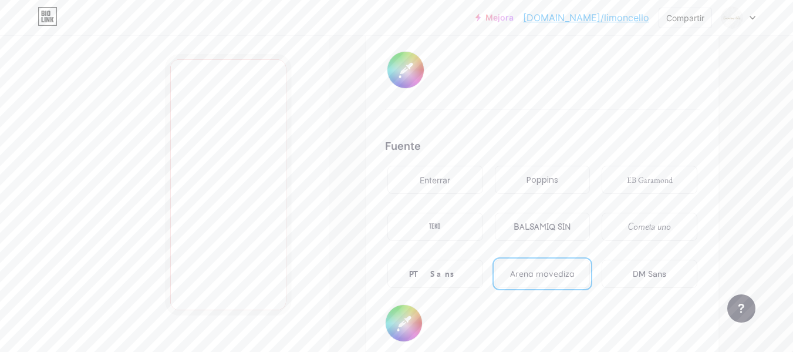
scroll to position [1961, 0]
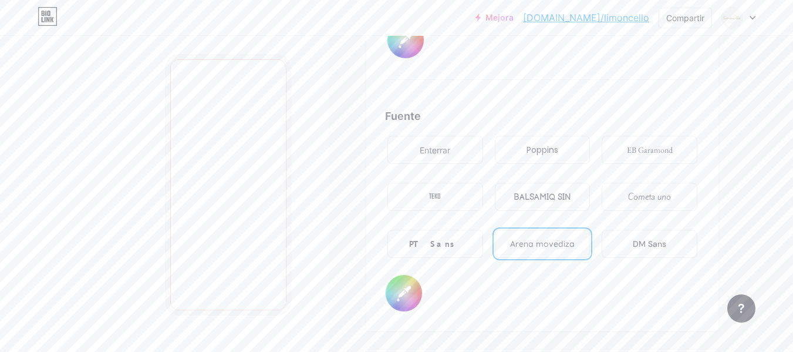
click at [404, 275] on input "#ffffff" at bounding box center [404, 293] width 36 height 36
click at [437, 300] on div "Fuente Enterrar Poppins EB Garamond TEKO BALSAMIQ SIN Cometa uno PT Sans Arena …" at bounding box center [542, 210] width 315 height 204
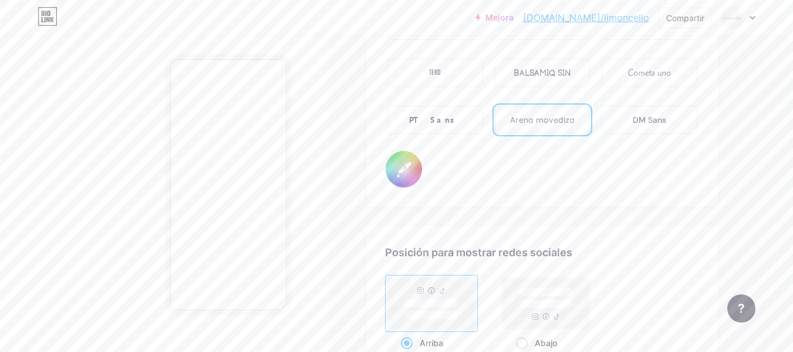
scroll to position [2112, 0]
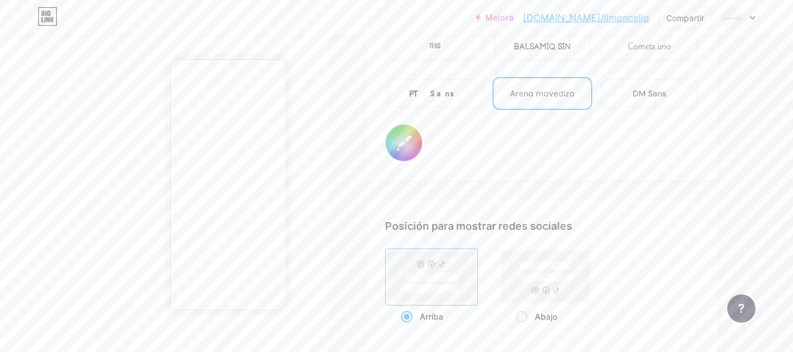
drag, startPoint x: 402, startPoint y: 137, endPoint x: 379, endPoint y: 146, distance: 25.1
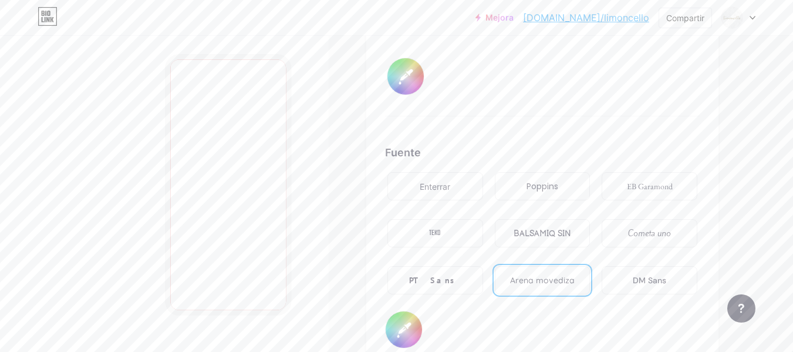
scroll to position [1923, 0]
click at [400, 152] on font "Fuente" at bounding box center [403, 154] width 36 height 12
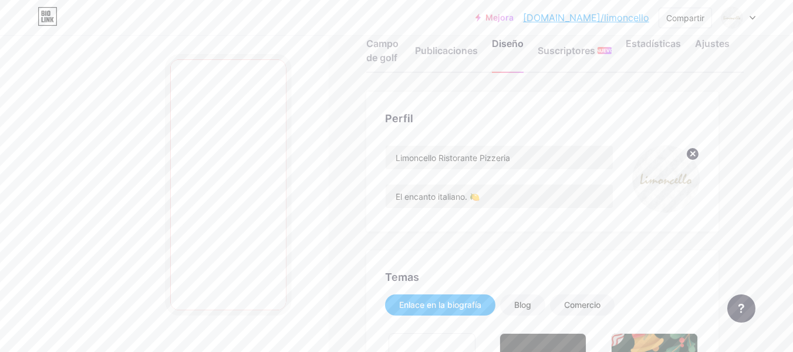
scroll to position [0, 0]
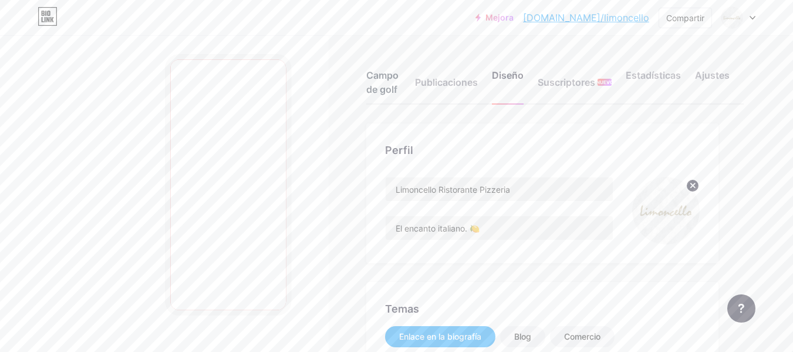
click at [394, 85] on font "Campo de golf" at bounding box center [382, 82] width 32 height 26
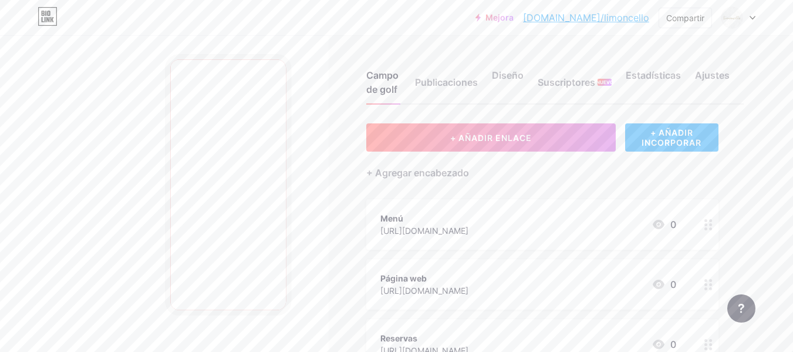
click at [484, 79] on div "Campo de golf Publicaciones Diseño Suscriptores NUEVO Estadísticas Ajustes" at bounding box center [554, 76] width 377 height 55
click at [487, 79] on div "Campo de golf Publicaciones Diseño Suscriptores NUEVO Estadísticas Ajustes" at bounding box center [554, 76] width 377 height 55
click at [495, 79] on font "Diseño" at bounding box center [508, 75] width 32 height 12
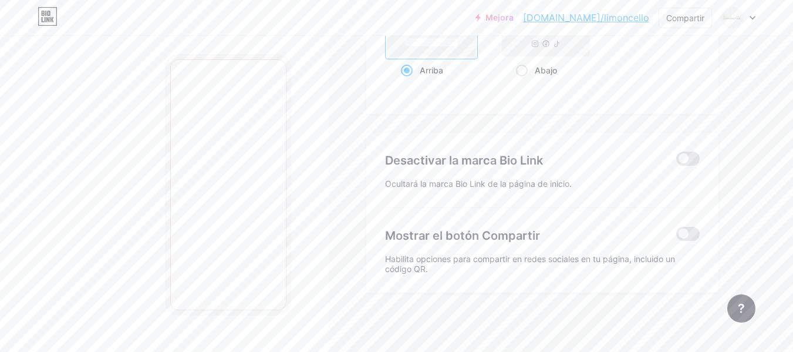
scroll to position [1958, 0]
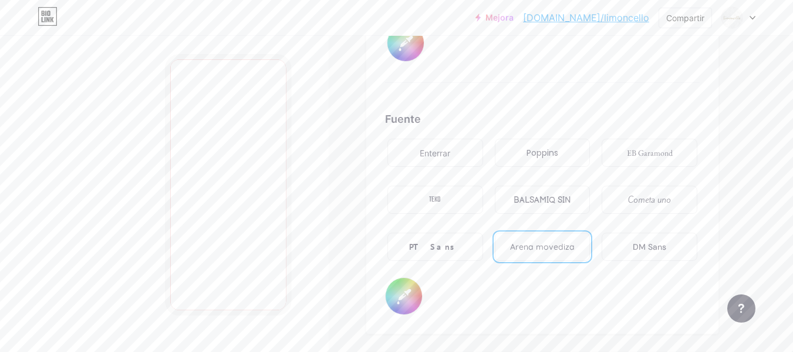
type input "#ffffff"
click at [405, 296] on input "#000000" at bounding box center [404, 296] width 36 height 36
click at [585, 312] on div "Fuente Enterrar Poppins EB Garamond TEKO BALSAMIQ SIN Cometa uno PT Sans Arena …" at bounding box center [542, 213] width 315 height 204
click at [618, 15] on font "[DOMAIN_NAME]/limoncello" at bounding box center [586, 18] width 126 height 12
click at [403, 295] on input "#000000" at bounding box center [404, 296] width 36 height 36
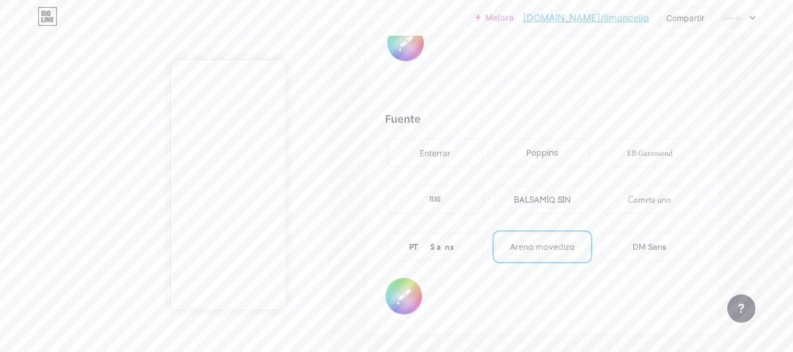
type input "#4e3213"
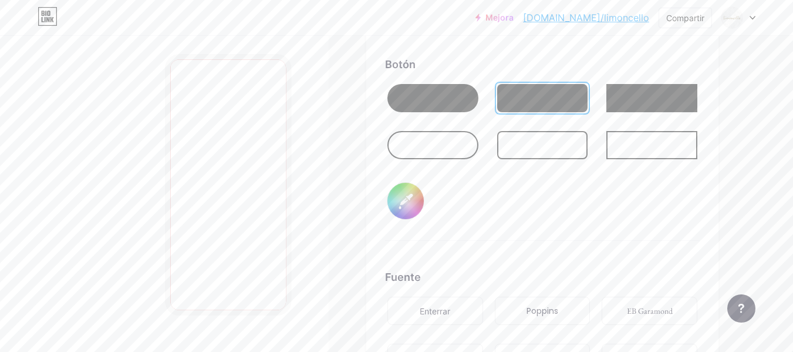
scroll to position [1800, 0]
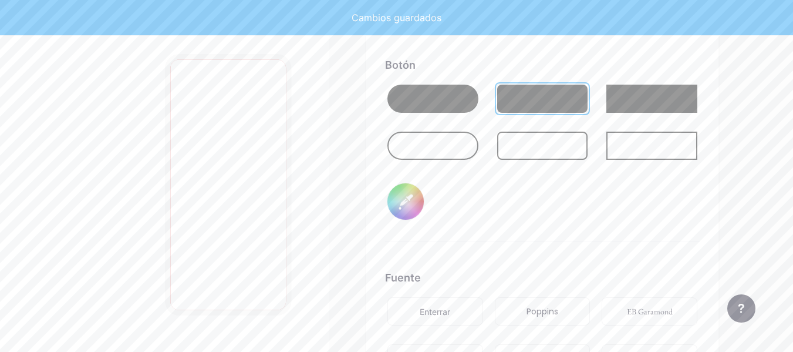
click at [407, 196] on input "#ffffff" at bounding box center [405, 201] width 36 height 36
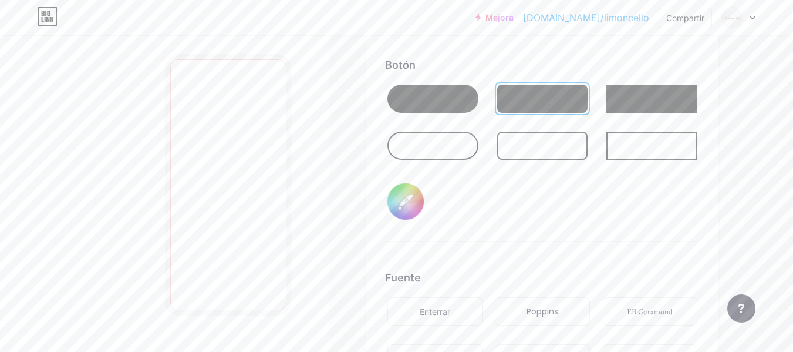
type input "#a69c87"
click at [457, 221] on div "Botón #a69c87" at bounding box center [542, 149] width 315 height 184
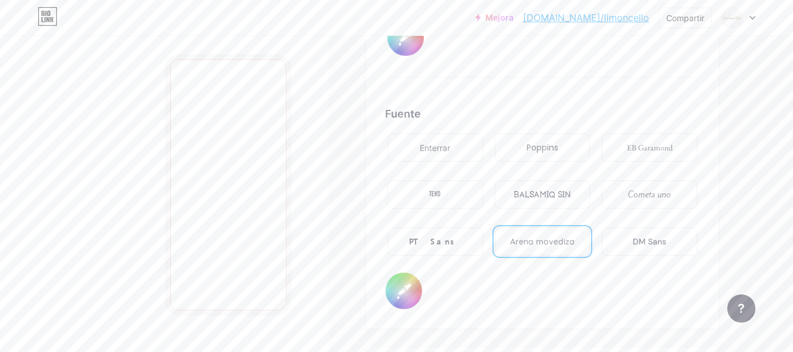
scroll to position [1977, 0]
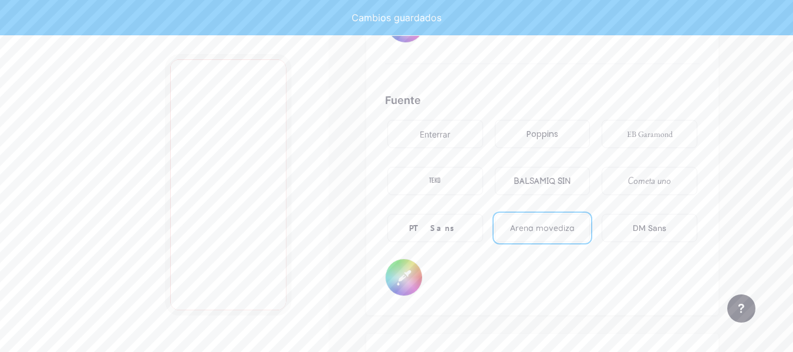
click at [414, 278] on input "#4e3213" at bounding box center [404, 277] width 36 height 36
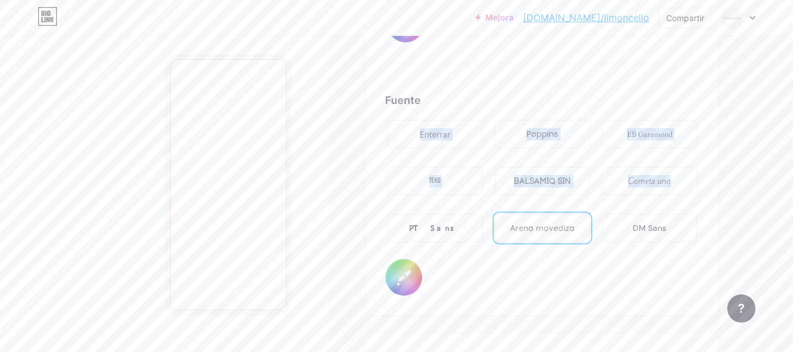
drag, startPoint x: 381, startPoint y: 127, endPoint x: 398, endPoint y: 251, distance: 125.5
click at [407, 276] on input "#4e3213" at bounding box center [404, 277] width 36 height 36
type input "#ffffff"
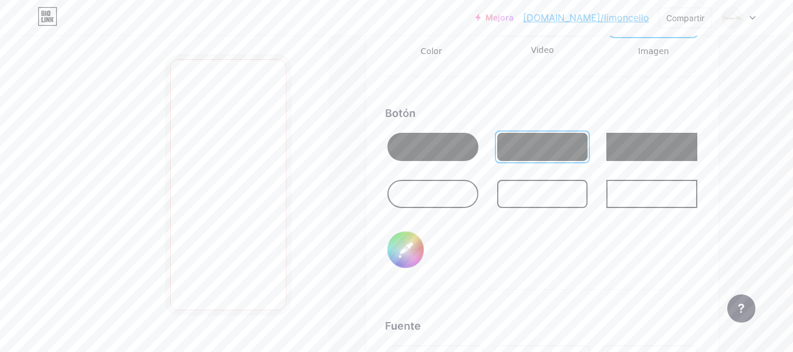
scroll to position [1751, 0]
click at [519, 185] on div at bounding box center [542, 194] width 91 height 28
click at [525, 131] on div at bounding box center [543, 147] width 96 height 33
click at [531, 143] on div at bounding box center [542, 147] width 91 height 28
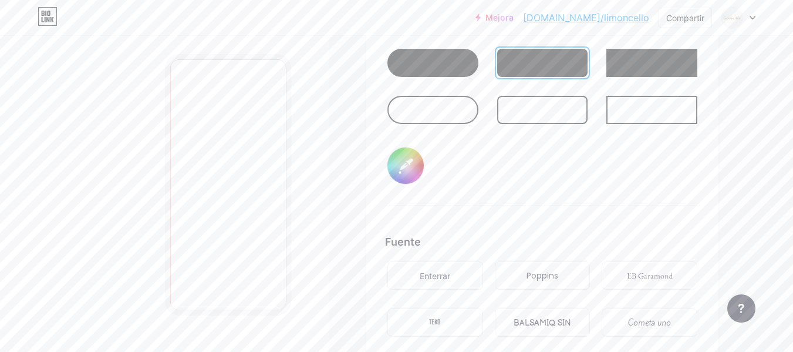
scroll to position [1859, 0]
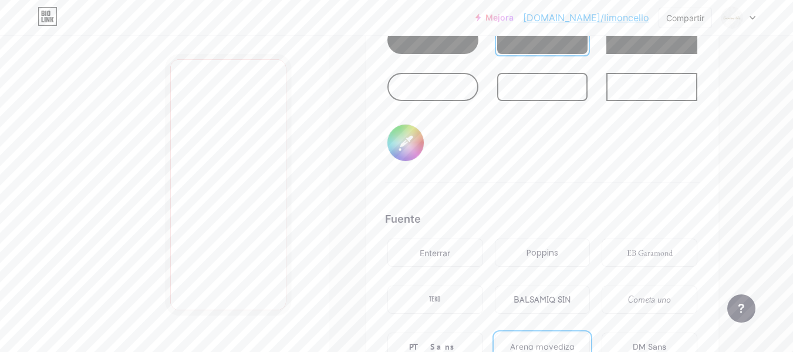
click at [415, 143] on input "#a69c87" at bounding box center [405, 142] width 36 height 36
type input "#ffffff"
click at [548, 174] on div "Botón #ffffff" at bounding box center [542, 90] width 315 height 184
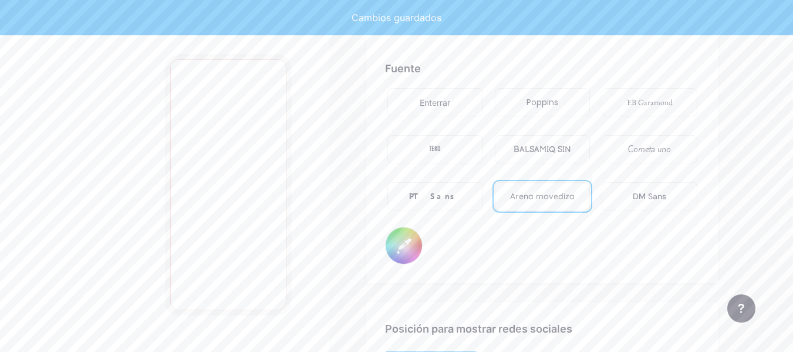
scroll to position [2022, 0]
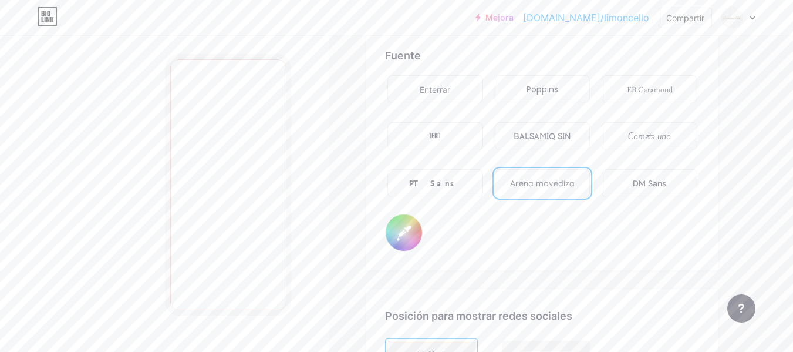
click at [445, 246] on div "Fuente Enterrar Poppins EB Garamond TEKO BALSAMIQ SIN Cometa uno PT Sans Arena …" at bounding box center [542, 150] width 315 height 204
click at [607, 15] on font "[DOMAIN_NAME]/limoncello" at bounding box center [586, 18] width 126 height 12
click at [474, 245] on div "Fuente Enterrar Poppins EB Garamond TEKO BALSAMIQ SIN Cometa uno PT Sans Arena …" at bounding box center [542, 150] width 315 height 204
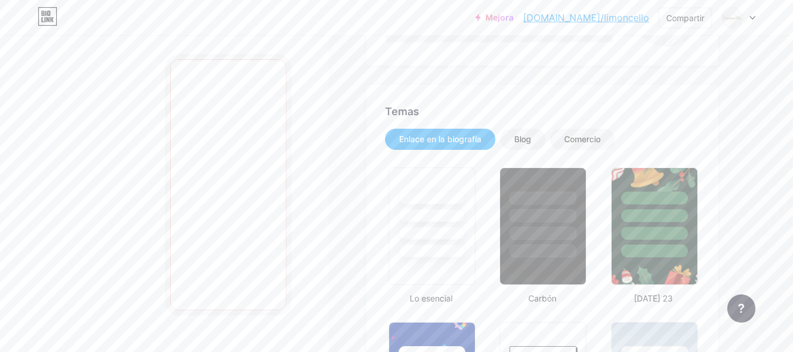
scroll to position [0, 0]
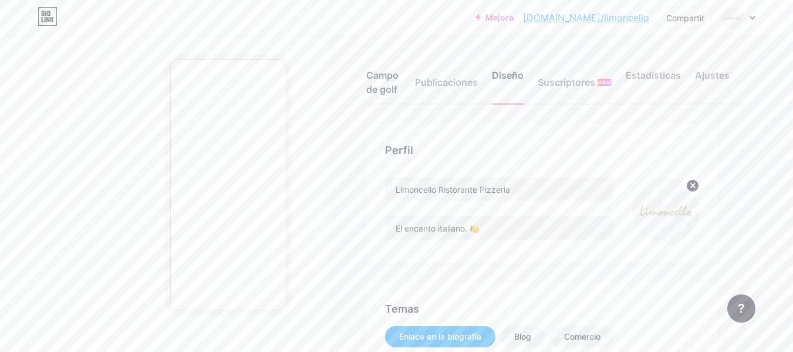
click at [389, 86] on font "Campo de golf" at bounding box center [382, 82] width 32 height 26
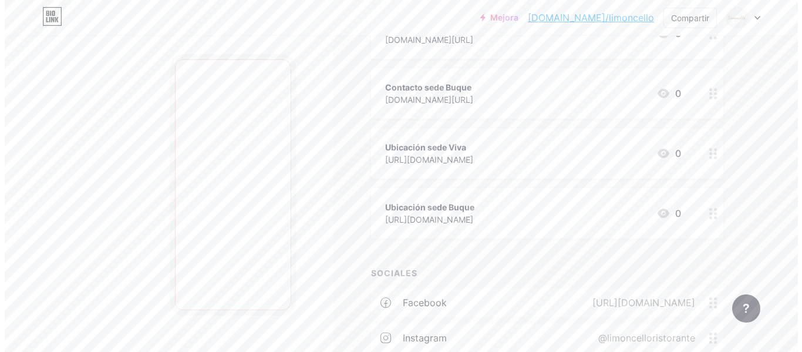
scroll to position [464, 0]
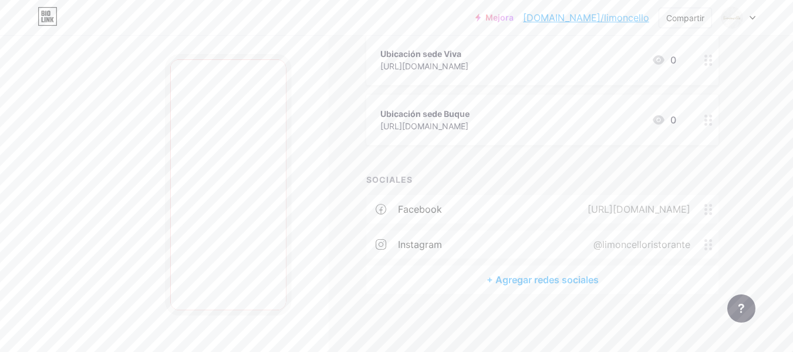
click at [381, 208] on icon at bounding box center [381, 209] width 11 height 11
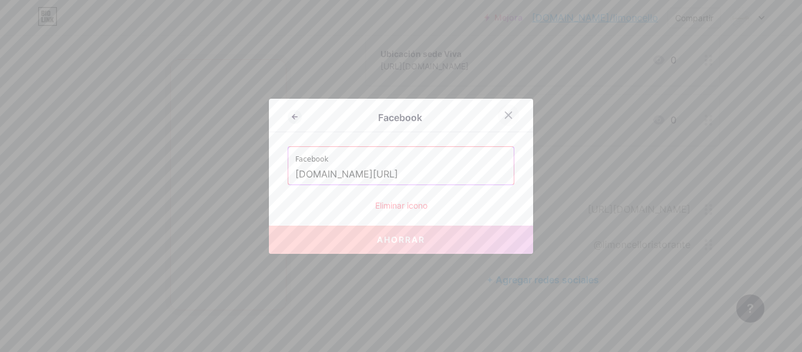
click at [504, 117] on icon at bounding box center [508, 114] width 9 height 9
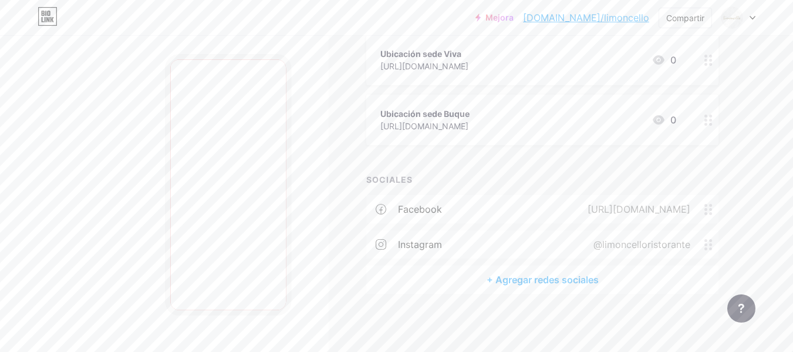
click at [702, 211] on div "[URL][DOMAIN_NAME]" at bounding box center [637, 209] width 136 height 14
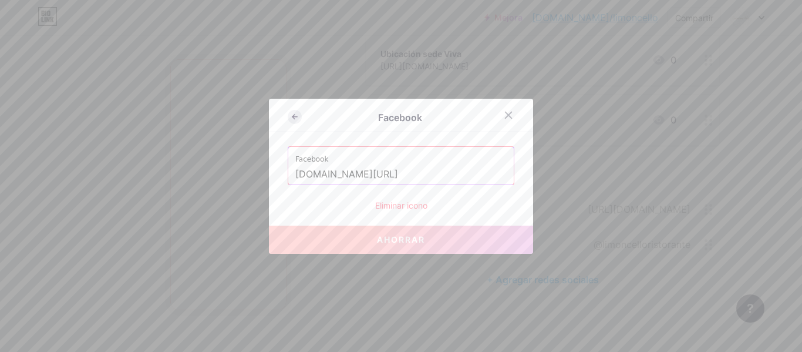
click at [289, 112] on icon at bounding box center [295, 117] width 14 height 14
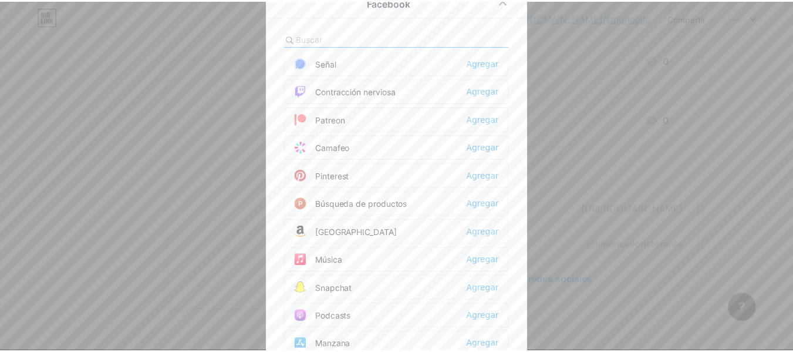
scroll to position [628, 0]
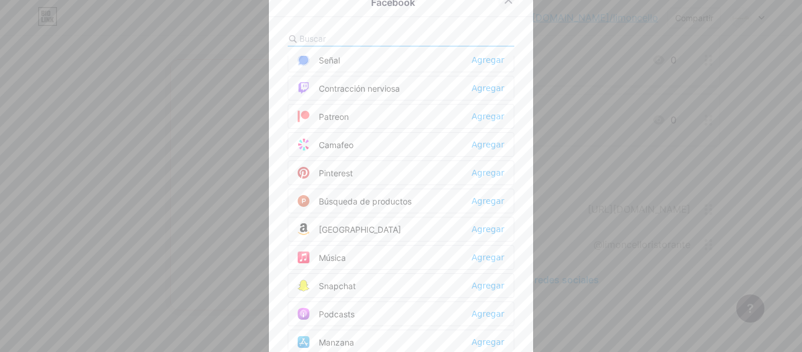
click at [506, 1] on icon at bounding box center [508, -1] width 9 height 9
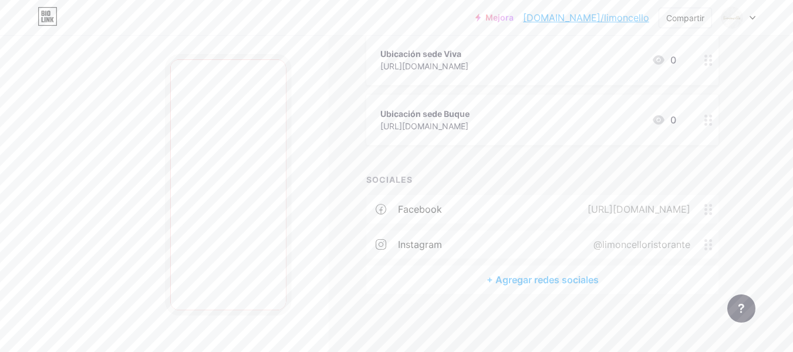
drag, startPoint x: 613, startPoint y: 211, endPoint x: 719, endPoint y: 163, distance: 116.4
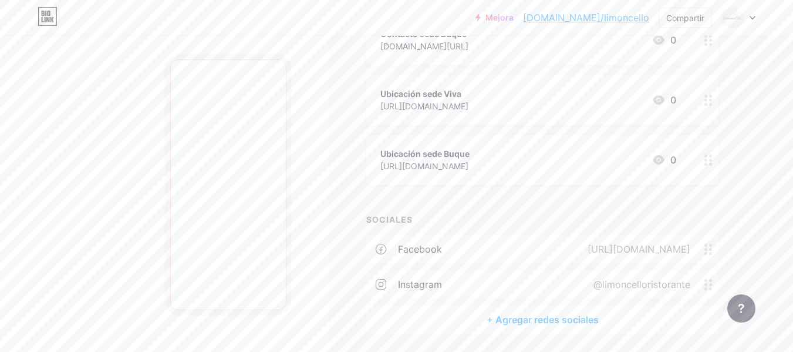
scroll to position [464, 0]
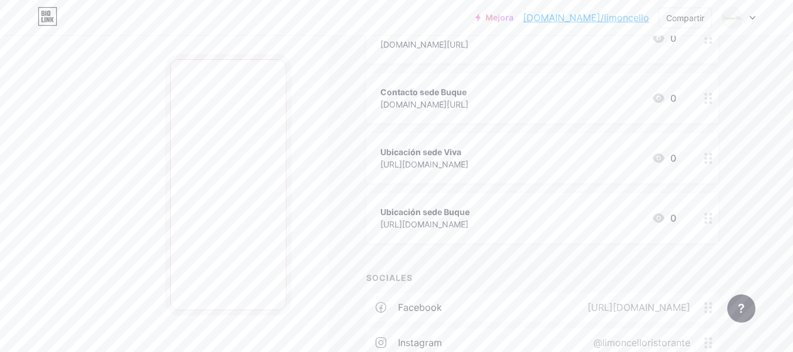
scroll to position [0, 0]
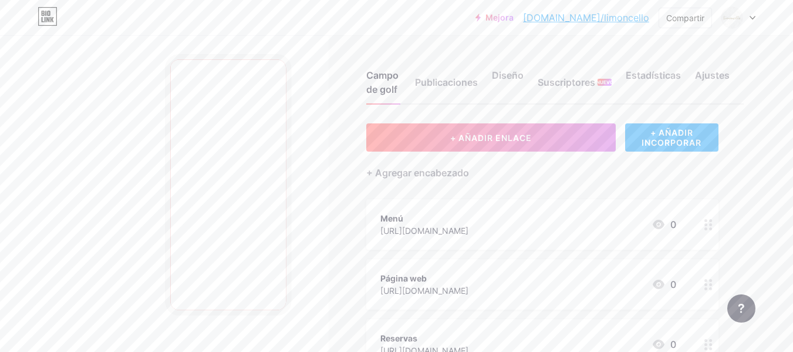
click at [468, 226] on font "[URL][DOMAIN_NAME]" at bounding box center [424, 230] width 88 height 10
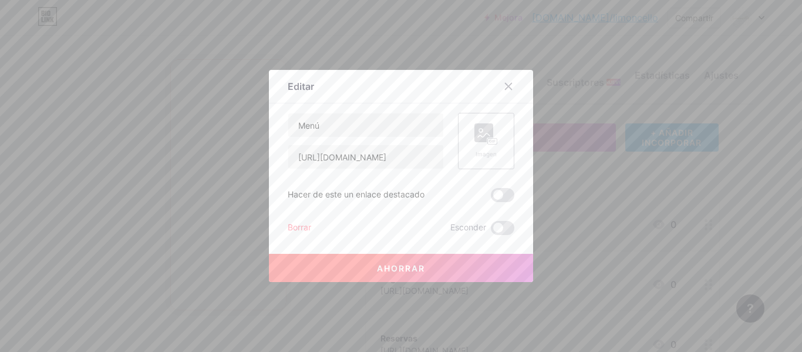
click at [465, 147] on div "Imagen" at bounding box center [486, 141] width 56 height 56
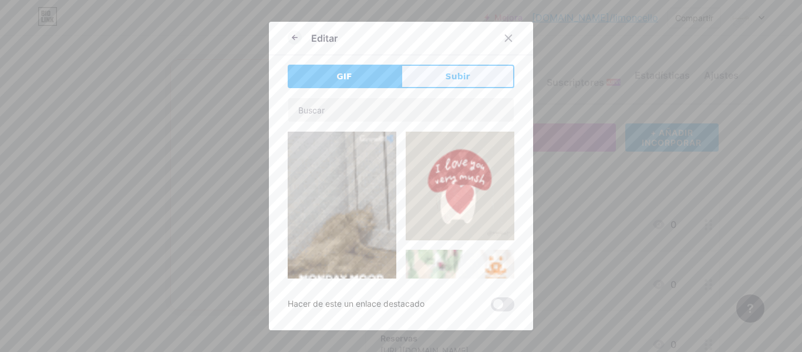
click at [467, 69] on button "Subir" at bounding box center [457, 76] width 113 height 23
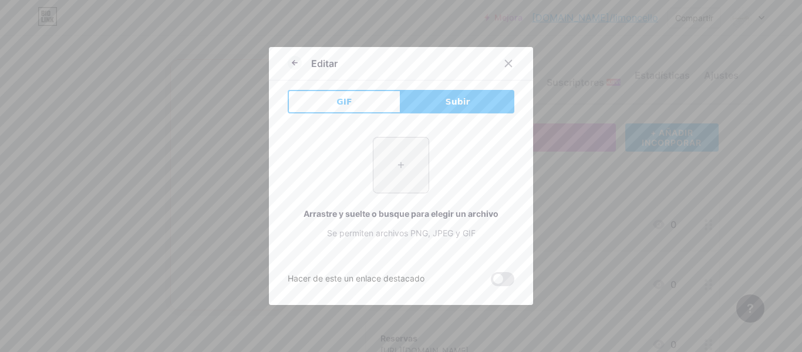
click at [401, 170] on input "file" at bounding box center [400, 164] width 55 height 55
type input "C:\fakepath\MENÚ.png"
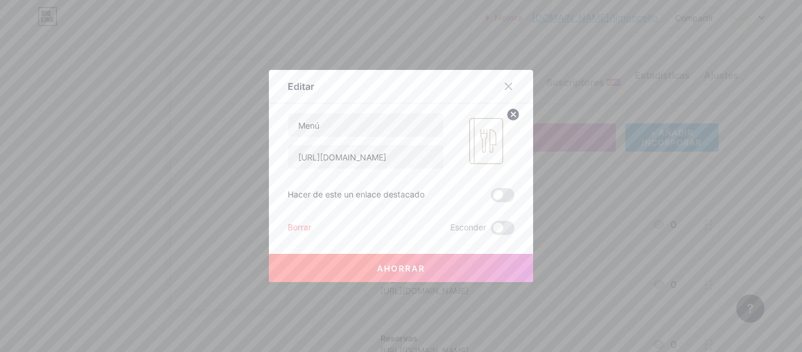
click at [406, 259] on button "Ahorrar" at bounding box center [401, 268] width 264 height 28
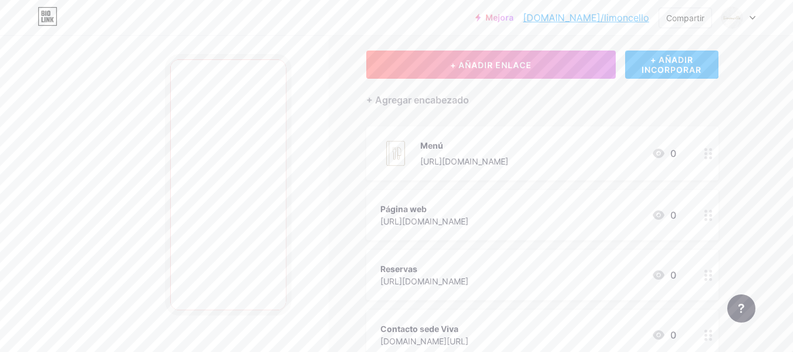
scroll to position [104, 0]
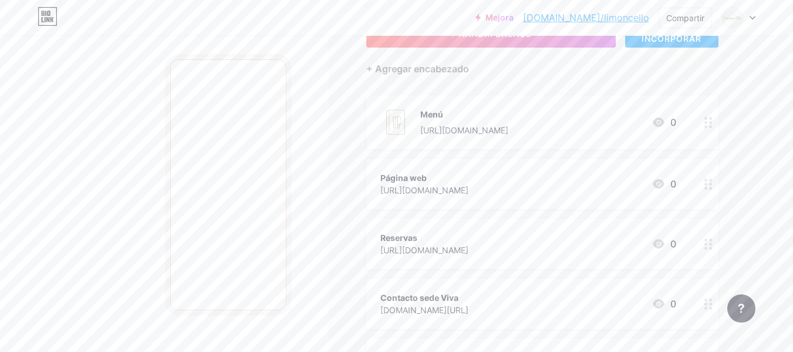
click at [585, 185] on div "Página web https://www.limoncello.com.co/ 0" at bounding box center [528, 183] width 296 height 27
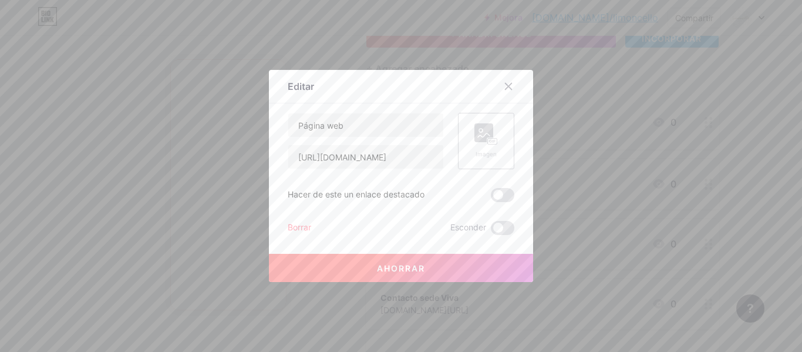
click at [458, 149] on div "Imagen" at bounding box center [486, 141] width 56 height 56
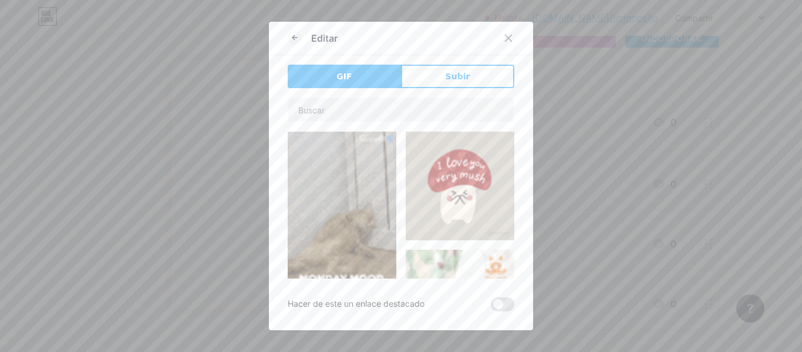
click at [432, 64] on div "Editar GIF Subir Contenido YouTube Reproduce videos de YouTube sin salir de tu …" at bounding box center [401, 176] width 264 height 308
click at [447, 76] on font "Subir" at bounding box center [457, 76] width 25 height 9
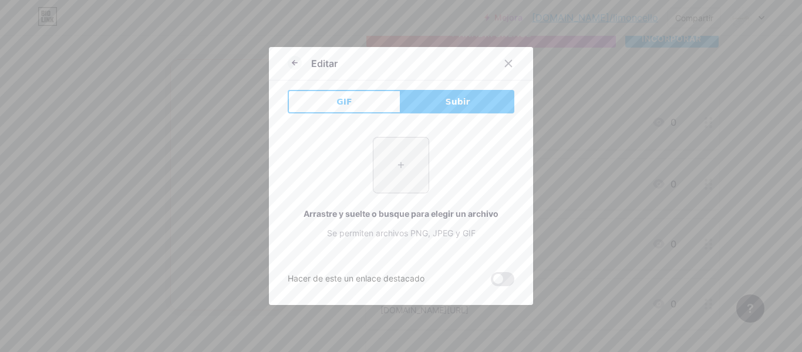
click at [405, 168] on input "file" at bounding box center [400, 164] width 55 height 55
type input "C:\fakepath\PÁGINA WE.png"
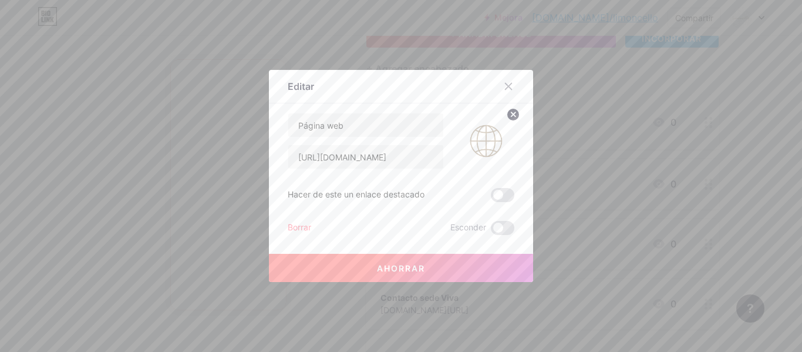
click at [438, 266] on button "Ahorrar" at bounding box center [401, 268] width 264 height 28
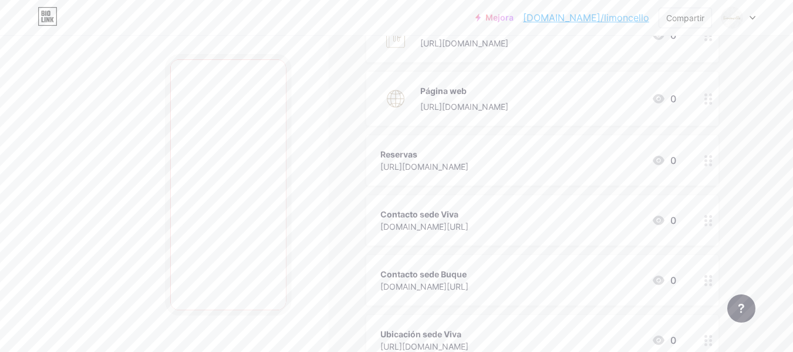
scroll to position [219, 0]
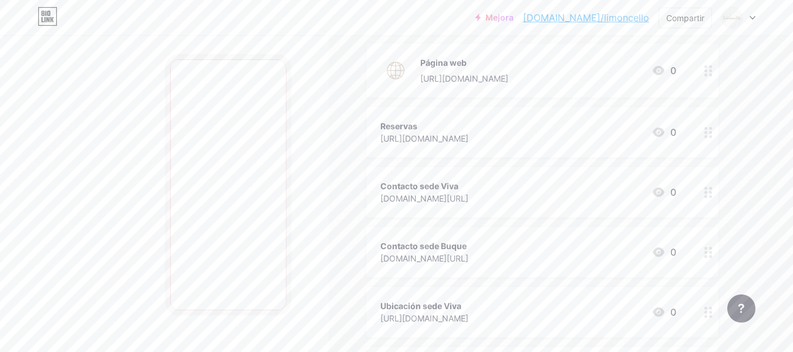
click at [545, 140] on div "Reservas https://limoncello-reserva.netlify.app/ 0" at bounding box center [528, 132] width 296 height 27
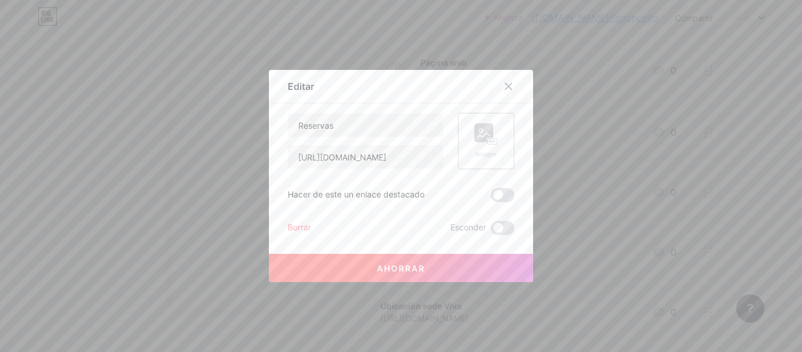
click at [484, 134] on icon at bounding box center [484, 135] width 12 height 4
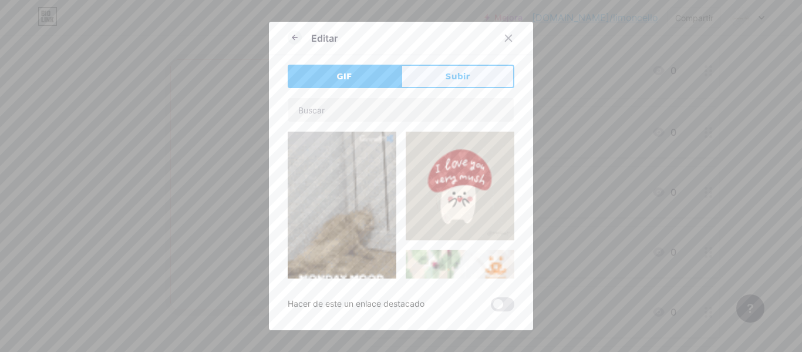
click at [437, 81] on button "Subir" at bounding box center [457, 76] width 113 height 23
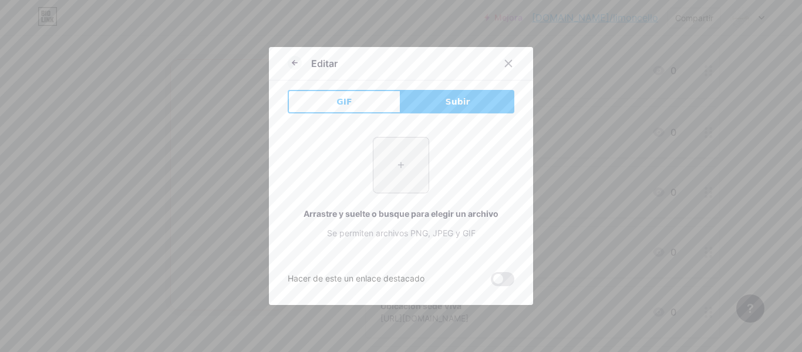
click at [401, 154] on input "file" at bounding box center [400, 164] width 55 height 55
type input "C:\fakepath\RESERVA.png"
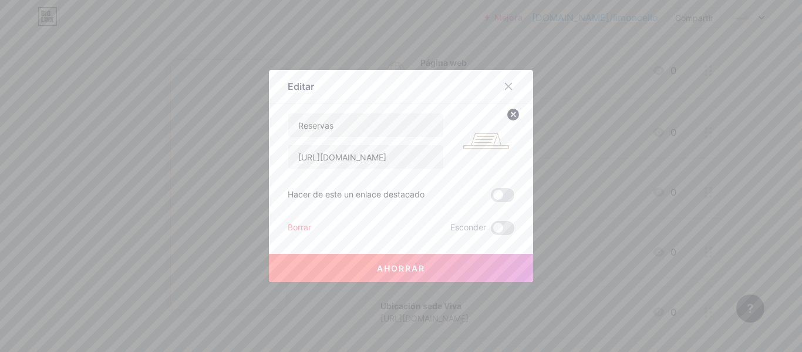
click at [423, 265] on button "Ahorrar" at bounding box center [401, 268] width 264 height 28
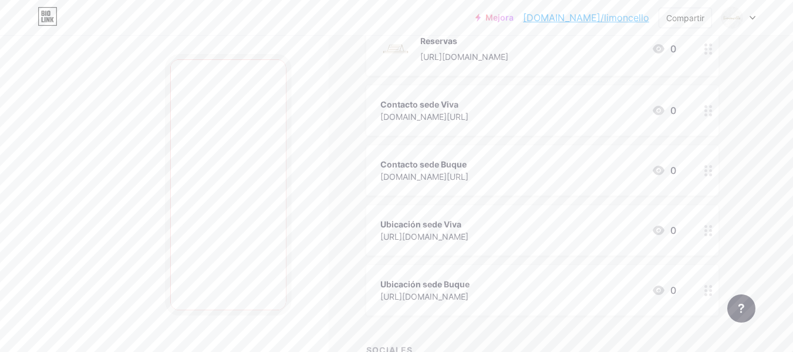
scroll to position [325, 0]
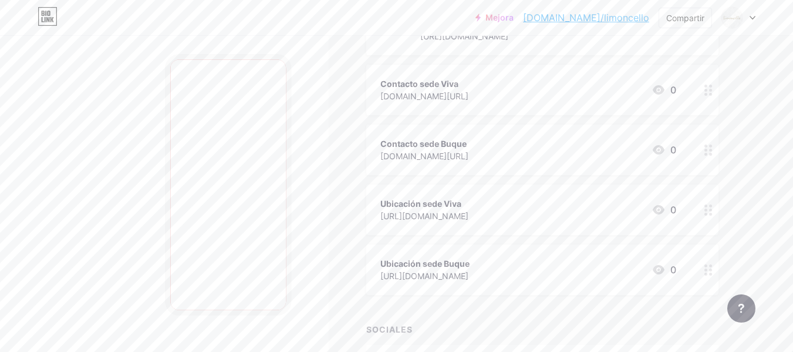
click at [485, 93] on div "Contacto sede Viva wa.me/573114402138 0" at bounding box center [528, 89] width 296 height 27
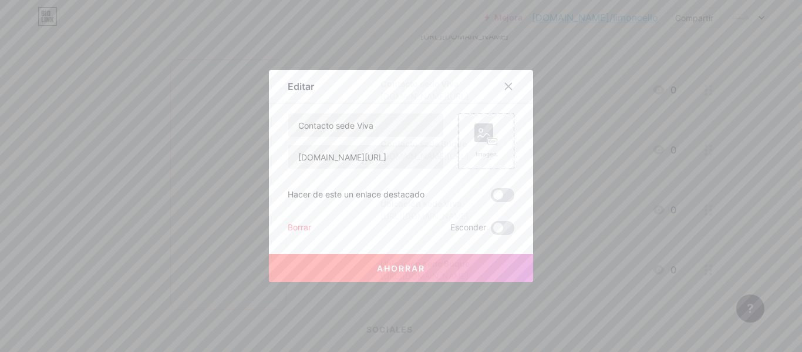
click at [488, 139] on rect at bounding box center [492, 142] width 9 height 6
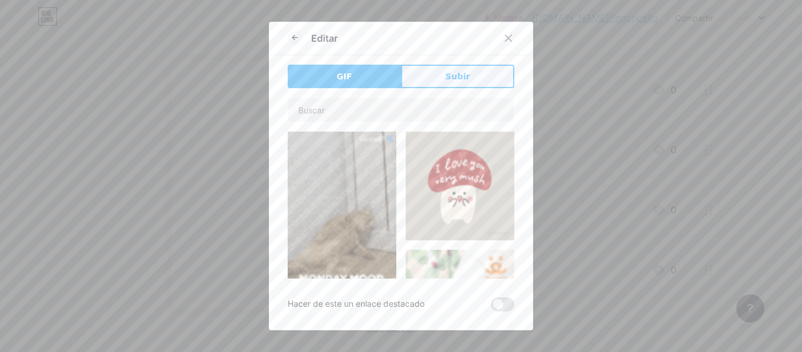
click at [466, 80] on button "Subir" at bounding box center [457, 76] width 113 height 23
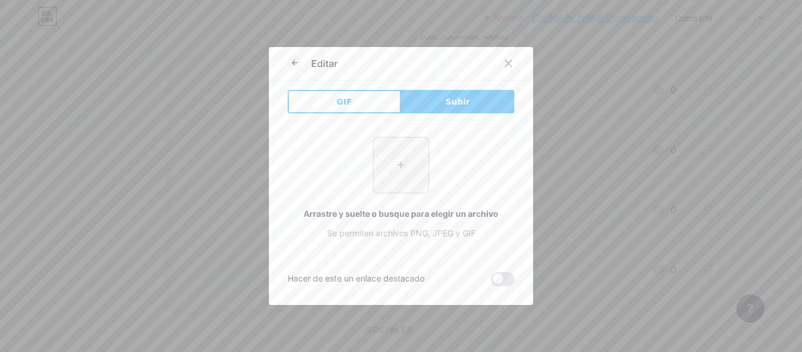
click at [416, 144] on input "file" at bounding box center [400, 164] width 55 height 55
click at [510, 64] on div at bounding box center [508, 63] width 21 height 21
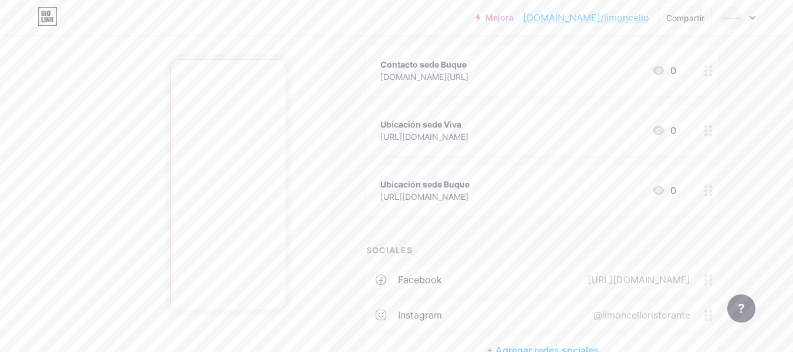
scroll to position [377, 0]
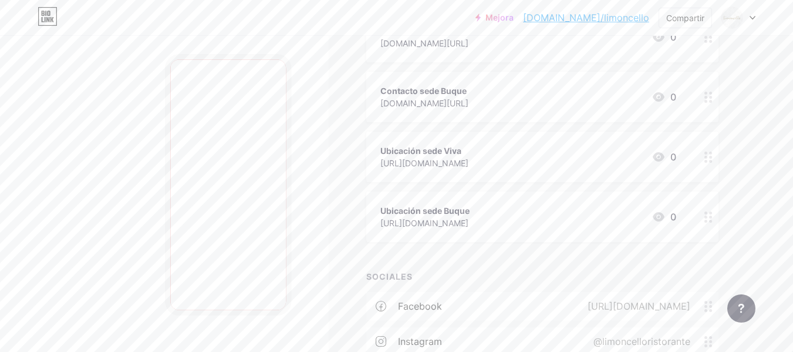
click at [424, 208] on font "Ubicación sede Buque" at bounding box center [424, 210] width 89 height 10
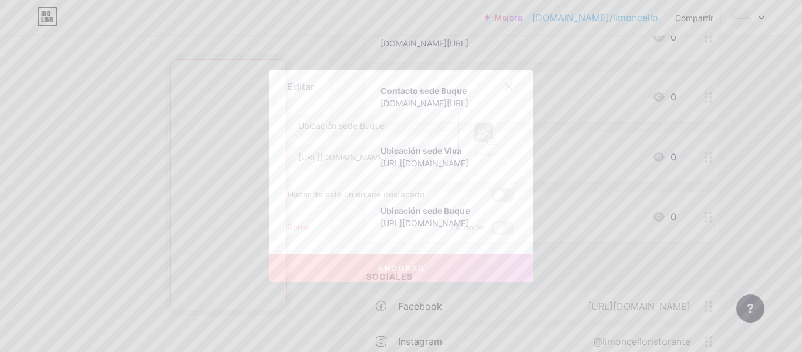
click at [492, 131] on icon at bounding box center [485, 134] width 23 height 22
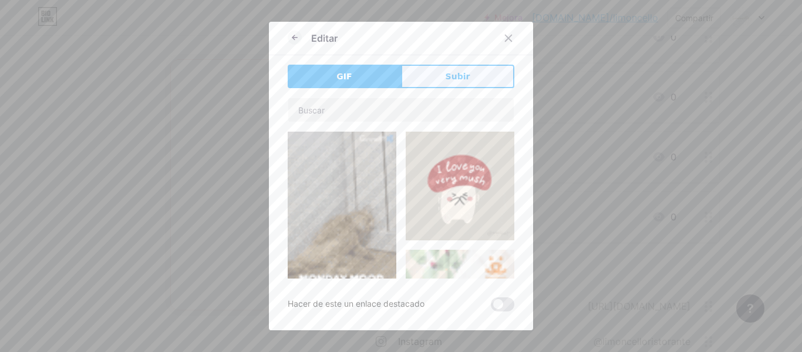
click at [459, 66] on button "Subir" at bounding box center [457, 76] width 113 height 23
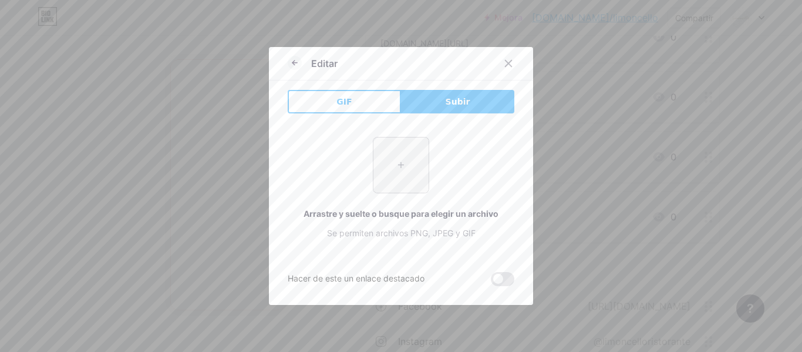
click at [384, 170] on input "file" at bounding box center [400, 164] width 55 height 55
type input "C:\fakepath\UBICACIÓN.png"
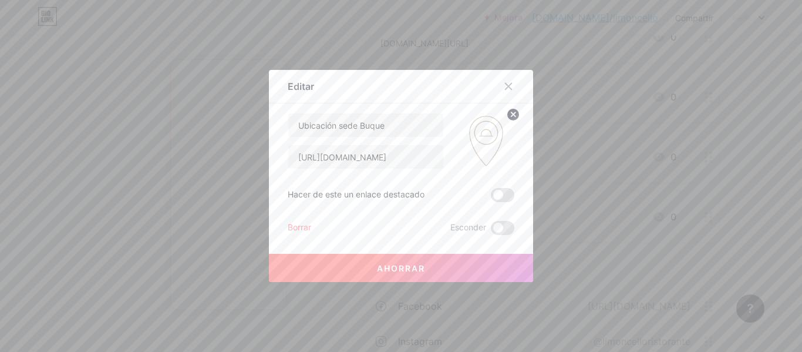
click at [431, 262] on button "Ahorrar" at bounding box center [401, 268] width 264 height 28
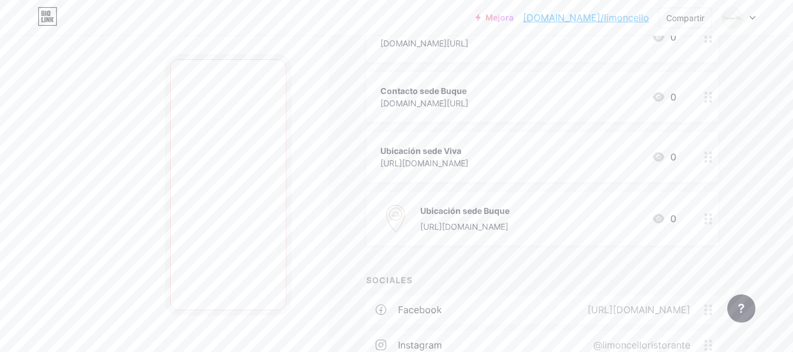
click at [432, 148] on font "Ubicación sede Viva" at bounding box center [420, 151] width 81 height 10
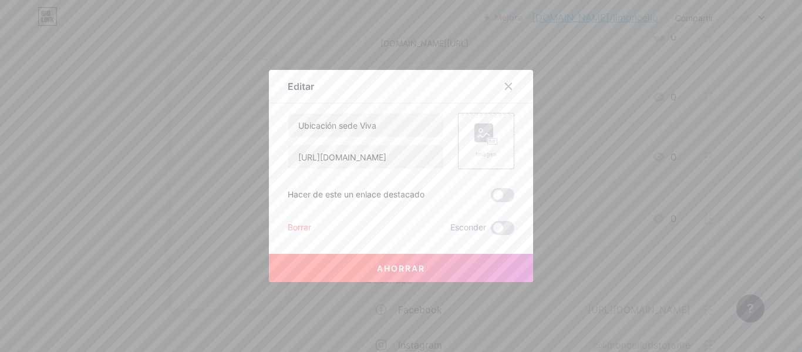
click at [469, 121] on div "Imagen" at bounding box center [486, 141] width 56 height 56
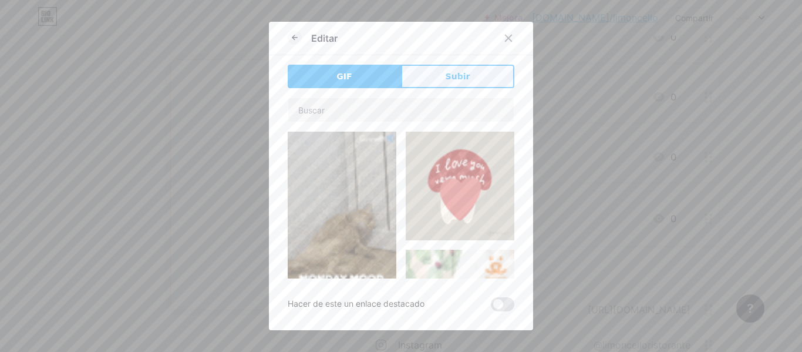
click at [460, 77] on font "Subir" at bounding box center [457, 76] width 25 height 9
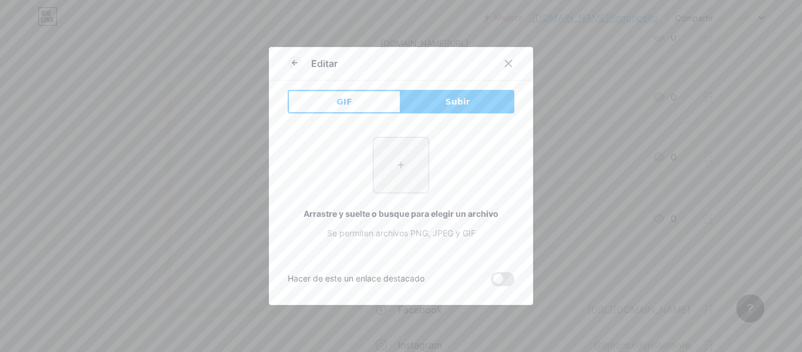
click at [397, 151] on input "file" at bounding box center [400, 164] width 55 height 55
type input "C:\fakepath\UBICACIÓN.png"
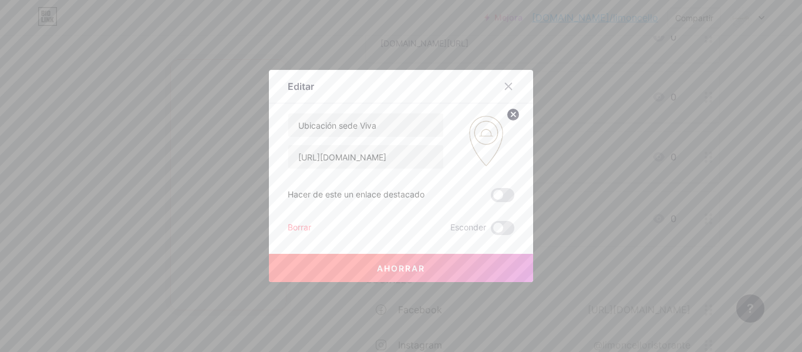
click at [477, 256] on button "Ahorrar" at bounding box center [401, 268] width 264 height 28
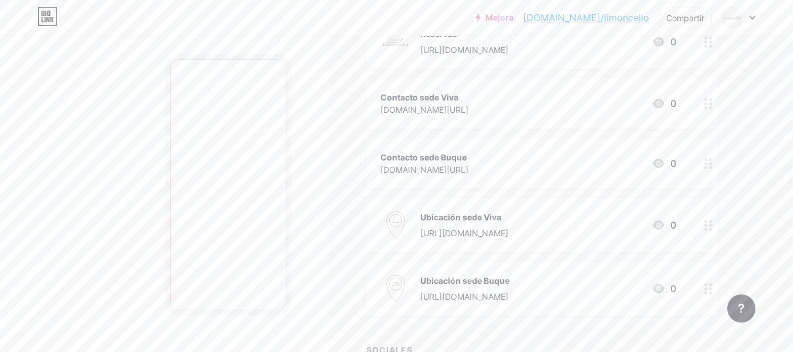
scroll to position [299, 0]
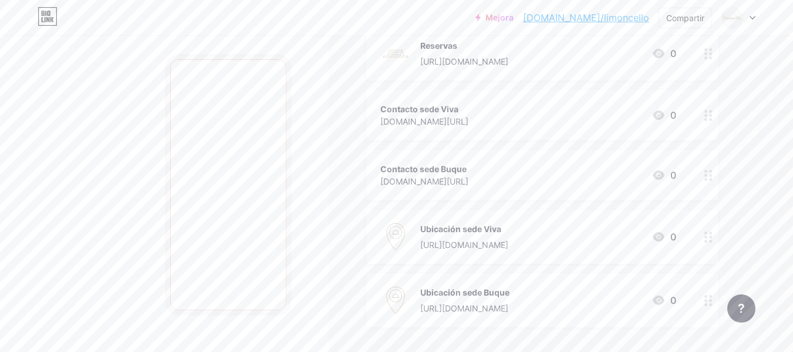
click at [550, 122] on div "Contacto sede Viva wa.me/573114402138 0" at bounding box center [528, 115] width 296 height 27
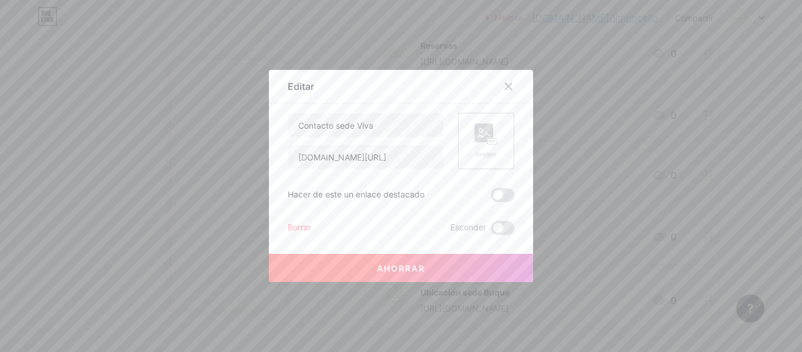
click at [482, 140] on rect at bounding box center [483, 132] width 19 height 19
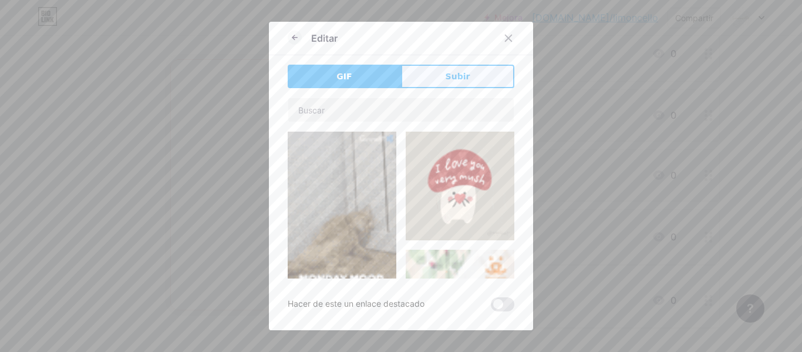
click at [468, 76] on button "Subir" at bounding box center [457, 76] width 113 height 23
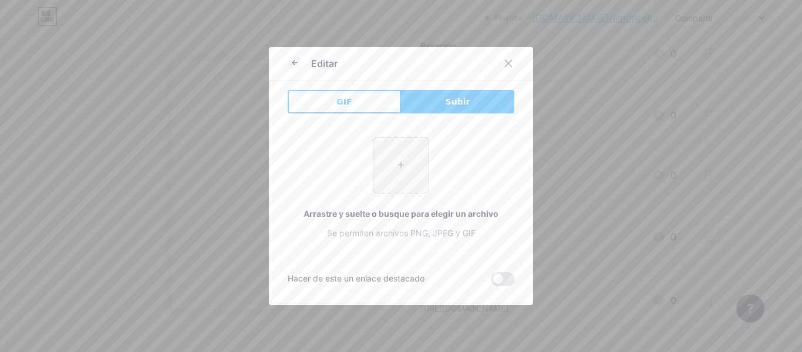
click at [401, 175] on input "file" at bounding box center [400, 164] width 55 height 55
type input "C:\fakepath\whatsapp (1).png"
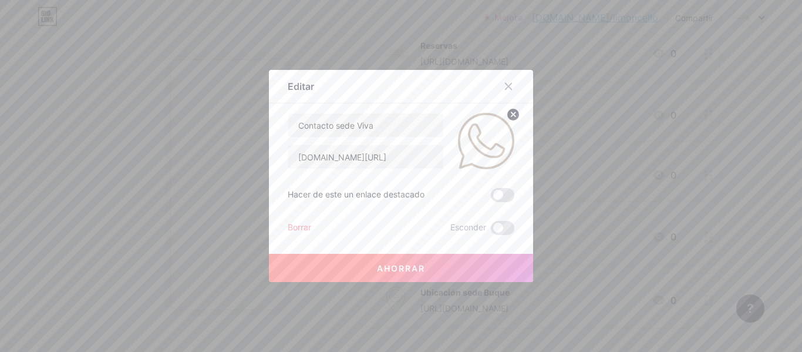
click at [468, 264] on button "Ahorrar" at bounding box center [401, 268] width 264 height 28
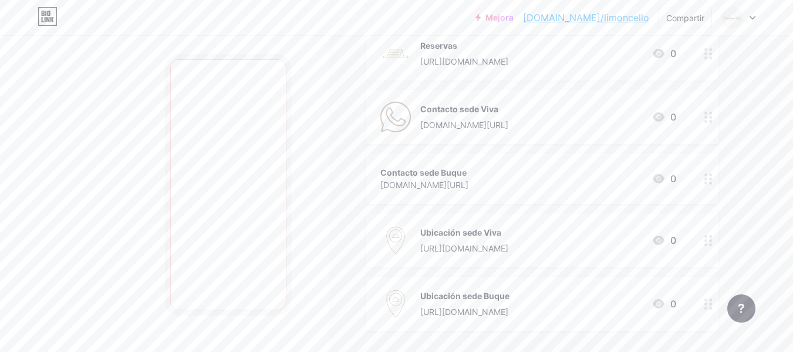
click at [627, 112] on div "Contacto sede Viva wa.me/573114402138 0" at bounding box center [528, 117] width 296 height 31
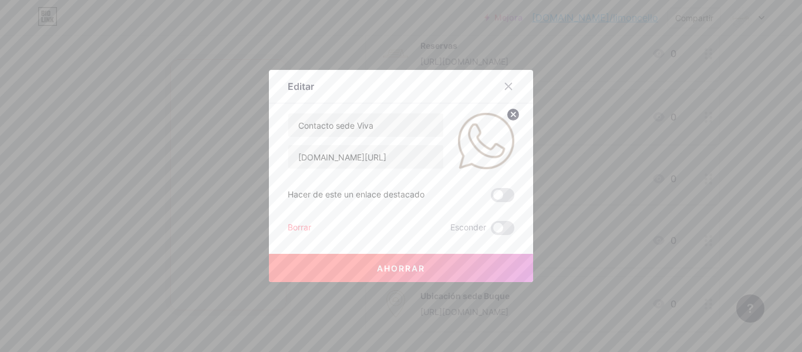
click at [452, 144] on div at bounding box center [479, 141] width 70 height 56
click at [511, 115] on icon at bounding box center [513, 114] width 4 height 4
click at [474, 143] on icon at bounding box center [485, 134] width 23 height 22
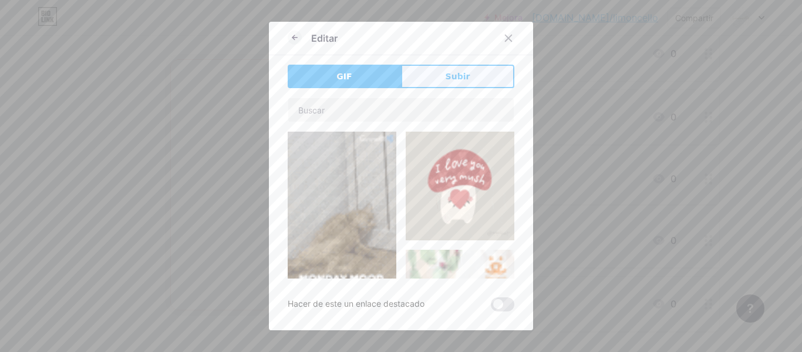
click at [448, 75] on font "Subir" at bounding box center [457, 76] width 25 height 9
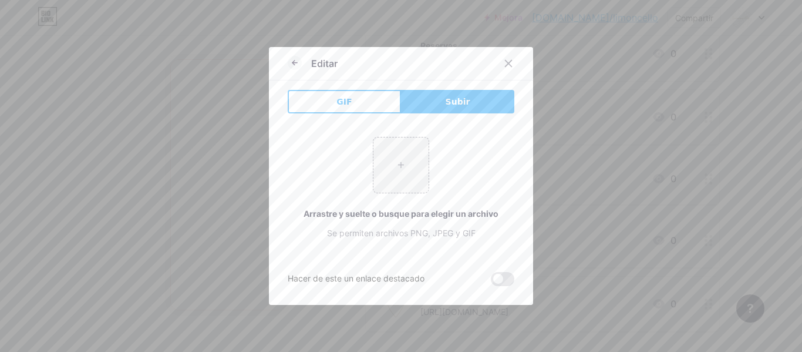
click at [427, 200] on div "+ Arrastre y suelte o busque para elegir un archivo Se permiten archivos PNG, J…" at bounding box center [401, 188] width 227 height 102
click at [410, 186] on input "file" at bounding box center [400, 164] width 55 height 55
type input "C:\fakepath\whatsapp (2).png"
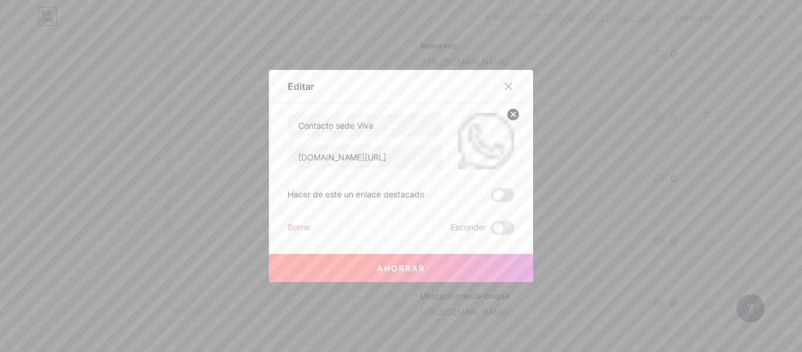
click at [447, 266] on button "Ahorrar" at bounding box center [401, 268] width 264 height 28
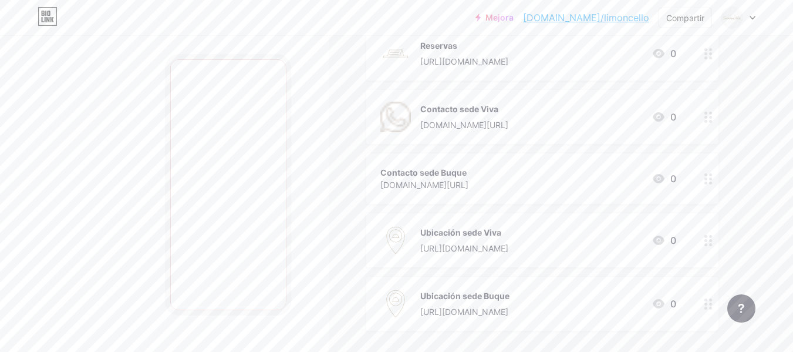
click at [561, 123] on div "Contacto sede Viva wa.me/573114402138 0" at bounding box center [528, 117] width 296 height 31
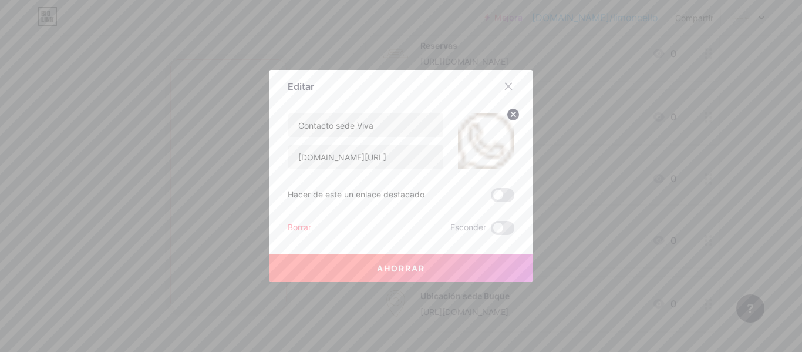
click at [508, 112] on circle at bounding box center [512, 114] width 13 height 13
click at [483, 145] on div "Imagen" at bounding box center [485, 140] width 23 height 35
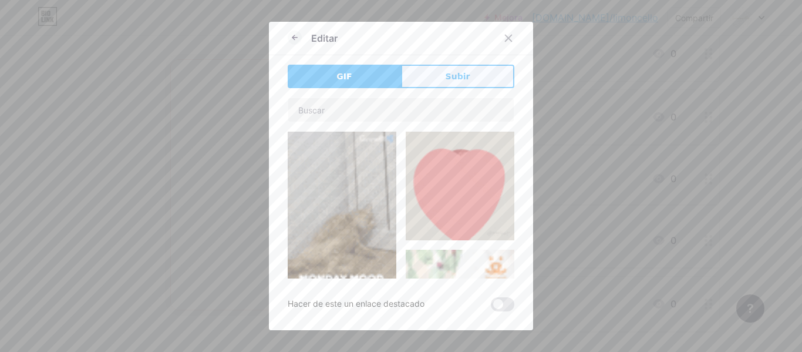
click at [465, 76] on button "Subir" at bounding box center [457, 76] width 113 height 23
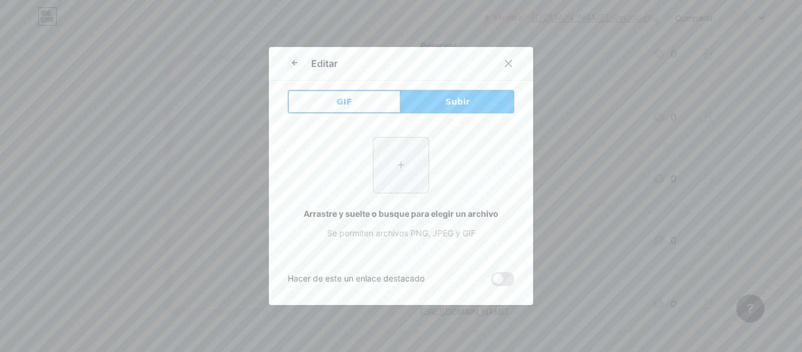
click at [409, 157] on input "file" at bounding box center [400, 164] width 55 height 55
type input "C:\fakepath\whatsapp (2).png"
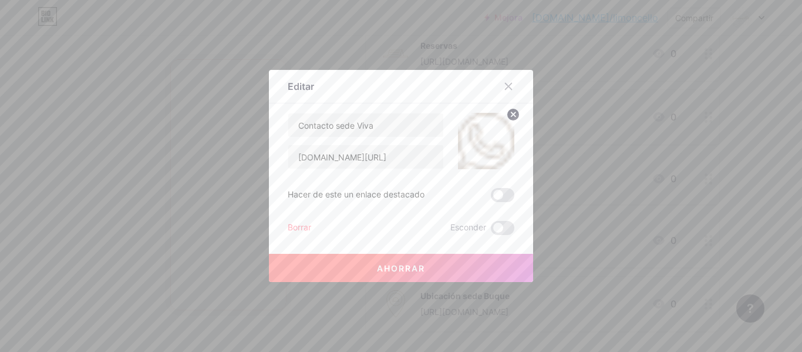
click at [509, 117] on circle at bounding box center [512, 114] width 13 height 13
click at [474, 141] on rect at bounding box center [483, 132] width 19 height 19
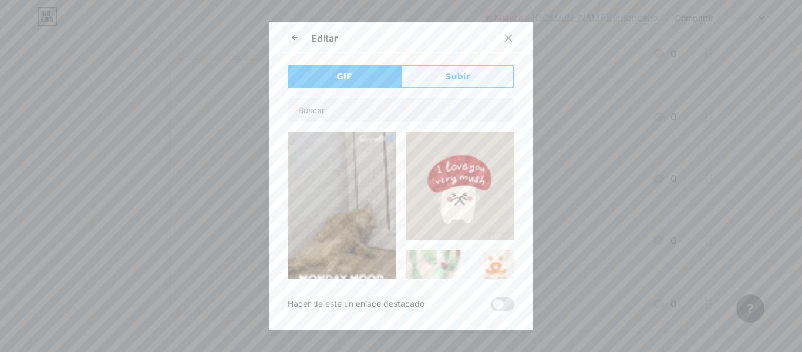
click at [428, 75] on button "Subir" at bounding box center [457, 76] width 113 height 23
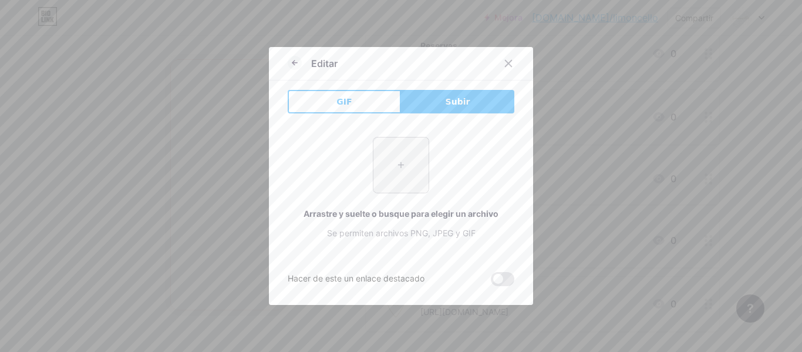
click at [407, 174] on input "file" at bounding box center [400, 164] width 55 height 55
type input "C:\fakepath\CELULAR.png"
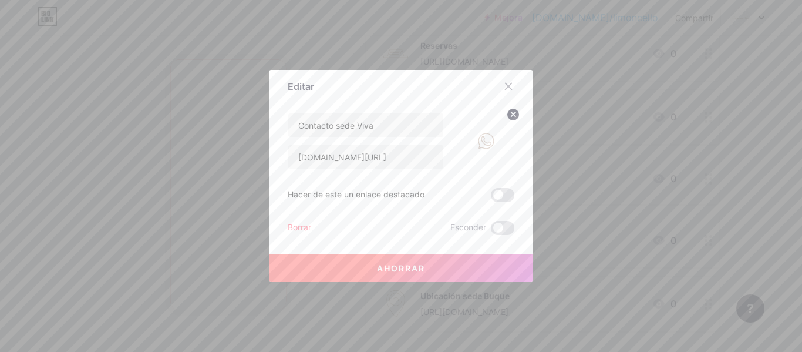
click at [405, 261] on button "Ahorrar" at bounding box center [401, 268] width 264 height 28
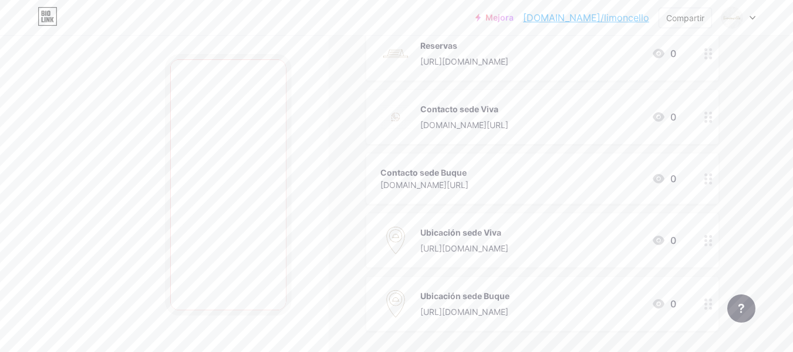
click at [567, 121] on div "Contacto sede Viva wa.me/573114402138 0" at bounding box center [528, 117] width 296 height 31
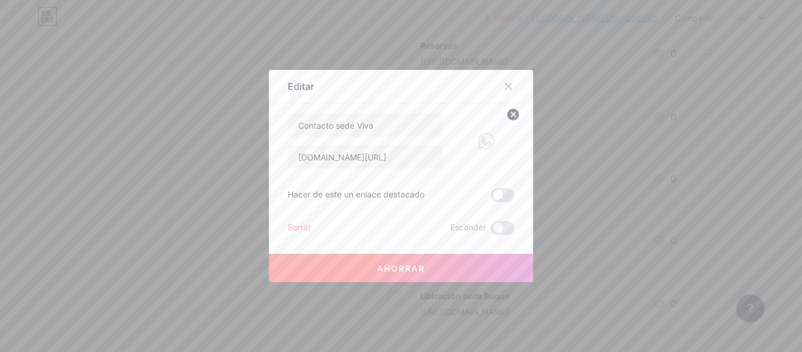
click at [512, 111] on circle at bounding box center [512, 114] width 13 height 13
click at [478, 141] on rect at bounding box center [483, 132] width 19 height 19
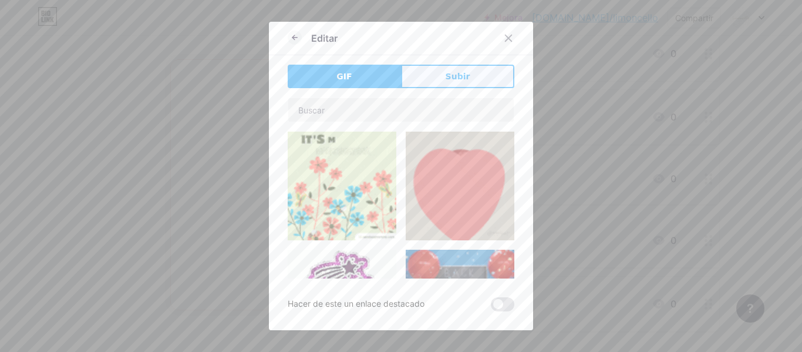
click at [465, 76] on button "Subir" at bounding box center [457, 76] width 113 height 23
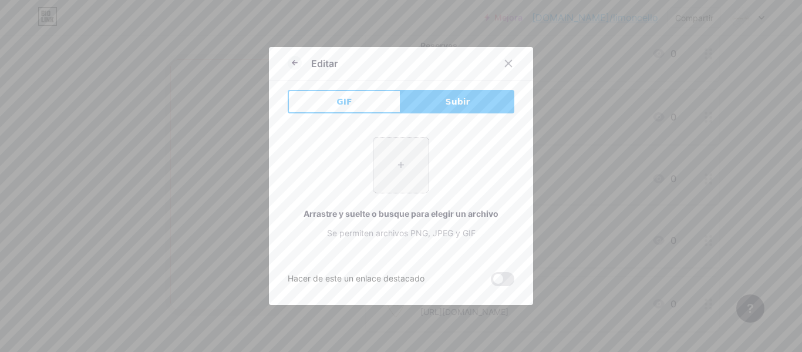
click at [401, 166] on input "file" at bounding box center [400, 164] width 55 height 55
type input "C:\fakepath\CELULAR.png"
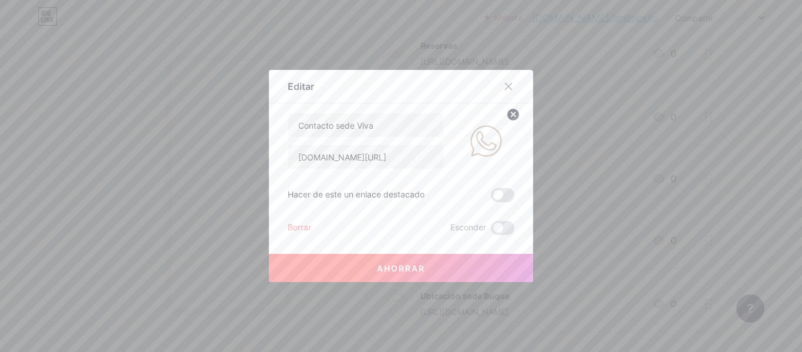
click at [474, 264] on button "Ahorrar" at bounding box center [401, 268] width 264 height 28
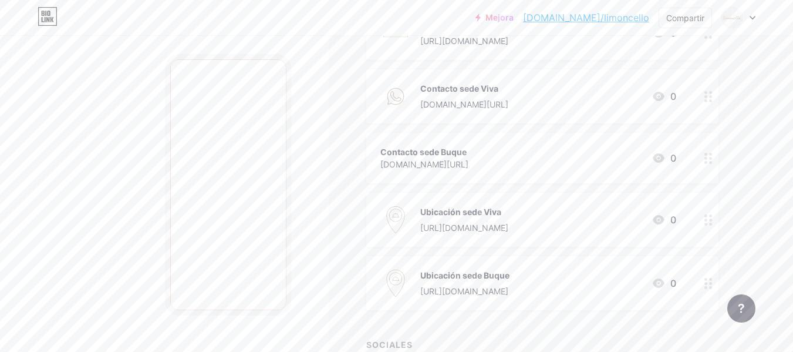
scroll to position [298, 0]
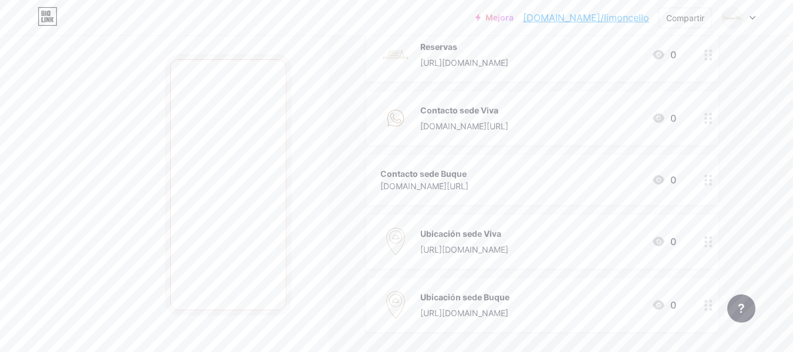
click at [519, 170] on div "Contacto sede Buque wa.me/573115639536 0" at bounding box center [528, 179] width 296 height 27
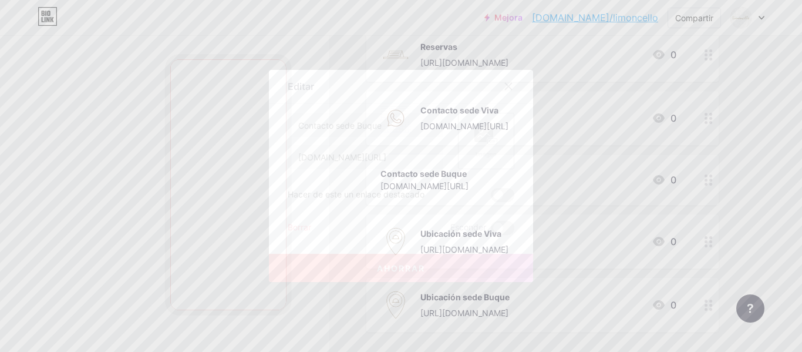
click at [474, 124] on icon at bounding box center [485, 134] width 23 height 22
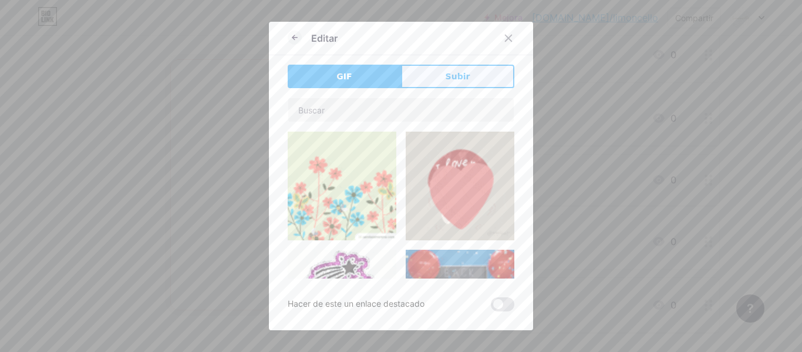
click at [430, 74] on button "Subir" at bounding box center [457, 76] width 113 height 23
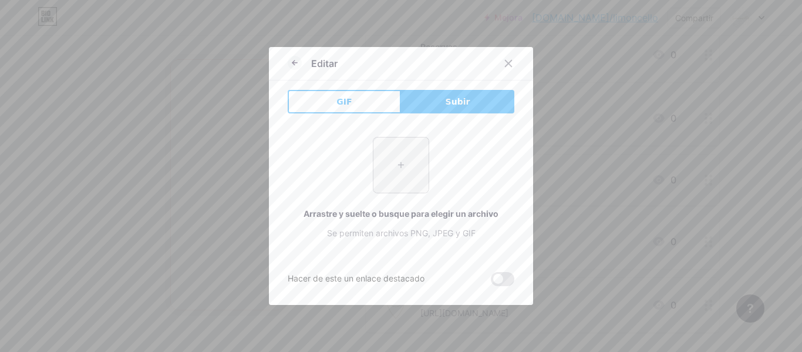
click at [407, 187] on input "file" at bounding box center [400, 164] width 55 height 55
type input "C:\fakepath\CELULAR.png"
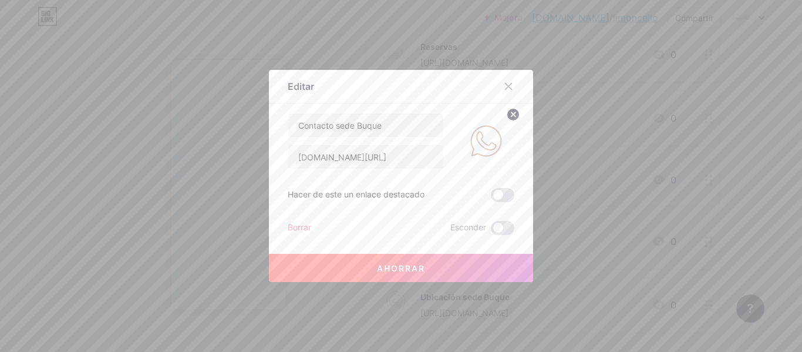
click at [479, 263] on button "Ahorrar" at bounding box center [401, 268] width 264 height 28
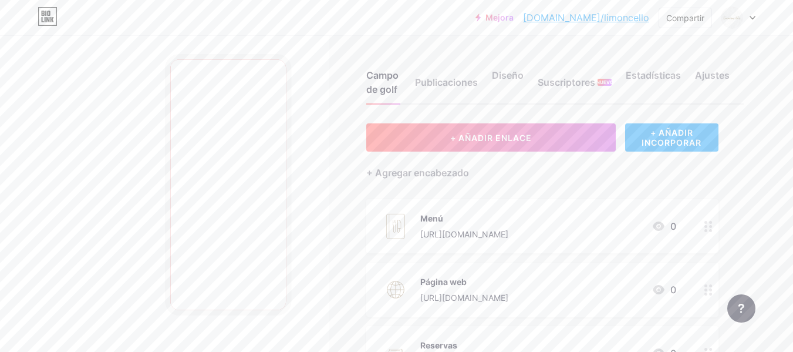
scroll to position [488, 0]
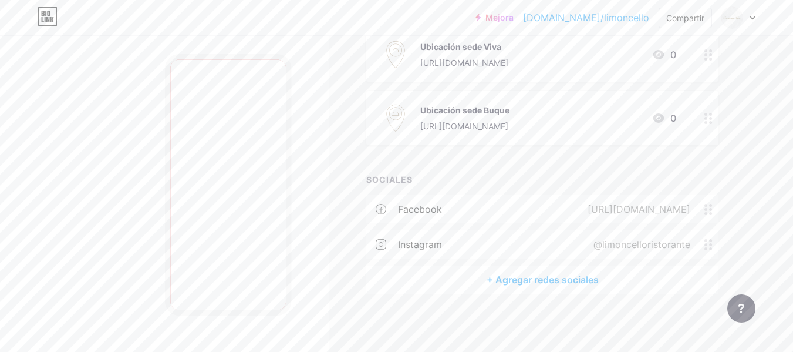
click at [702, 207] on div "[URL][DOMAIN_NAME]" at bounding box center [637, 209] width 136 height 14
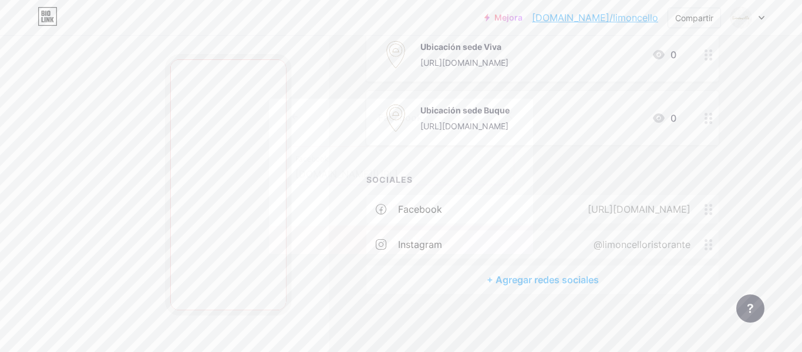
click at [417, 208] on font "Eliminar icono" at bounding box center [401, 205] width 52 height 10
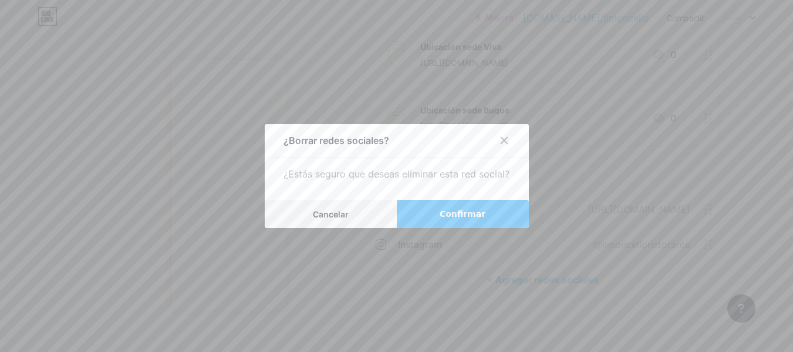
click at [417, 208] on button "Confirmar" at bounding box center [463, 214] width 132 height 28
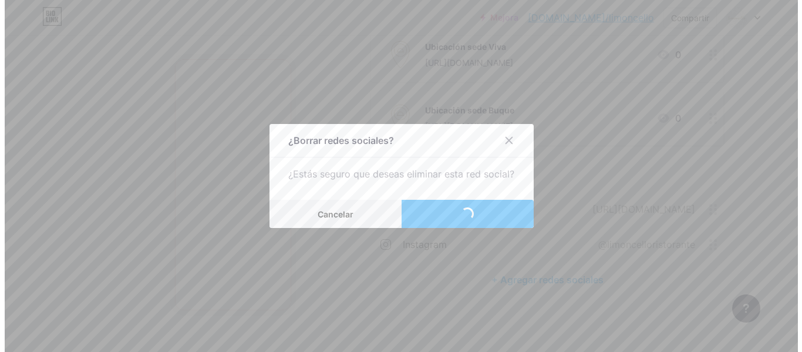
scroll to position [453, 0]
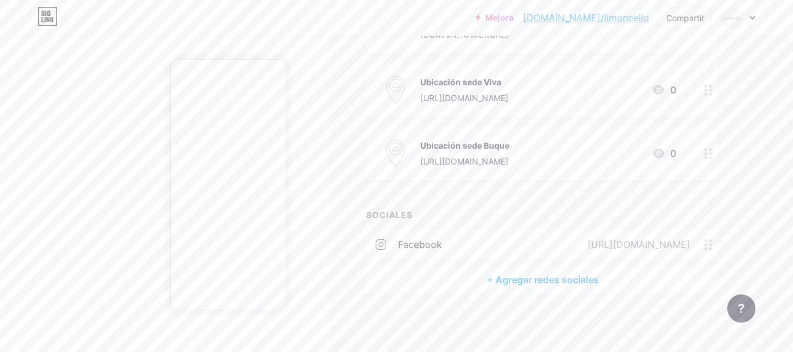
click at [565, 279] on font "+ Agregar redes sociales" at bounding box center [543, 279] width 112 height 12
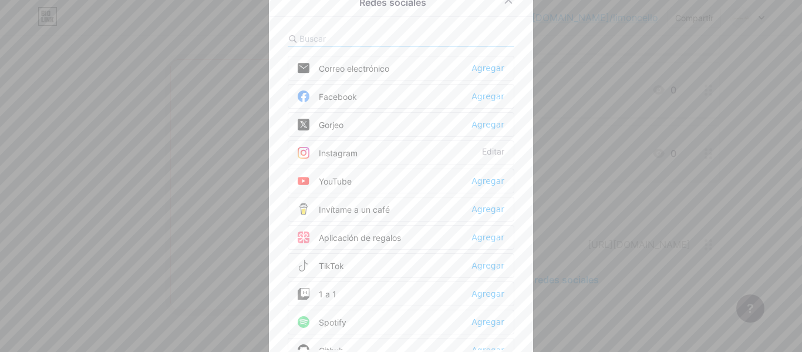
click at [361, 87] on div "Facebook Agregar" at bounding box center [401, 96] width 227 height 25
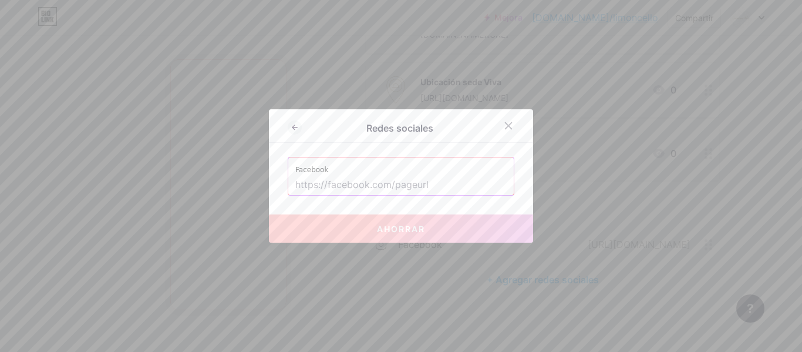
click at [409, 178] on input "text" at bounding box center [400, 185] width 211 height 20
paste input "[URL][DOMAIN_NAME]"
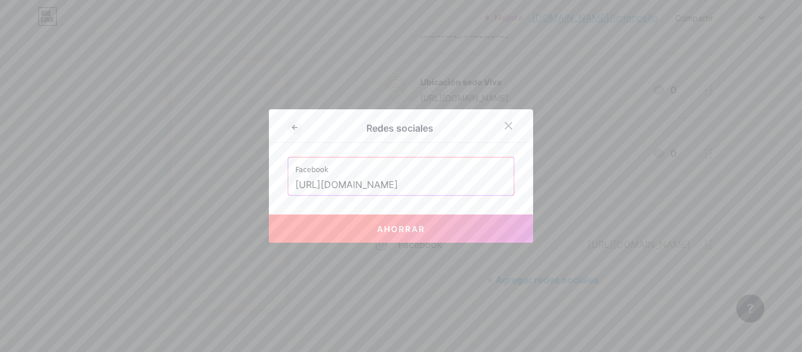
type input "[URL][DOMAIN_NAME]"
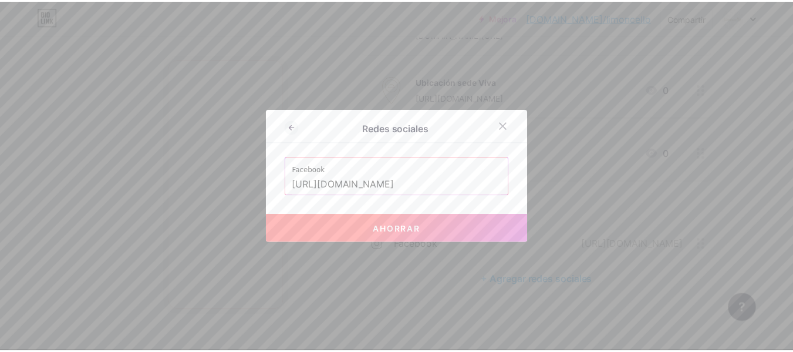
scroll to position [0, 0]
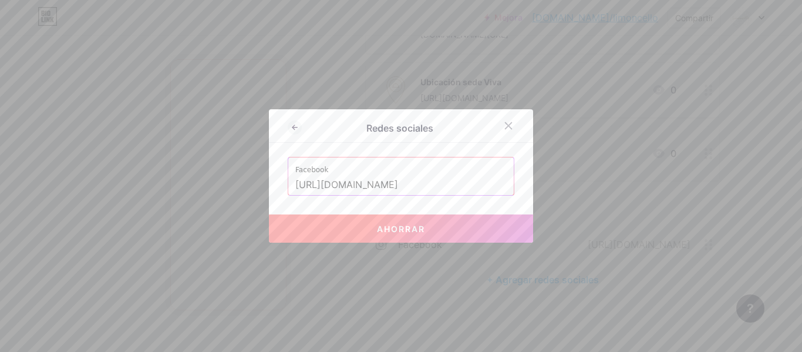
click at [424, 227] on button "Ahorrar" at bounding box center [401, 228] width 264 height 28
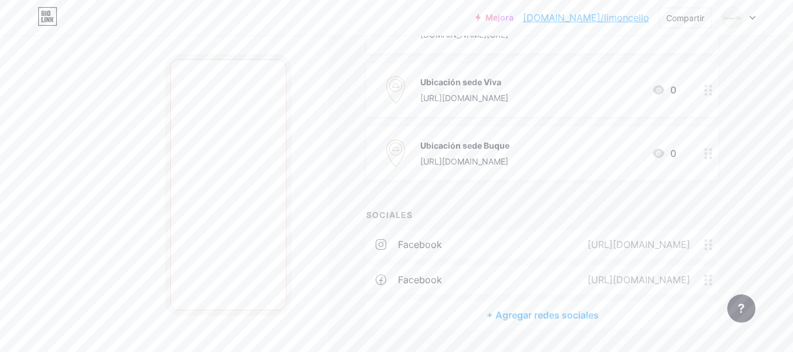
click at [382, 245] on icon at bounding box center [381, 244] width 11 height 11
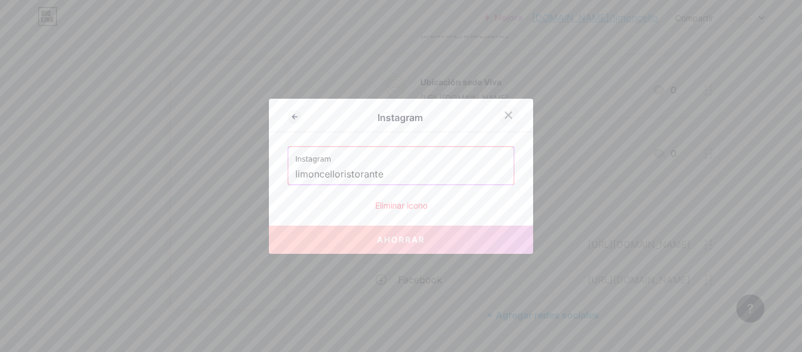
click at [506, 114] on icon at bounding box center [508, 114] width 9 height 9
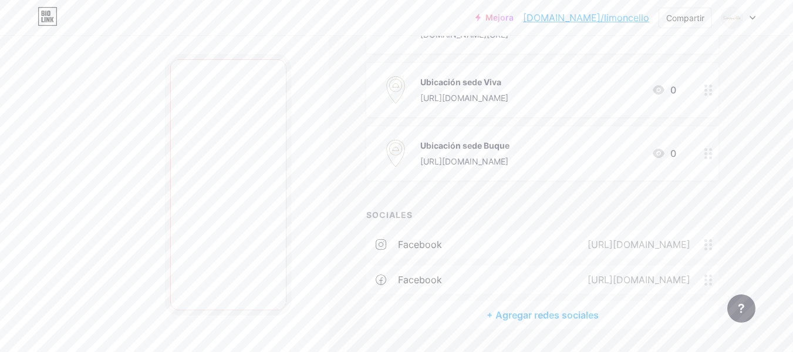
drag, startPoint x: 384, startPoint y: 278, endPoint x: 292, endPoint y: 209, distance: 114.8
click at [292, 209] on div at bounding box center [164, 211] width 329 height 352
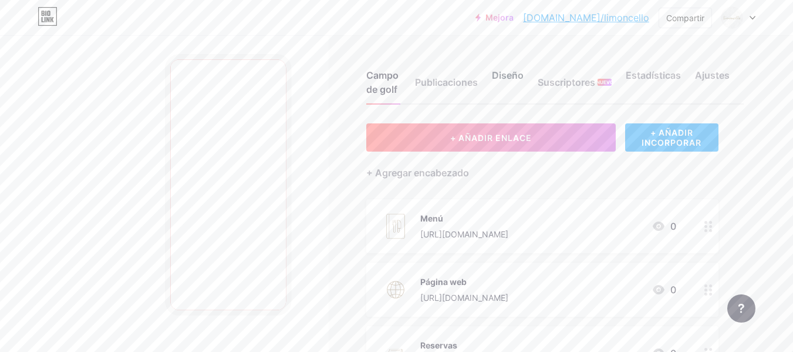
click at [499, 74] on font "Diseño" at bounding box center [508, 75] width 32 height 12
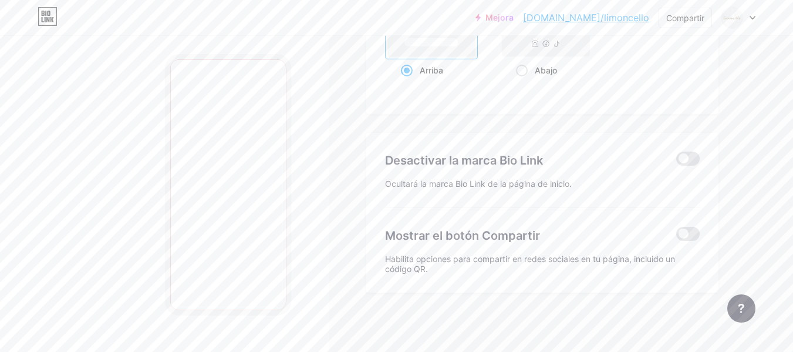
type input "#ffffff"
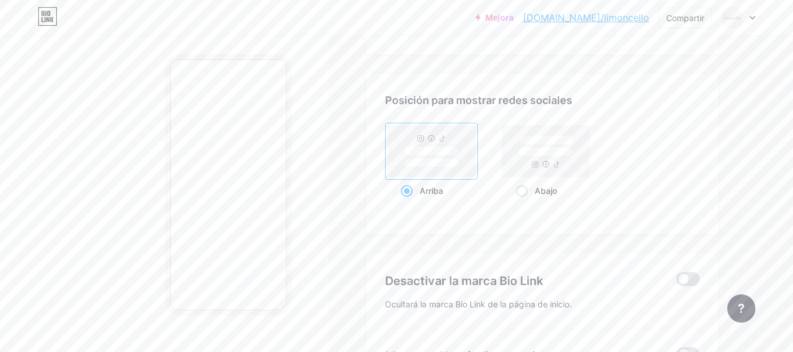
scroll to position [2205, 0]
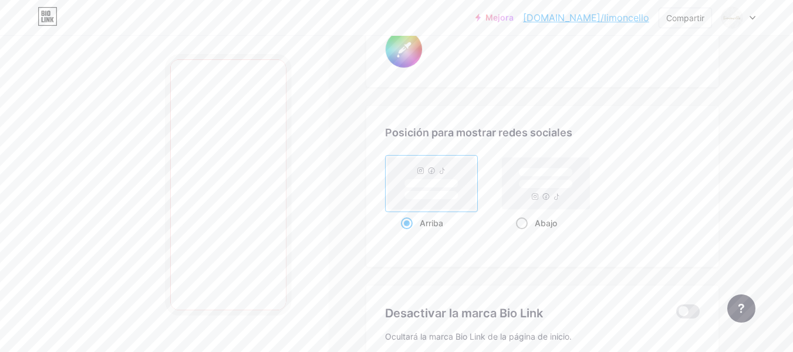
drag, startPoint x: 442, startPoint y: 204, endPoint x: 547, endPoint y: 217, distance: 105.8
click at [547, 217] on div "Abajo" at bounding box center [546, 223] width 60 height 22
click at [523, 234] on input "Abajo" at bounding box center [520, 238] width 8 height 8
radio input "true"
click at [423, 181] on rect at bounding box center [431, 183] width 54 height 9
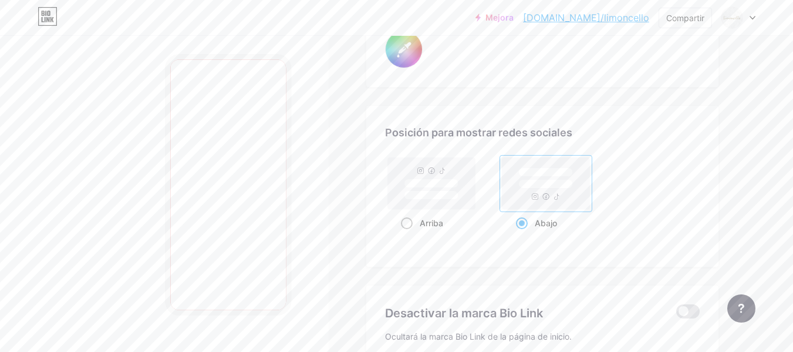
click at [408, 234] on input "Arriba" at bounding box center [405, 238] width 8 height 8
radio input "true"
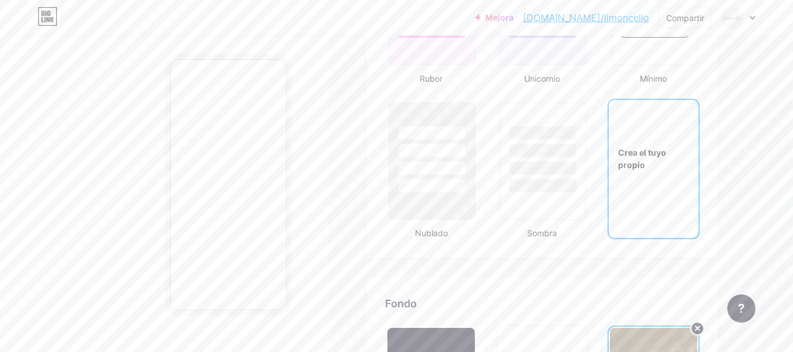
scroll to position [1333, 0]
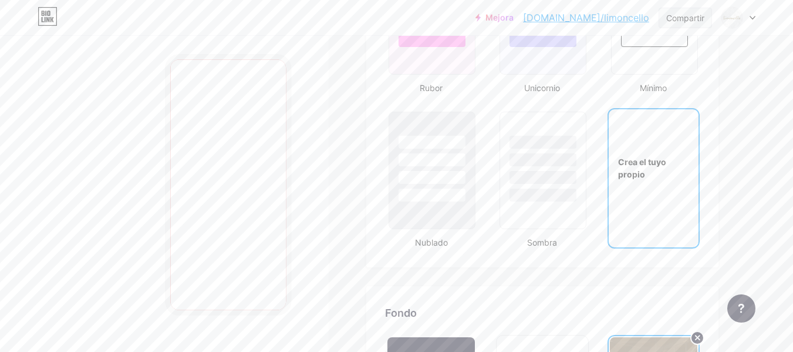
click at [697, 21] on font "Compartir" at bounding box center [685, 18] width 38 height 10
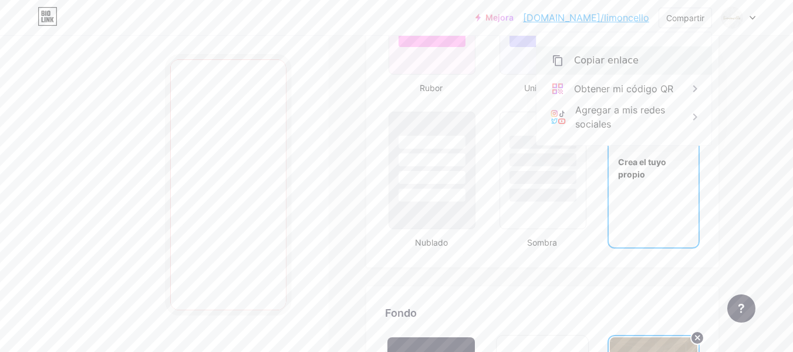
click at [655, 66] on div "Copiar enlace" at bounding box center [623, 60] width 175 height 28
click at [611, 60] on font "Copiar enlace" at bounding box center [606, 60] width 65 height 11
click at [604, 50] on div "Copiar enlace" at bounding box center [623, 60] width 175 height 28
